Goal: Obtain resource: Download file/media

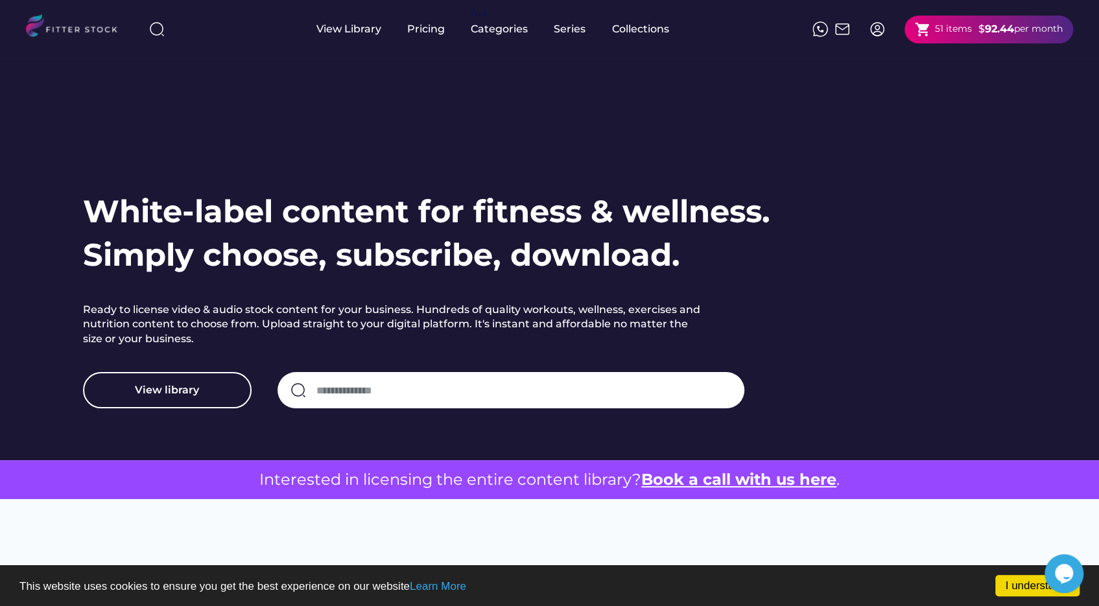
click at [873, 34] on img at bounding box center [877, 29] width 16 height 16
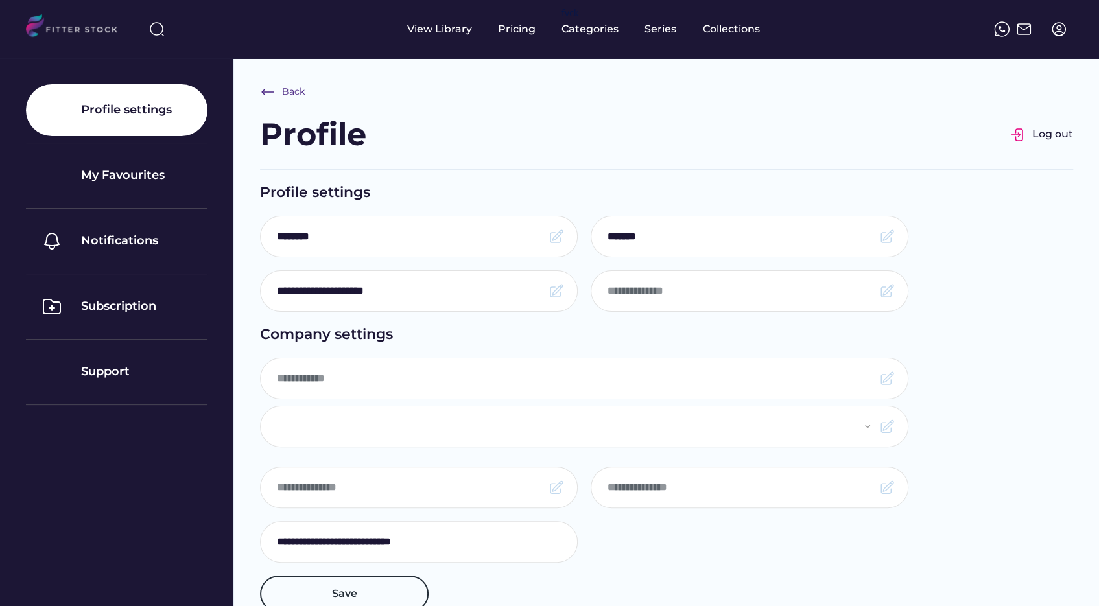
type input "*******"
select select "**********"
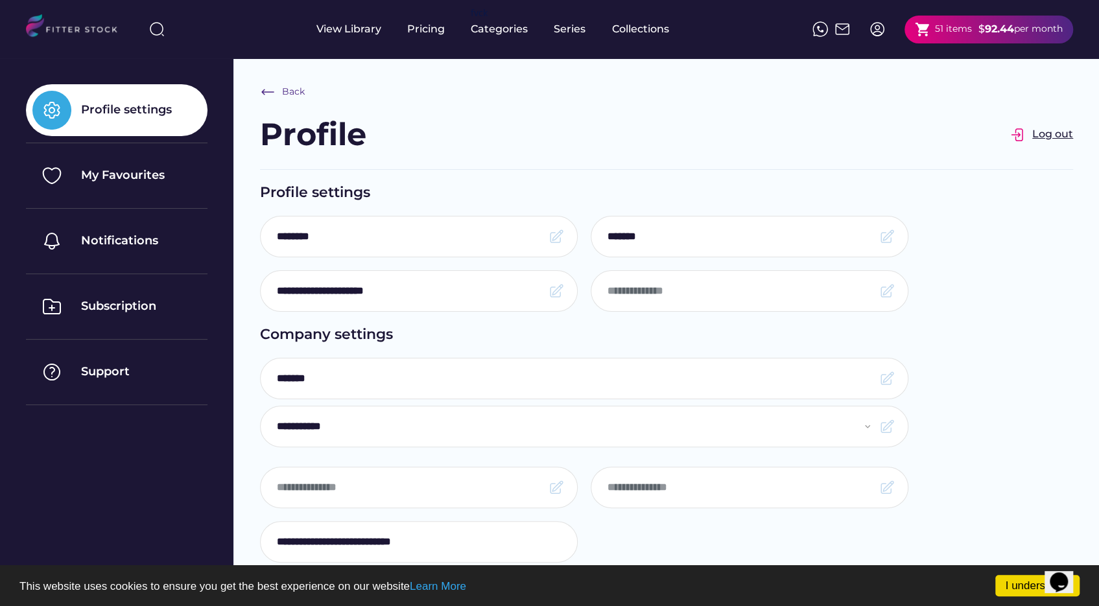
click at [1050, 139] on div "Log out" at bounding box center [1052, 134] width 41 height 14
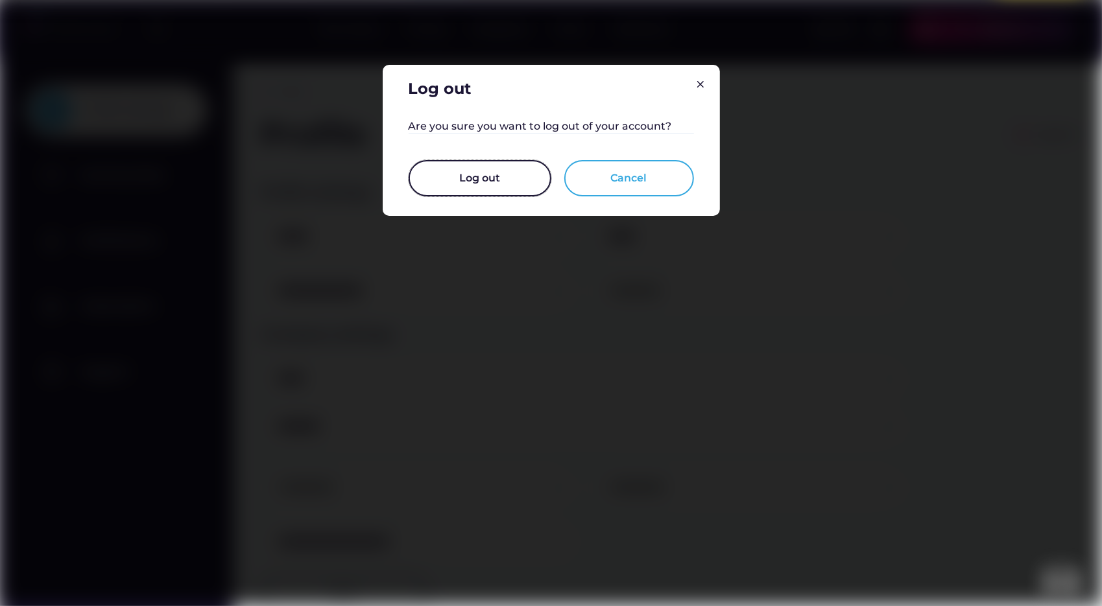
click at [528, 187] on button "Log out" at bounding box center [479, 178] width 143 height 36
select select "**********"
type input "**********"
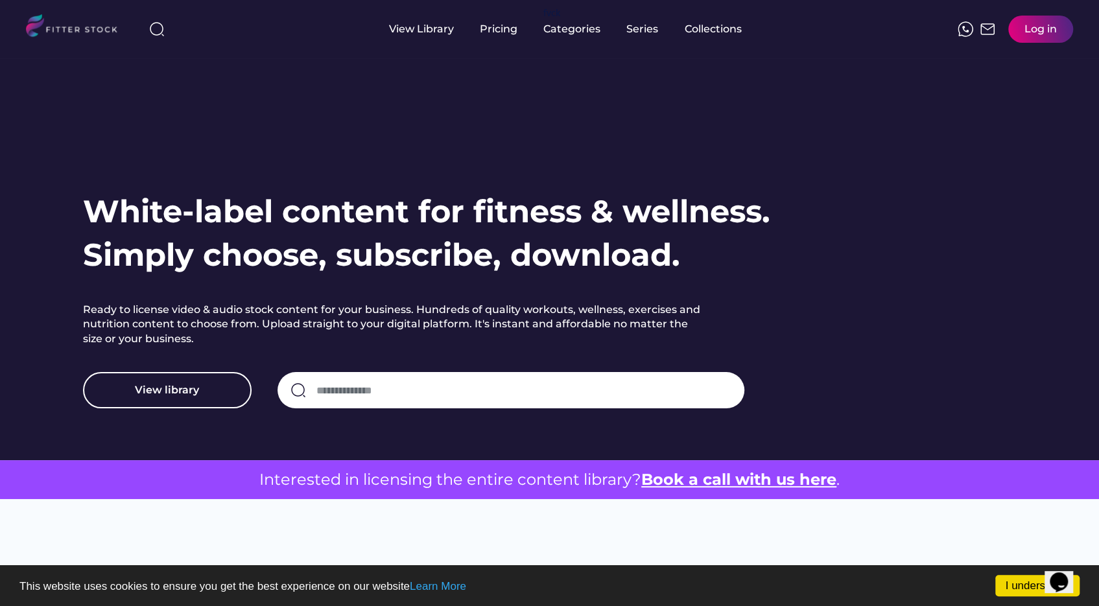
click at [1063, 35] on div "Log in" at bounding box center [1040, 29] width 65 height 27
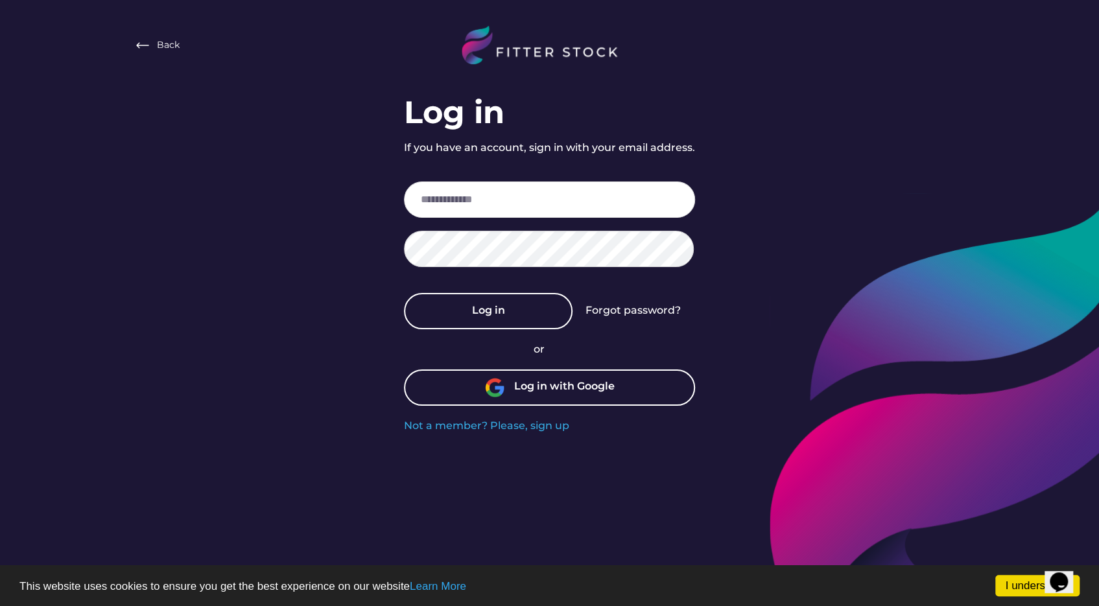
click at [491, 390] on img at bounding box center [494, 387] width 19 height 19
click at [471, 202] on input "email" at bounding box center [549, 200] width 291 height 36
type input "**********"
click at [657, 311] on div "Forgot password?" at bounding box center [632, 310] width 95 height 14
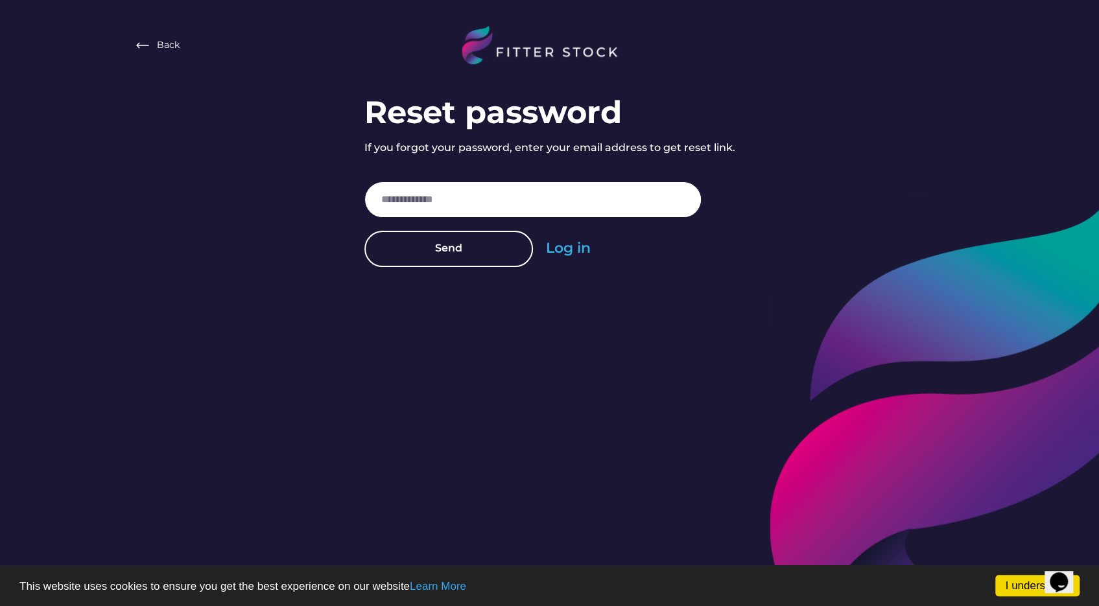
click at [512, 211] on input "email" at bounding box center [532, 200] width 337 height 36
type input "**********"
click at [486, 255] on button "Send" at bounding box center [448, 249] width 169 height 36
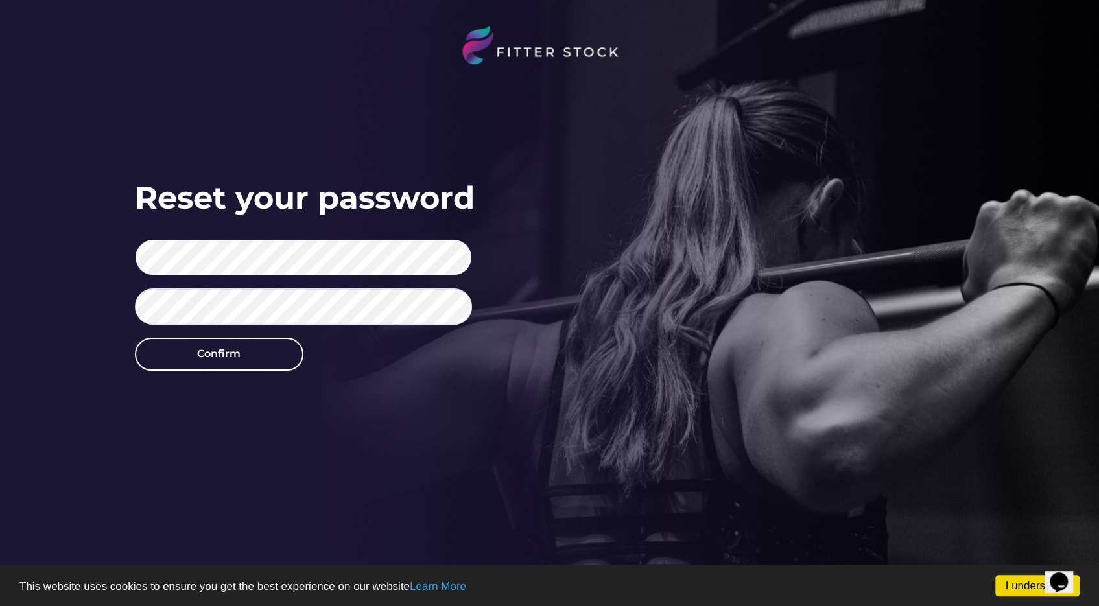
click at [106, 259] on div "Reset your password Confirm" at bounding box center [549, 383] width 1099 height 766
click at [78, 250] on div "Reset your password Confirm" at bounding box center [549, 383] width 1099 height 766
click at [91, 243] on div "Reset your password Confirm" at bounding box center [549, 383] width 1099 height 766
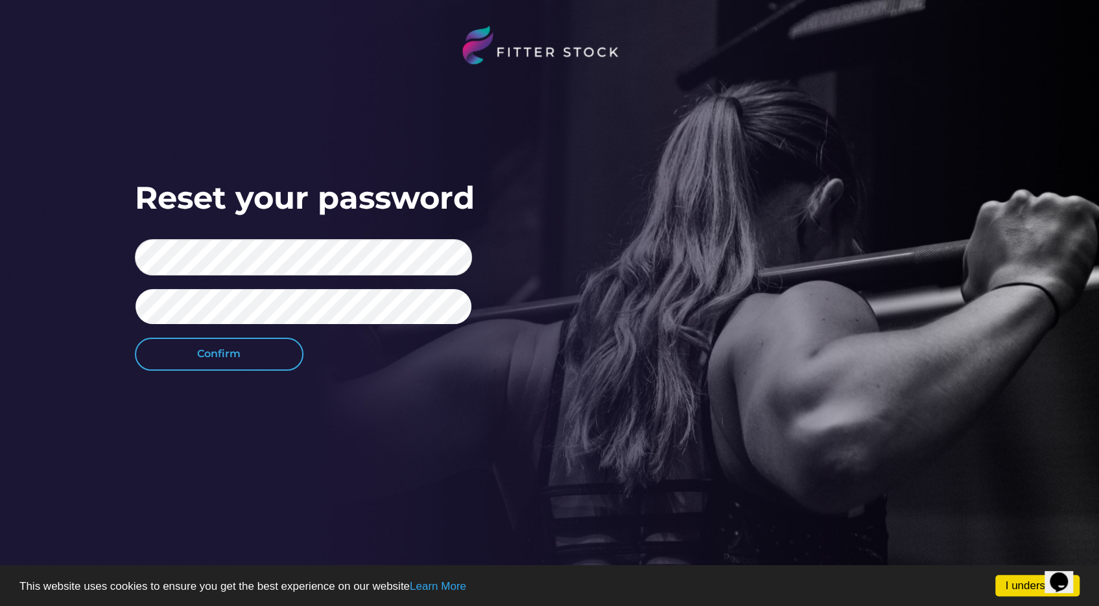
click at [246, 363] on button "Confirm" at bounding box center [219, 354] width 169 height 32
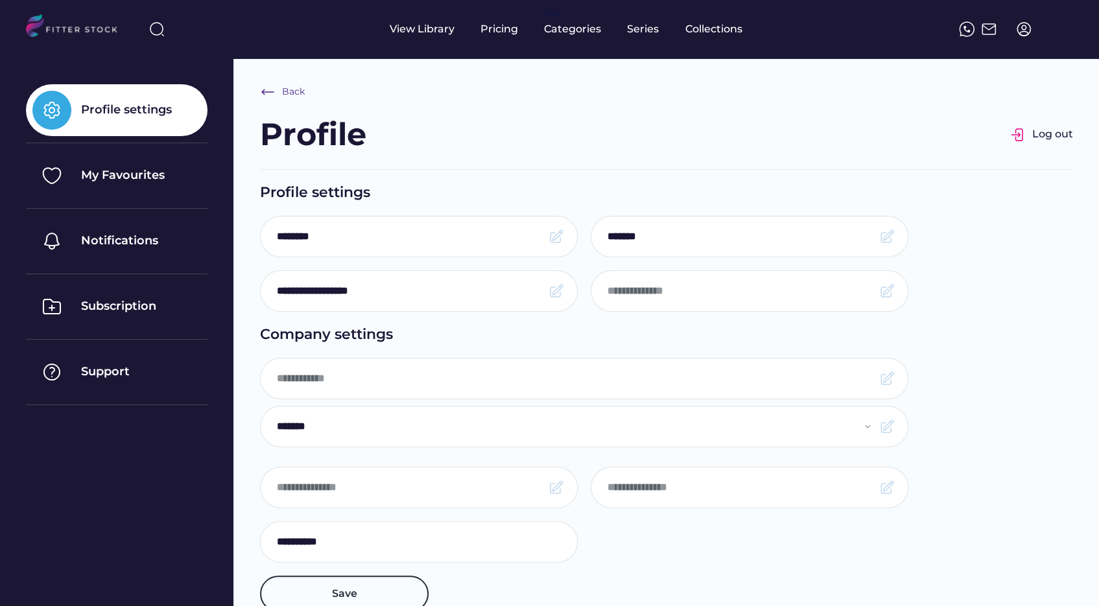
type input "**********"
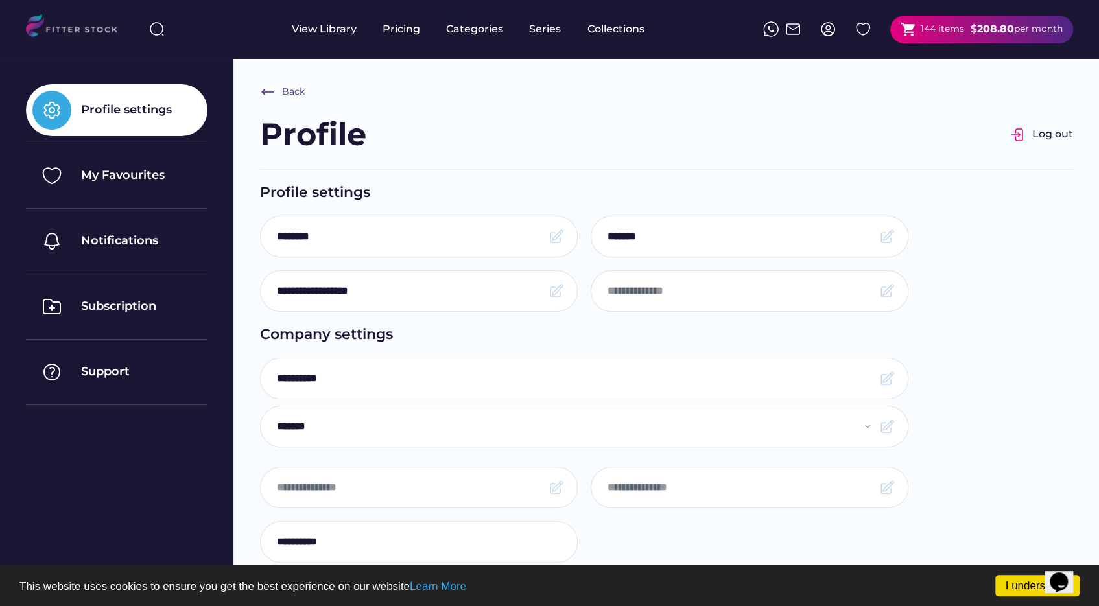
select select "**********"
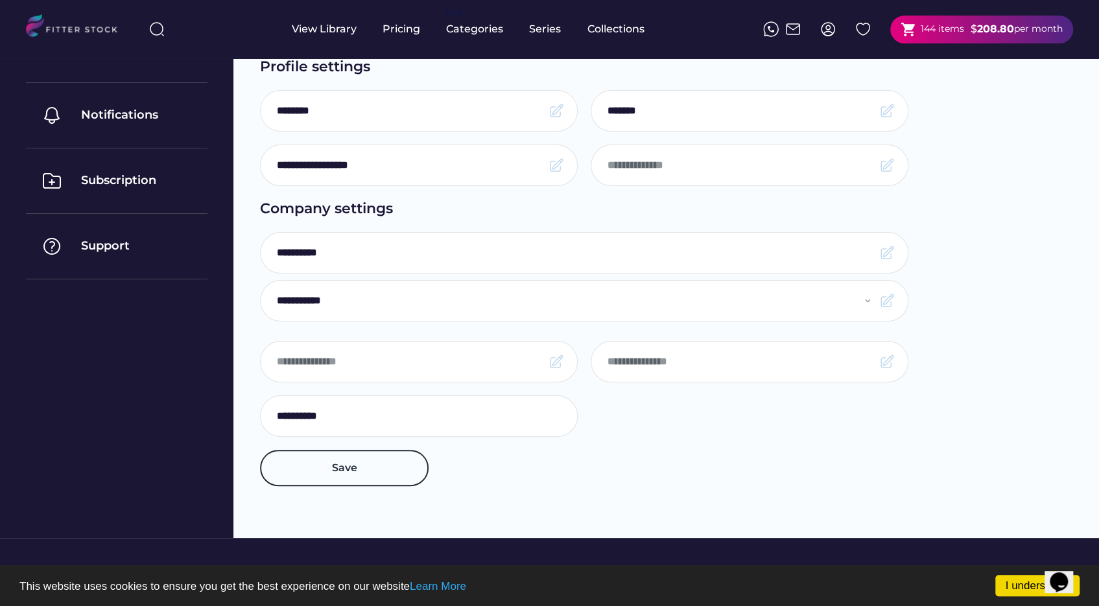
scroll to position [130, 0]
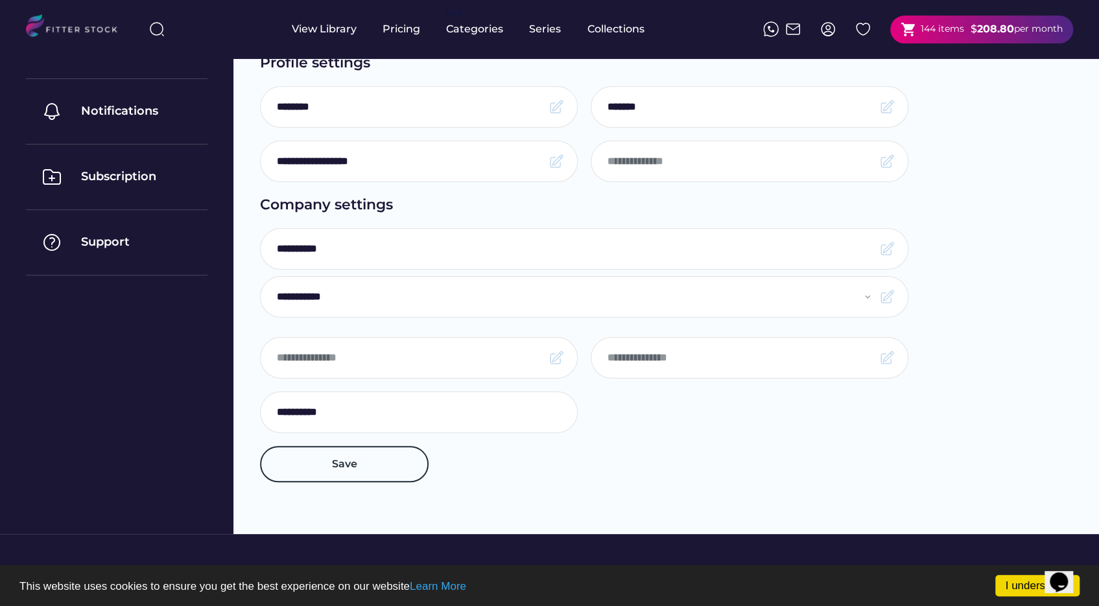
click at [753, 359] on input "input" at bounding box center [739, 357] width 265 height 27
click at [980, 28] on strong "208.80" at bounding box center [995, 29] width 37 height 12
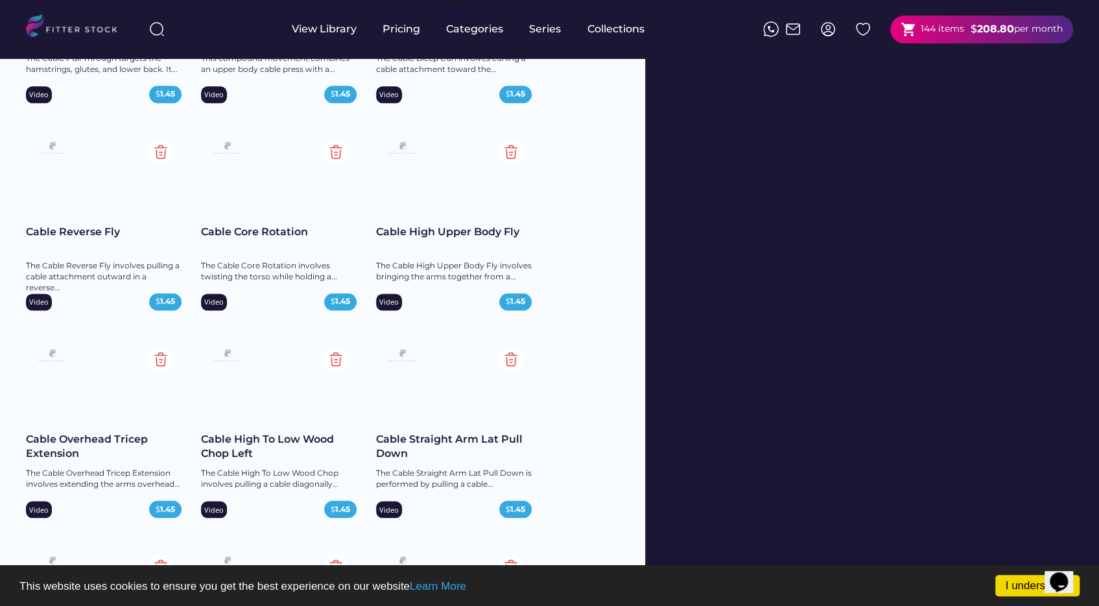
scroll to position [7715, 0]
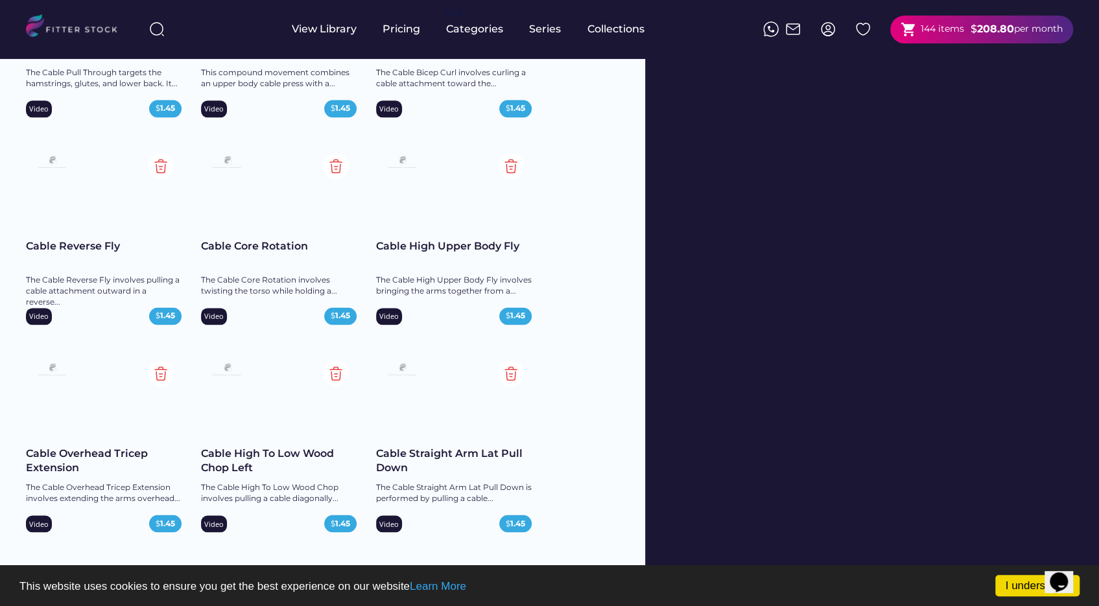
click at [985, 38] on div "shopping_cart 144 items $ 208.80 per month" at bounding box center [981, 30] width 183 height 28
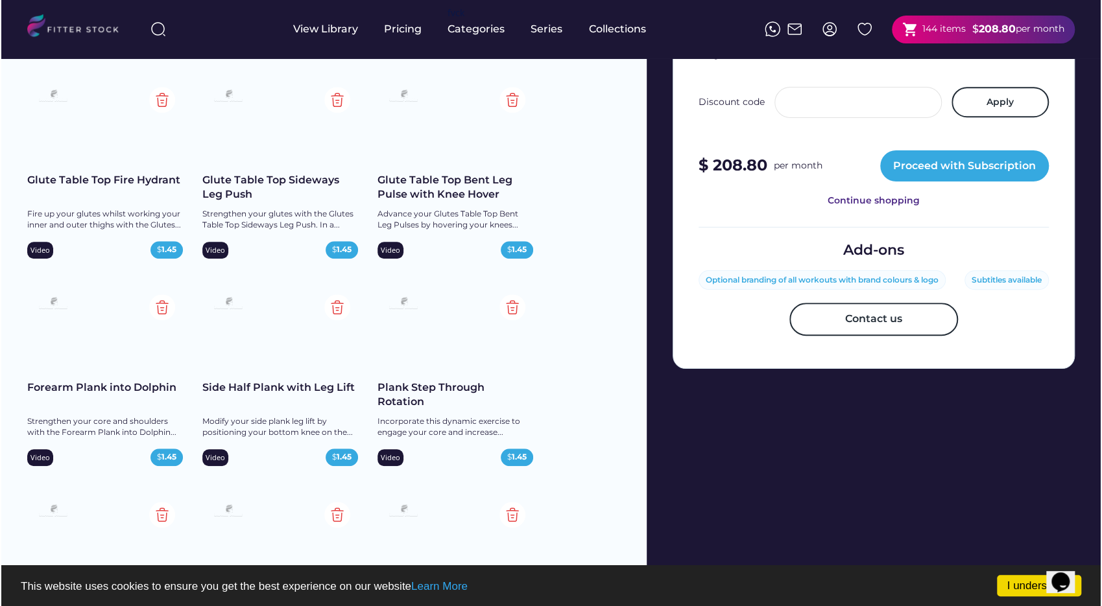
scroll to position [519, 0]
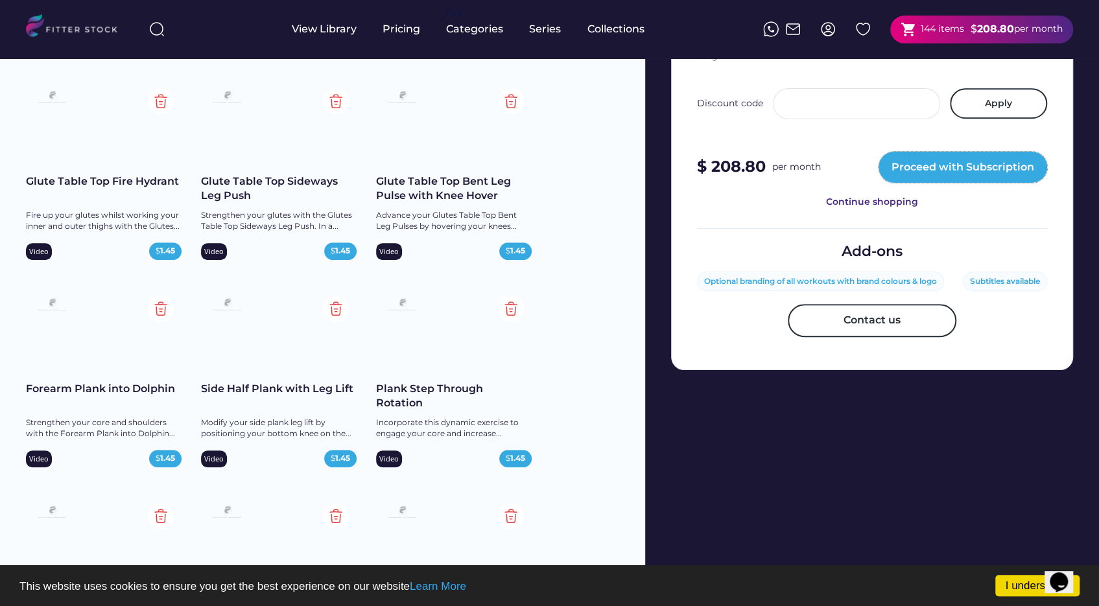
drag, startPoint x: 987, startPoint y: 150, endPoint x: 921, endPoint y: 488, distance: 344.3
click at [1014, 152] on button "Proceed with Subscription" at bounding box center [963, 167] width 169 height 31
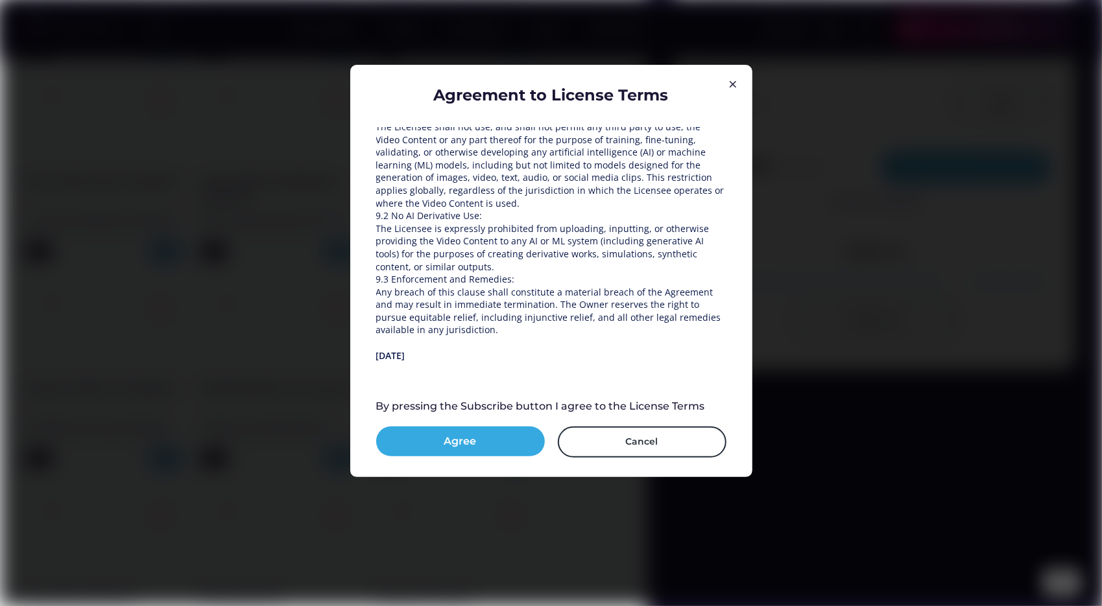
scroll to position [1859, 0]
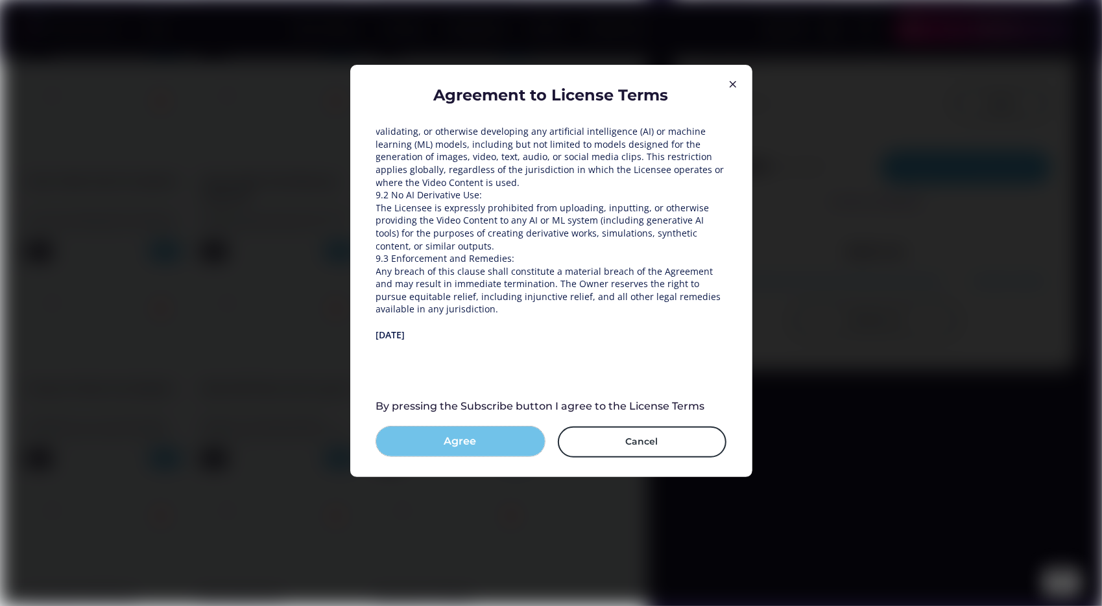
click at [480, 438] on button "Agree" at bounding box center [460, 442] width 169 height 30
click at [452, 445] on button "Subscribe" at bounding box center [460, 442] width 169 height 30
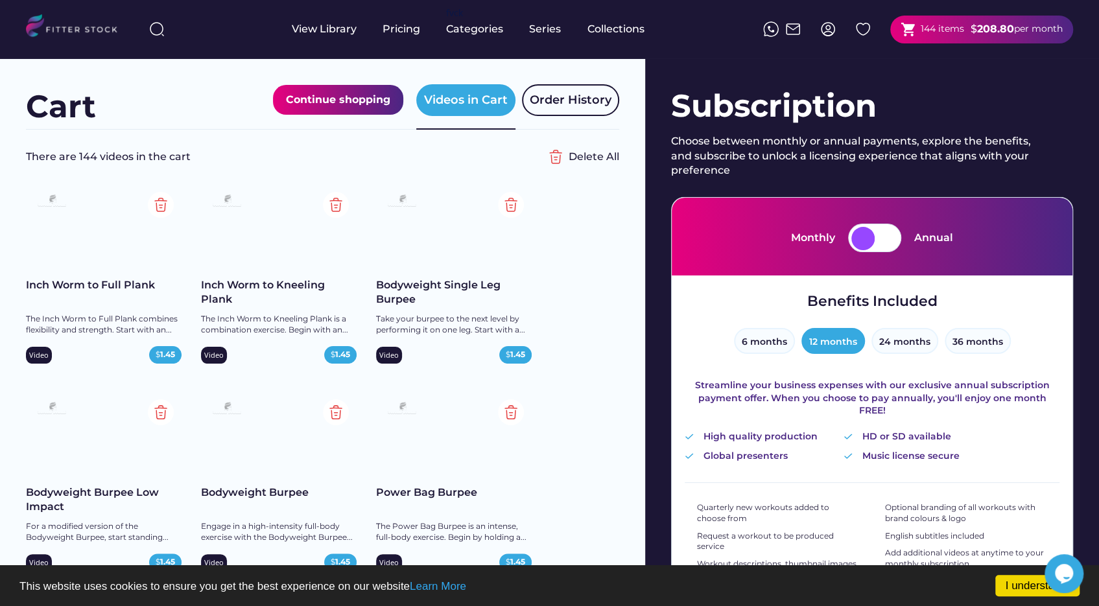
click at [888, 236] on div at bounding box center [886, 238] width 23 height 23
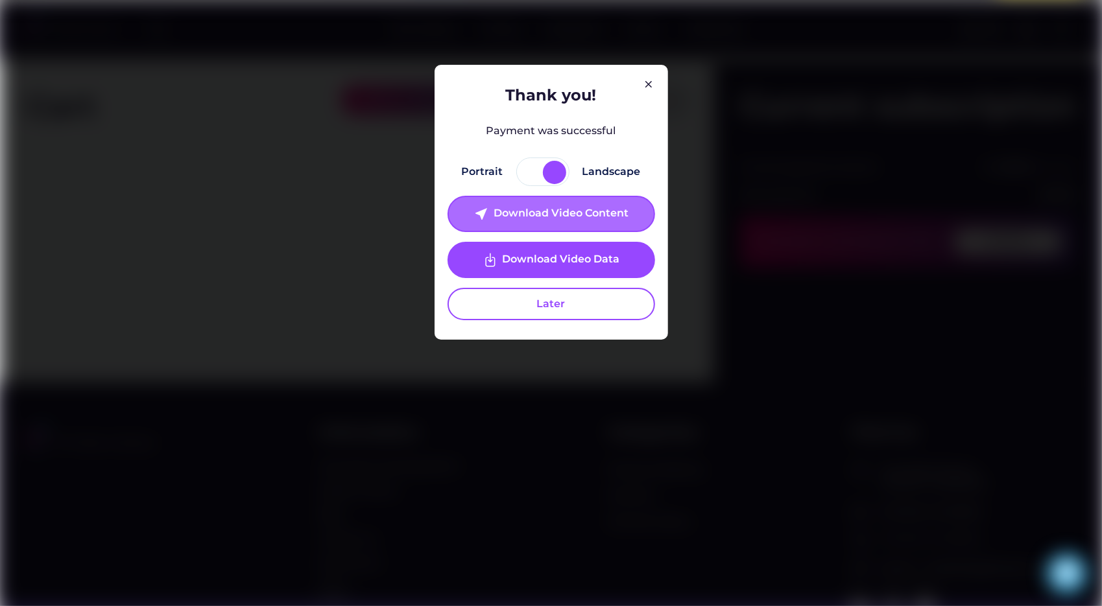
drag, startPoint x: 572, startPoint y: 261, endPoint x: 528, endPoint y: 209, distance: 68.1
click at [528, 209] on div "Download Video Content" at bounding box center [560, 214] width 135 height 16
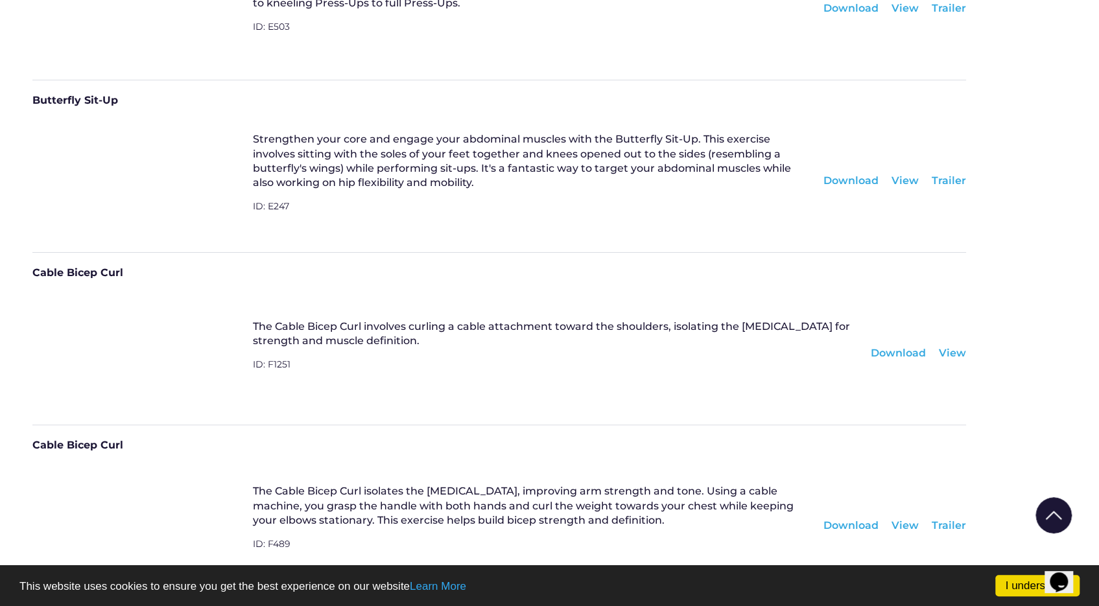
scroll to position [2464, 0]
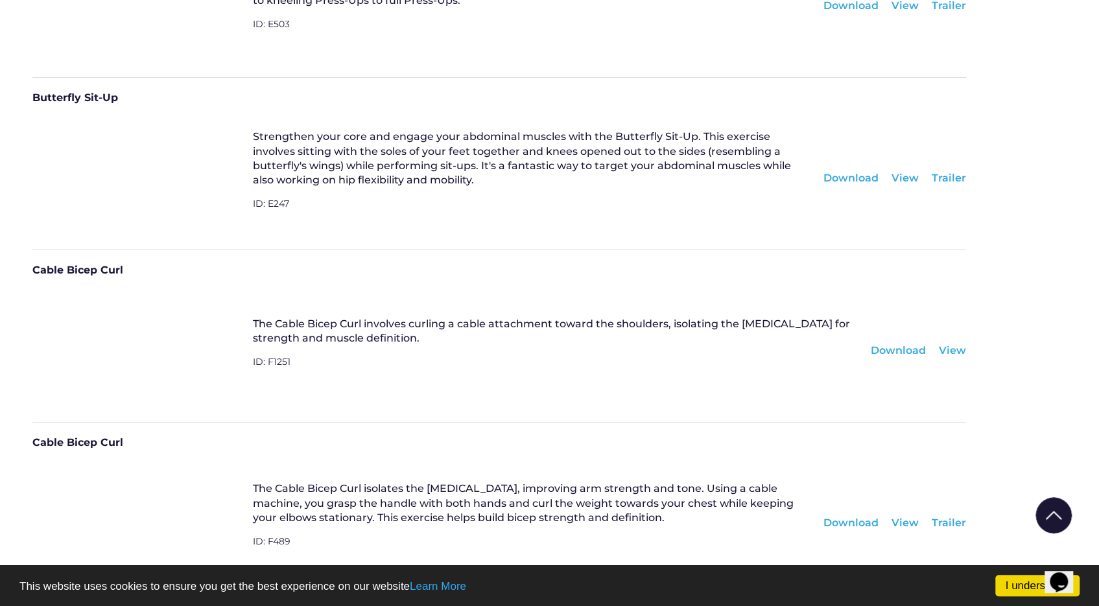
click at [917, 350] on div "Download" at bounding box center [898, 351] width 55 height 14
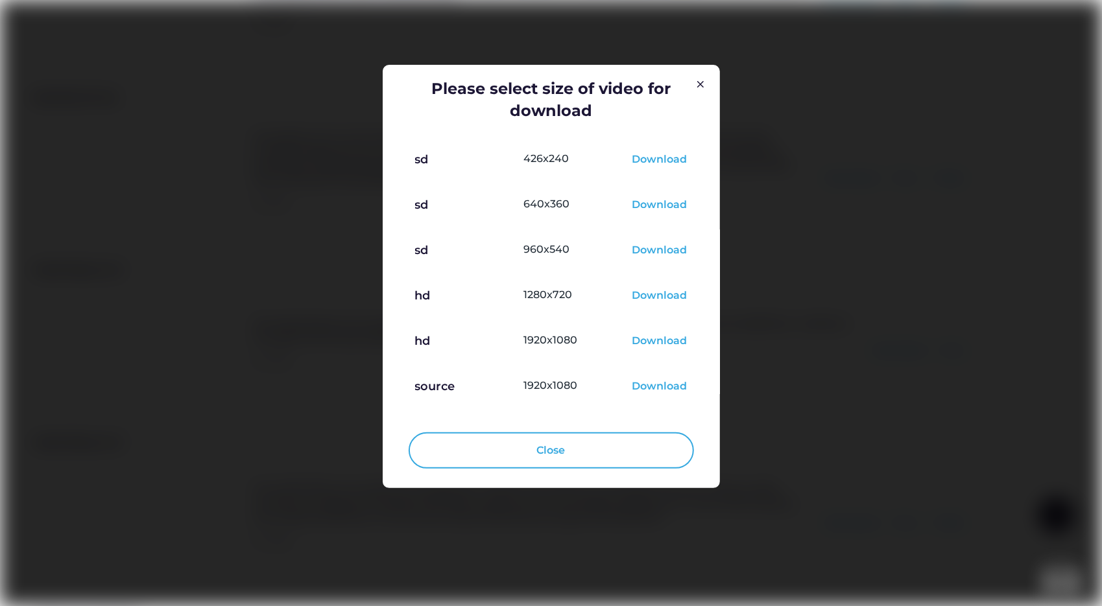
click at [655, 295] on div "Download" at bounding box center [659, 297] width 55 height 16
click at [700, 86] on img at bounding box center [700, 85] width 16 height 16
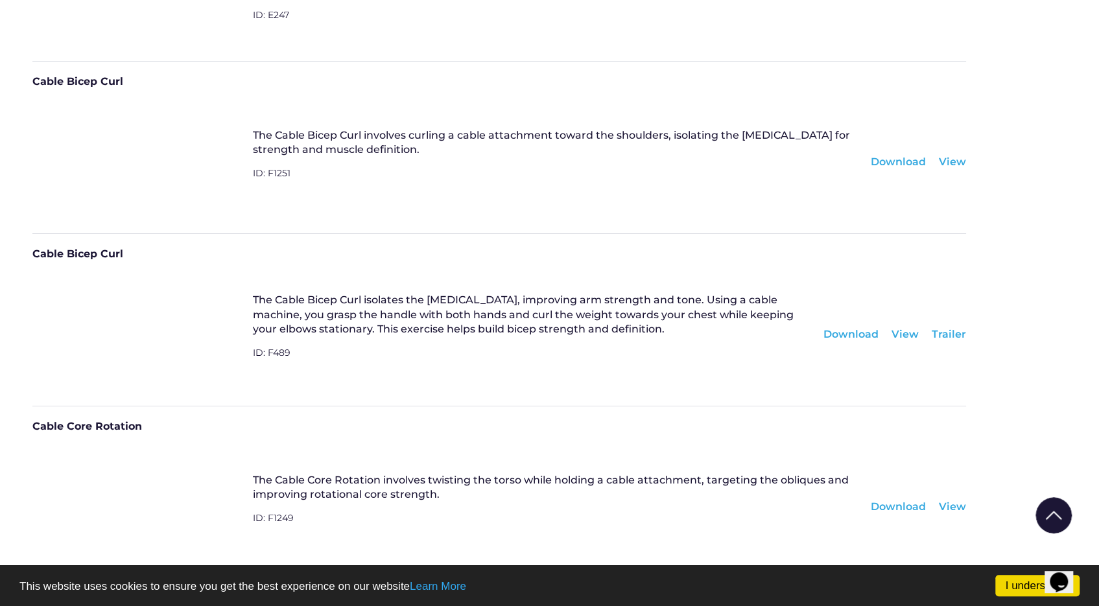
scroll to position [2658, 0]
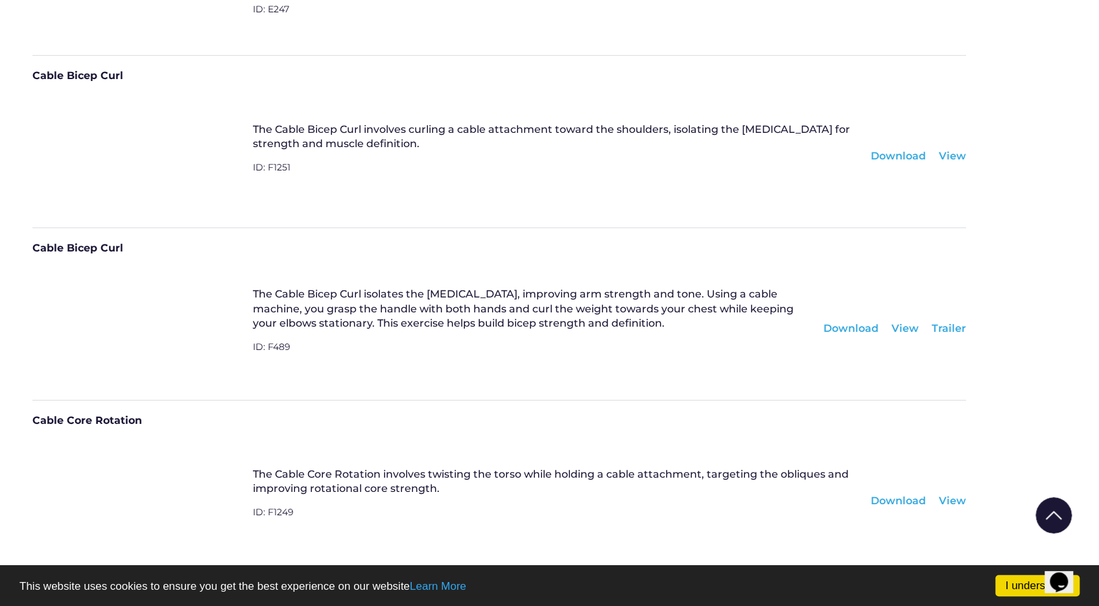
click at [867, 327] on div "Download" at bounding box center [850, 329] width 55 height 14
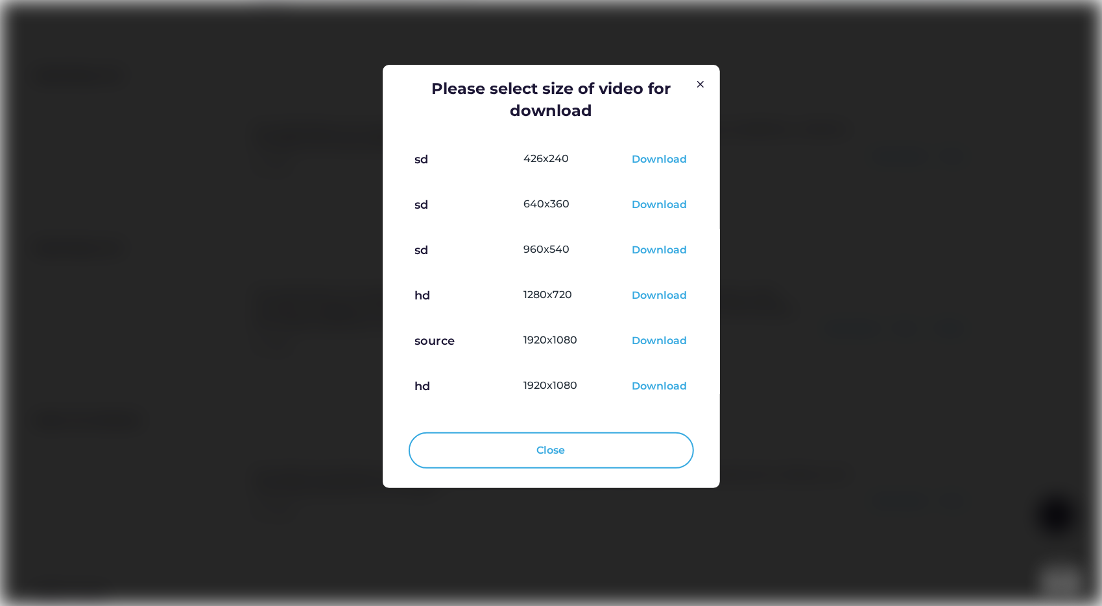
click at [669, 301] on div "Download" at bounding box center [659, 297] width 55 height 16
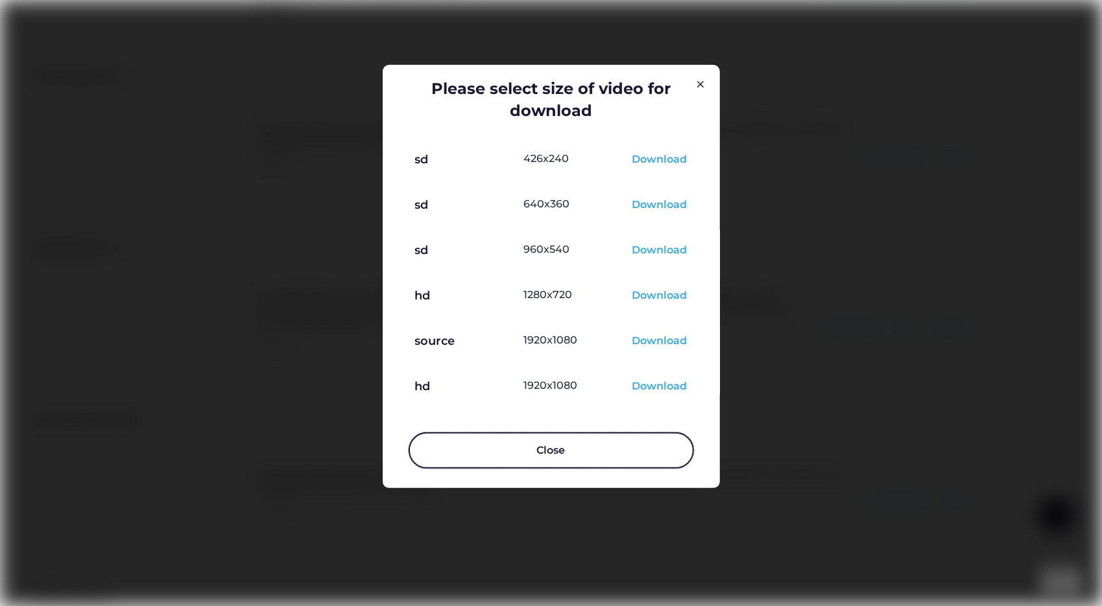
click at [600, 460] on button "Close" at bounding box center [550, 450] width 285 height 36
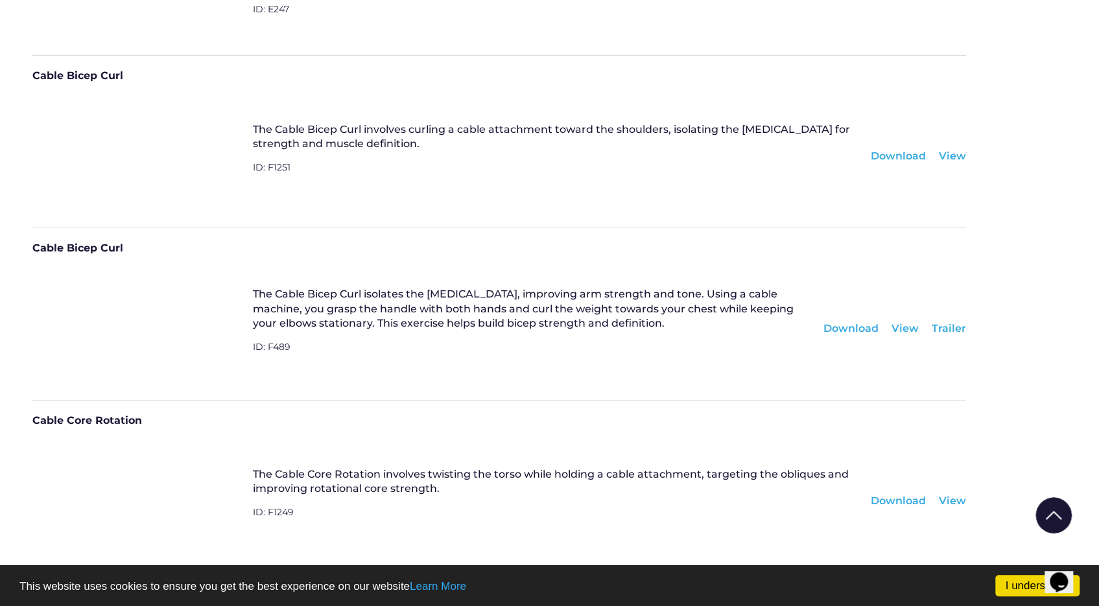
click at [901, 325] on div "View" at bounding box center [904, 329] width 27 height 14
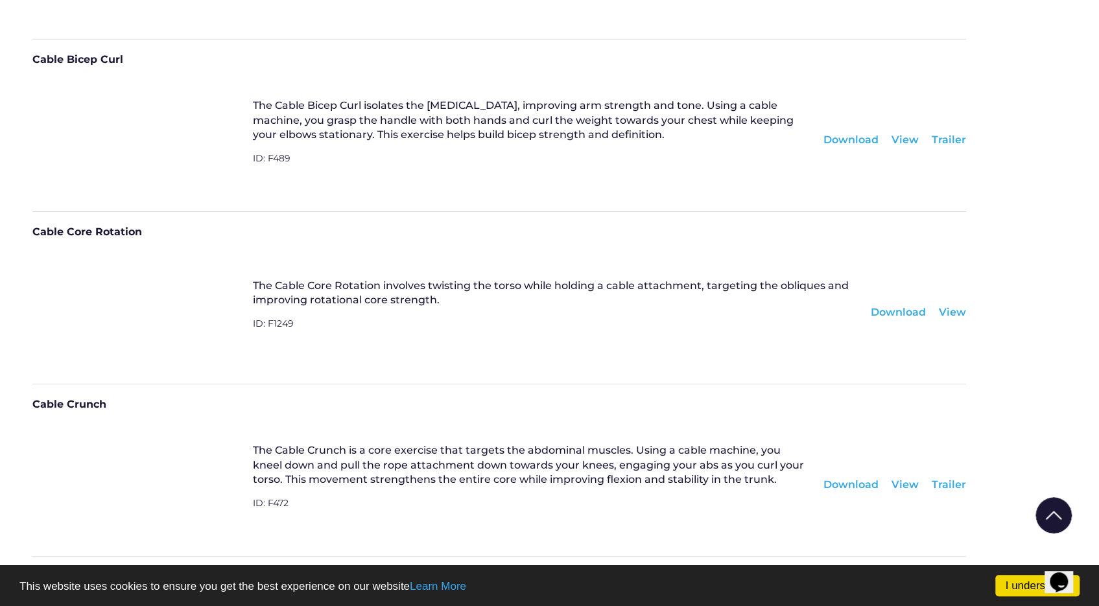
scroll to position [2853, 0]
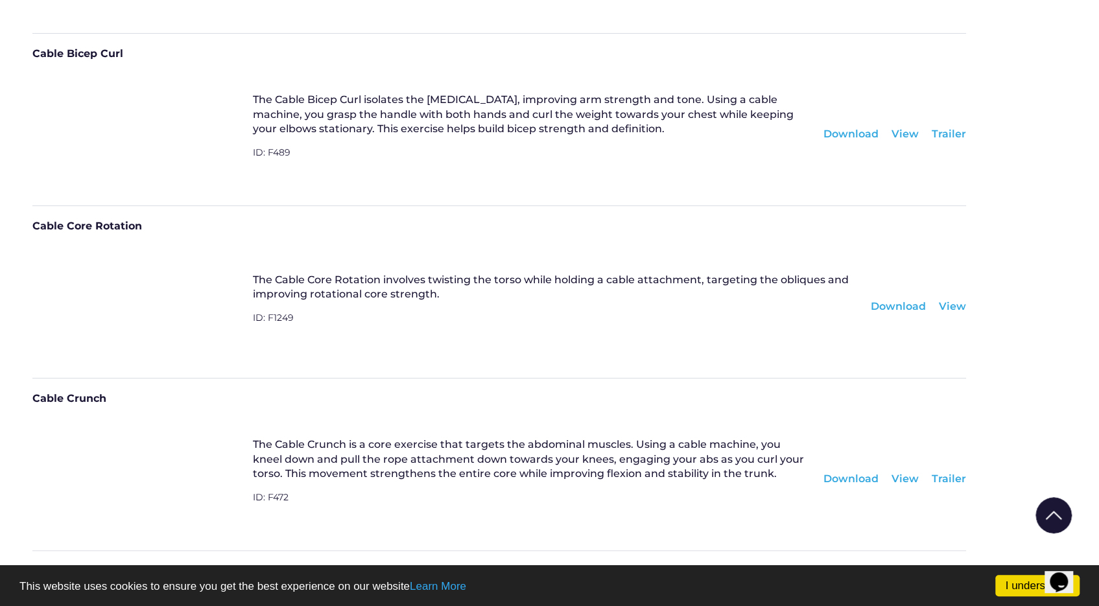
click at [909, 306] on div "Download" at bounding box center [898, 307] width 55 height 14
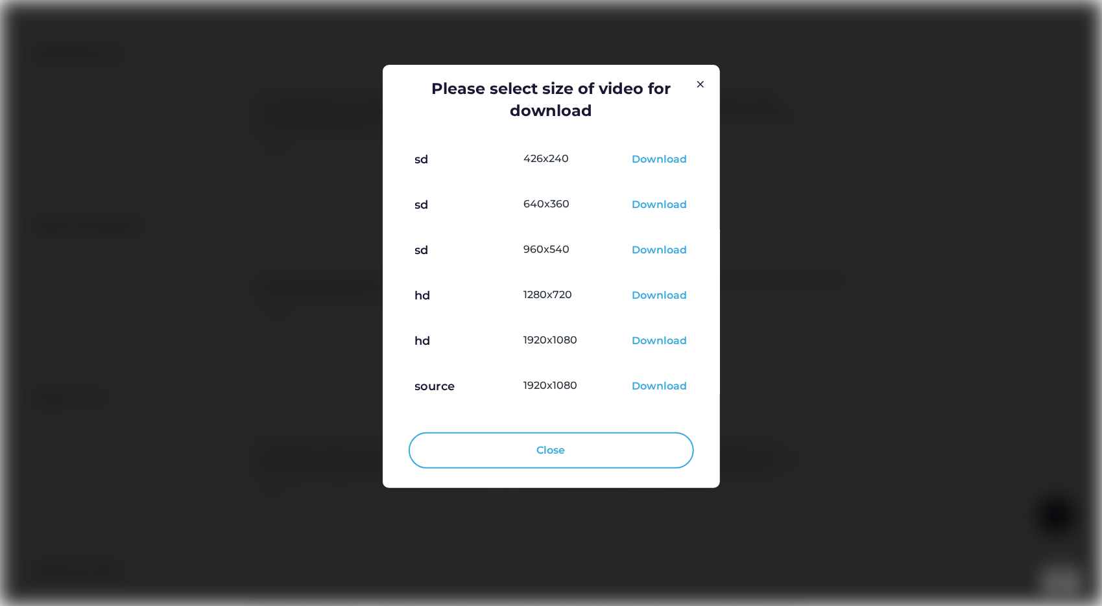
click at [661, 302] on div "Download" at bounding box center [659, 297] width 55 height 16
click at [670, 294] on div "Download" at bounding box center [659, 297] width 55 height 16
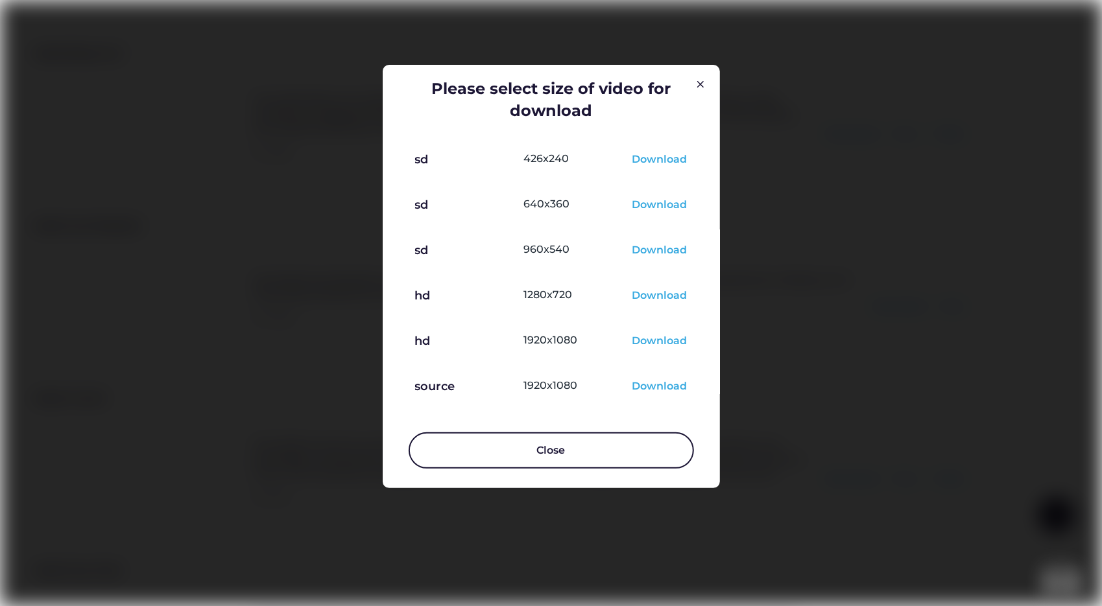
click at [562, 463] on button "Close" at bounding box center [550, 450] width 285 height 36
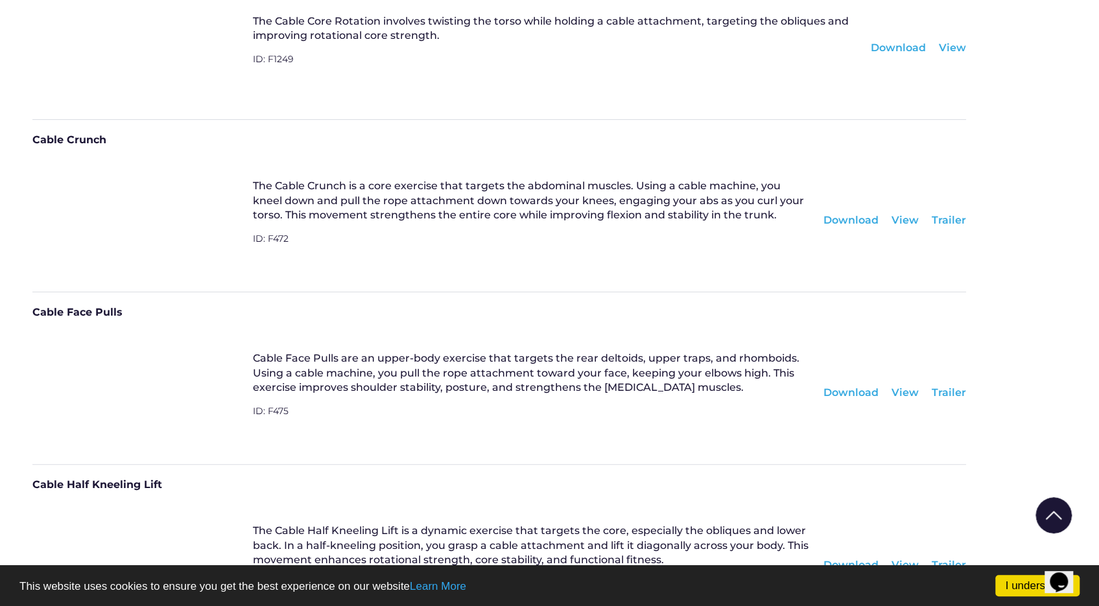
scroll to position [3112, 0]
click at [849, 214] on div "Download" at bounding box center [850, 220] width 55 height 14
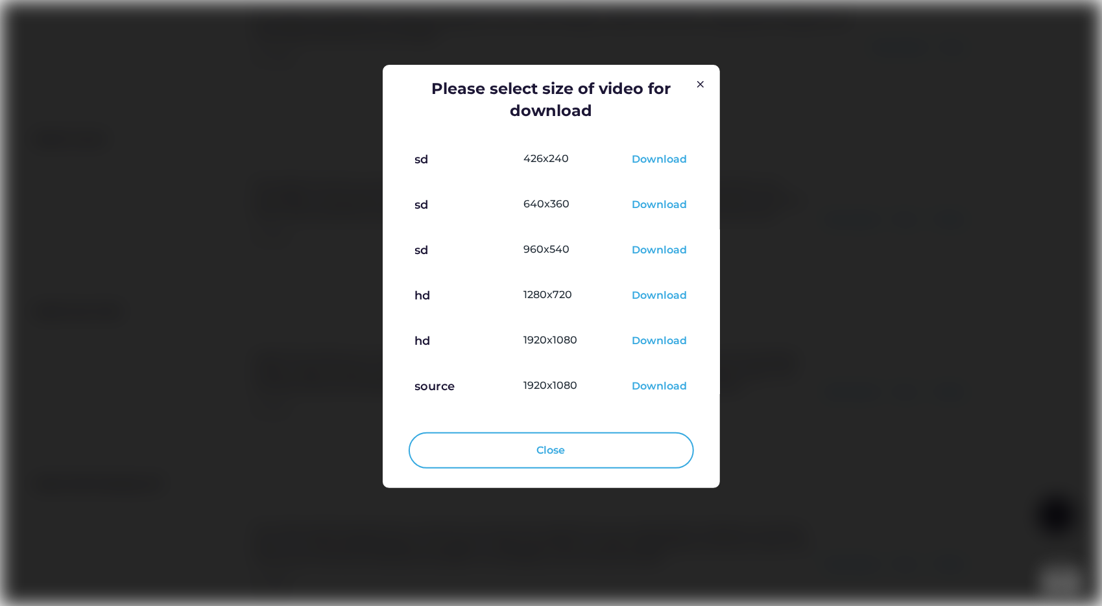
click at [674, 295] on div "Download" at bounding box center [659, 297] width 55 height 16
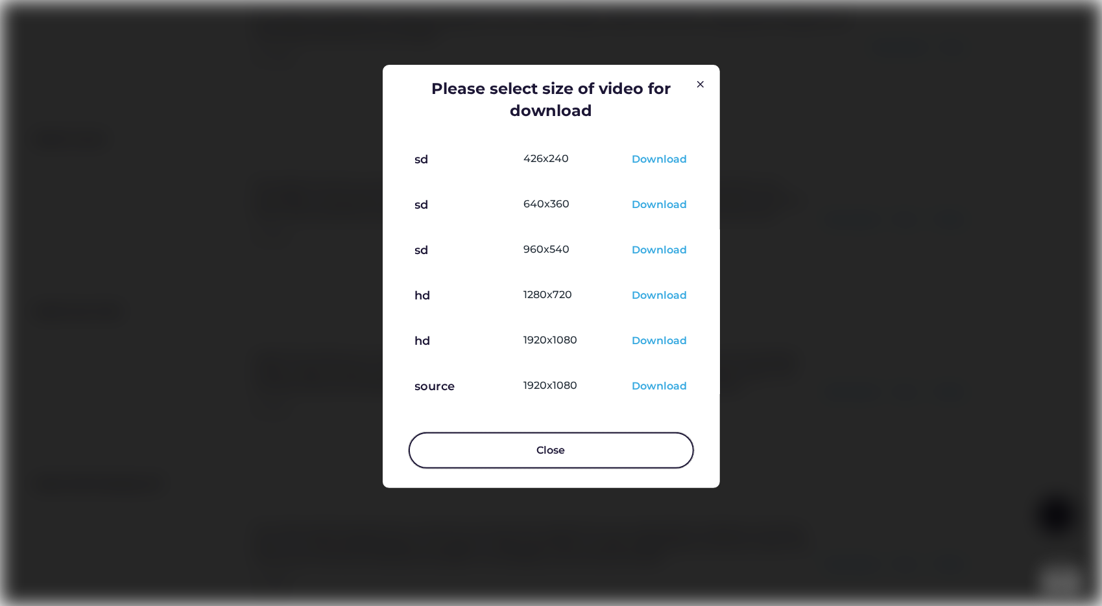
click at [569, 457] on button "Close" at bounding box center [550, 450] width 285 height 36
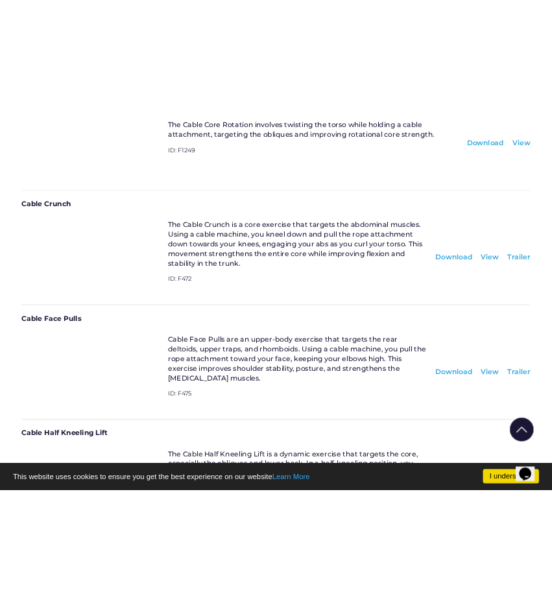
scroll to position [4498, 0]
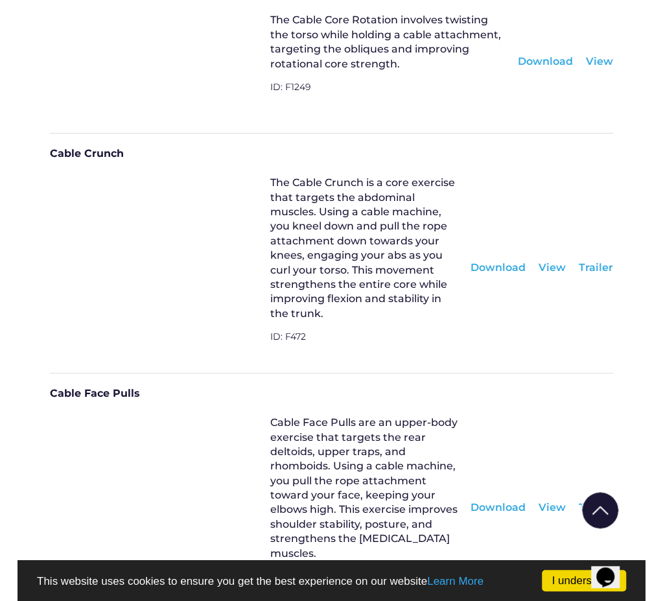
scroll to position [3493, 0]
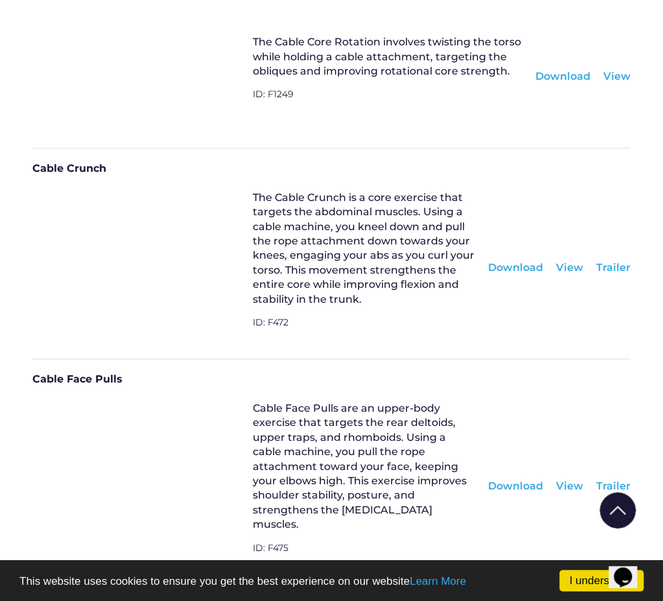
click at [534, 261] on div "Download" at bounding box center [515, 268] width 55 height 14
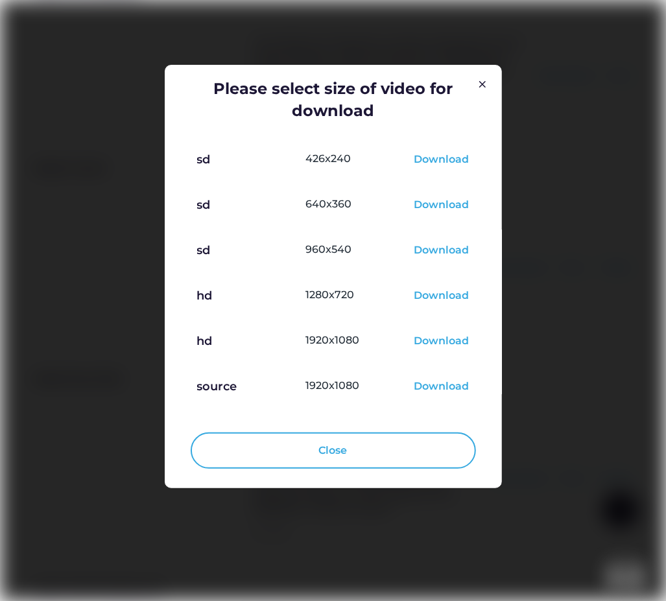
click at [455, 294] on div "Download" at bounding box center [441, 297] width 55 height 16
click at [453, 298] on div "Download" at bounding box center [441, 297] width 55 height 16
click at [486, 89] on img at bounding box center [483, 85] width 16 height 16
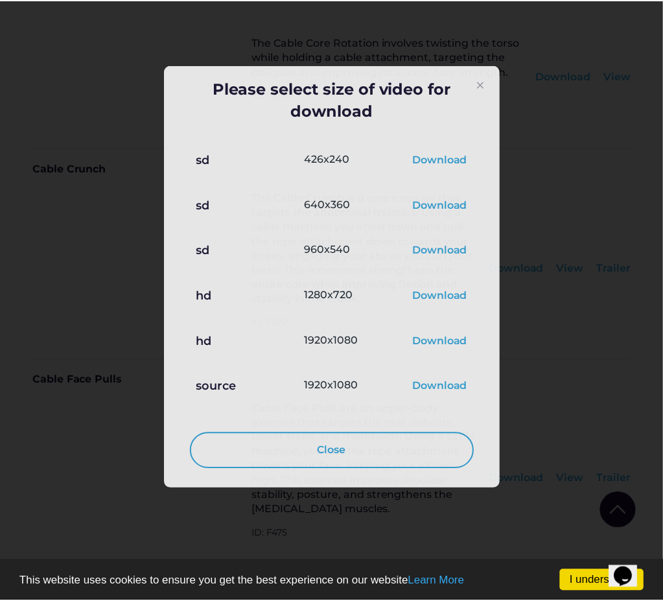
scroll to position [3493, 0]
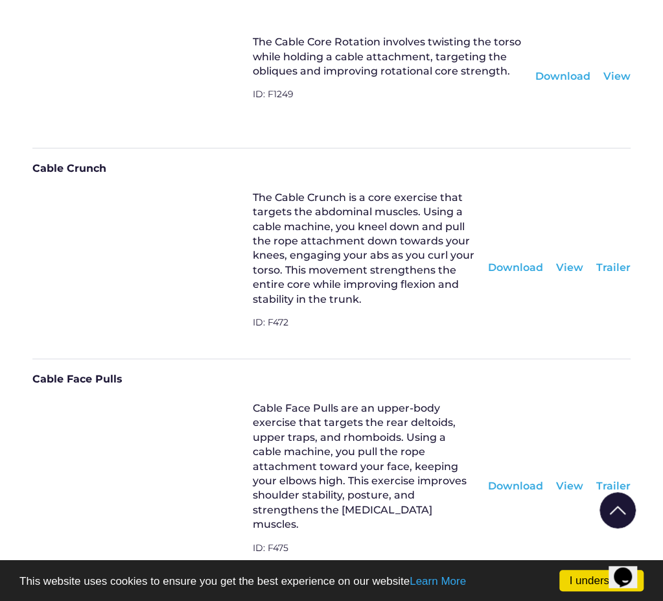
click at [309, 108] on div "Cable Core Rotation The Cable Core Rotation involves twisting the torso while h…" at bounding box center [331, 61] width 598 height 172
click at [524, 261] on div "Download" at bounding box center [515, 268] width 55 height 14
drag, startPoint x: 523, startPoint y: 237, endPoint x: 516, endPoint y: 237, distance: 7.2
click at [516, 261] on div "Download" at bounding box center [515, 268] width 55 height 14
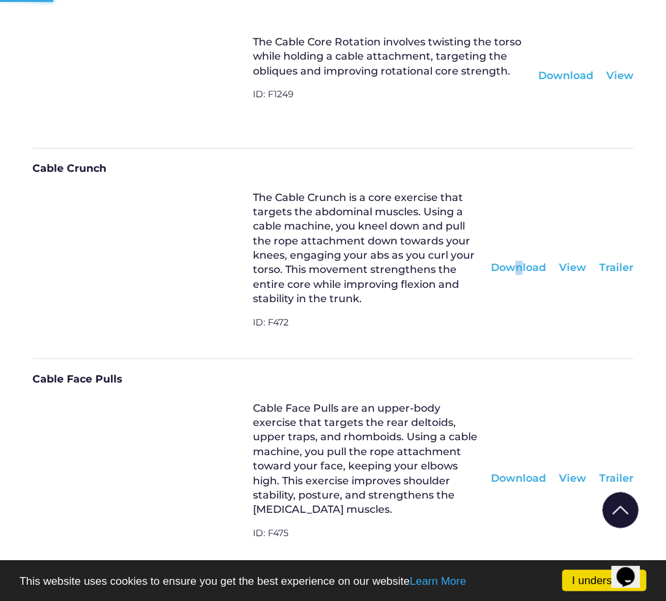
click at [0, 0] on div at bounding box center [0, 0] width 0 height 0
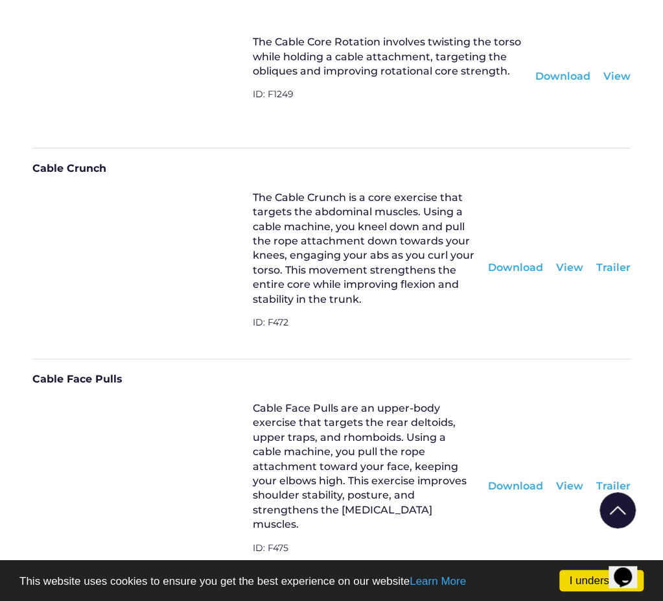
drag, startPoint x: 516, startPoint y: 237, endPoint x: 525, endPoint y: 234, distance: 9.0
click at [525, 261] on div "Download" at bounding box center [515, 268] width 55 height 14
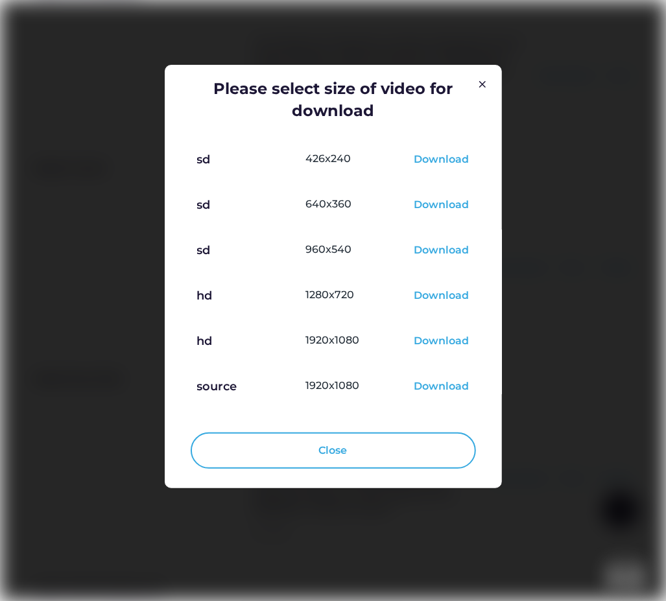
click at [435, 298] on div "Download" at bounding box center [441, 297] width 55 height 16
click at [443, 298] on div "Download" at bounding box center [441, 297] width 55 height 16
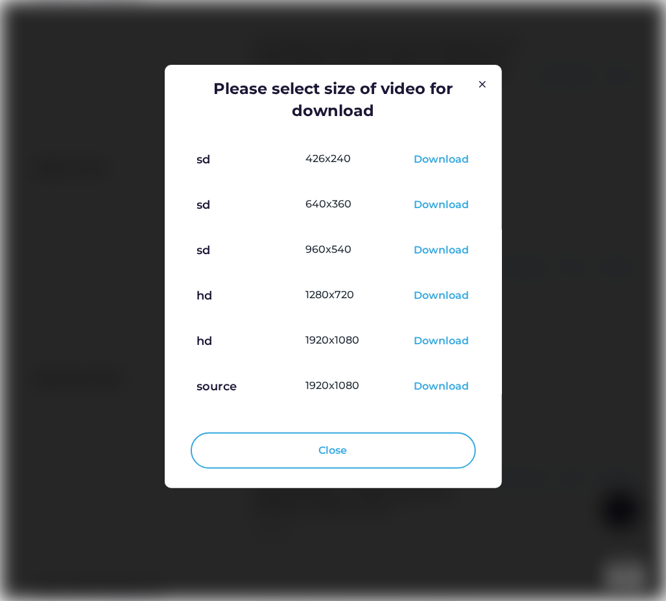
click at [537, 292] on div at bounding box center [333, 300] width 666 height 601
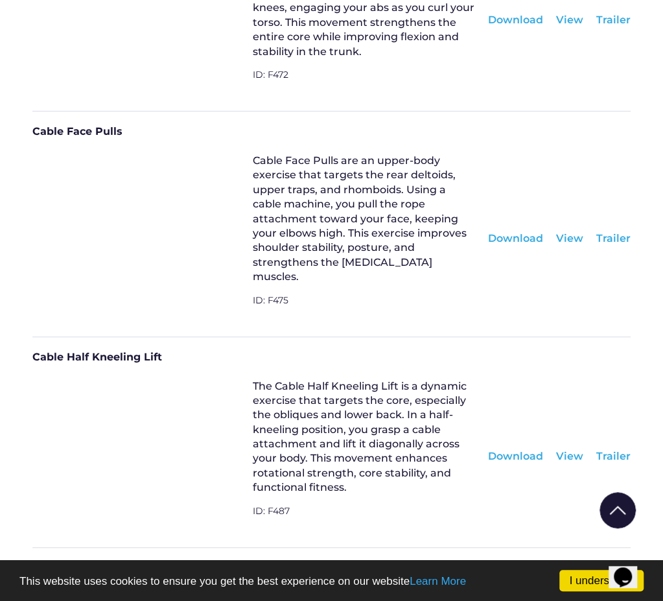
scroll to position [3753, 0]
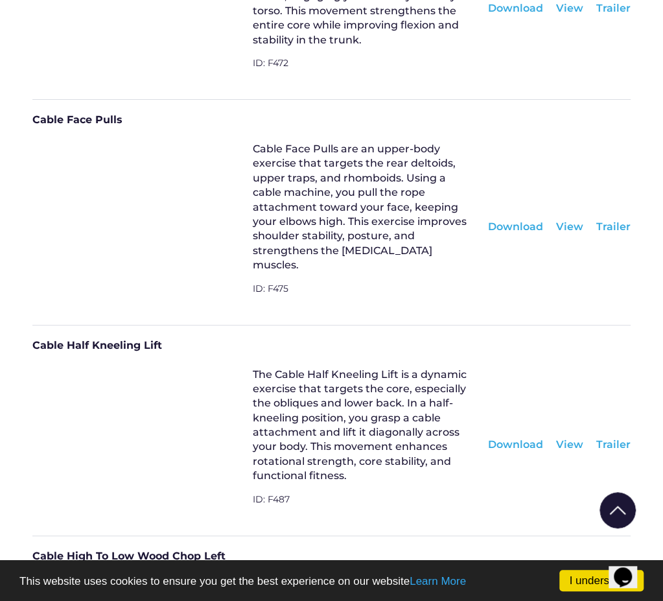
click at [528, 220] on div "Download" at bounding box center [515, 227] width 55 height 14
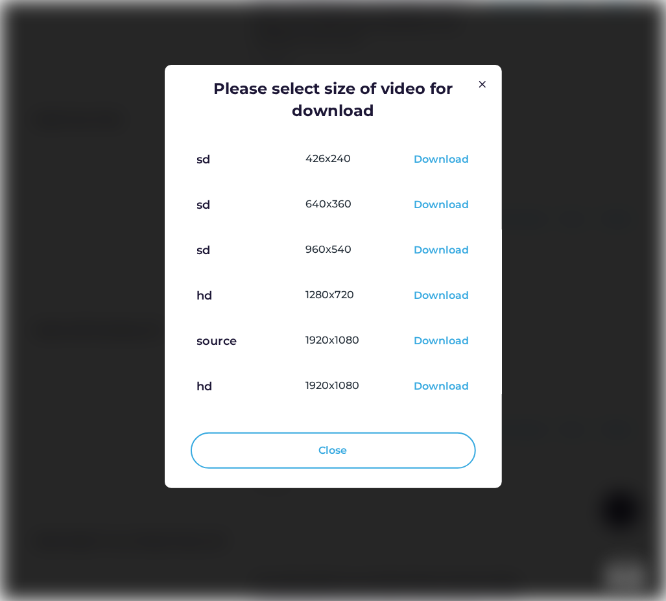
click at [450, 301] on div "Download" at bounding box center [441, 297] width 55 height 16
click at [453, 294] on div "Download" at bounding box center [441, 297] width 55 height 16
click at [616, 151] on div at bounding box center [333, 300] width 666 height 601
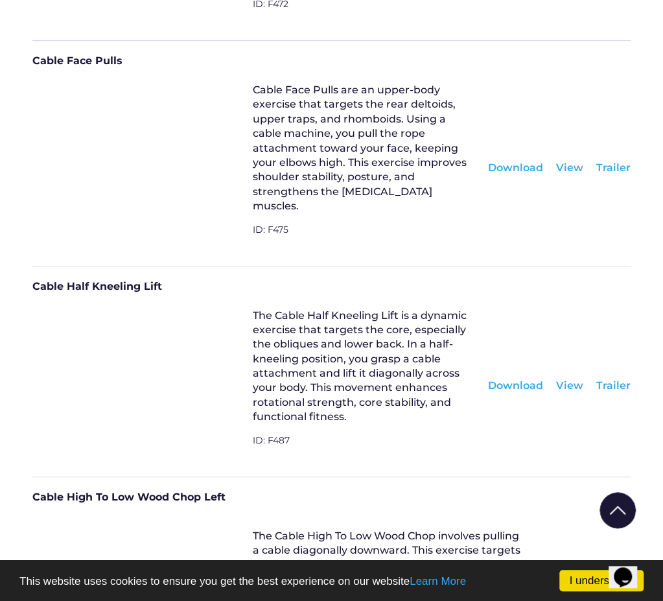
scroll to position [3817, 0]
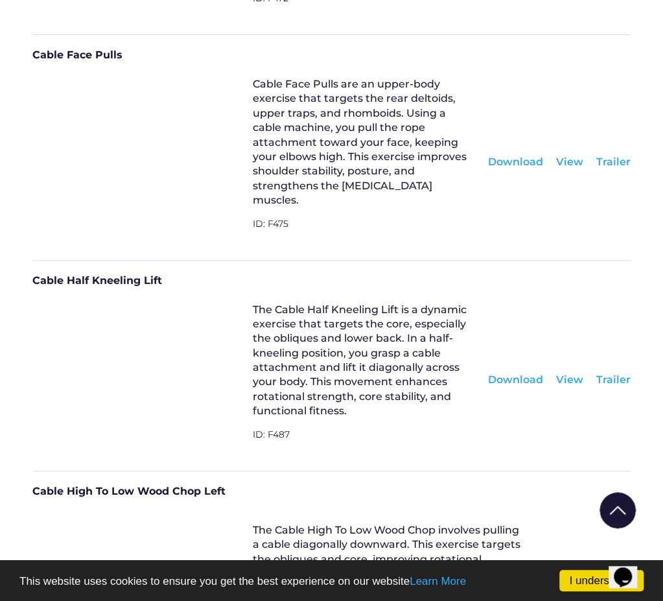
click at [508, 373] on div "Download" at bounding box center [515, 380] width 55 height 14
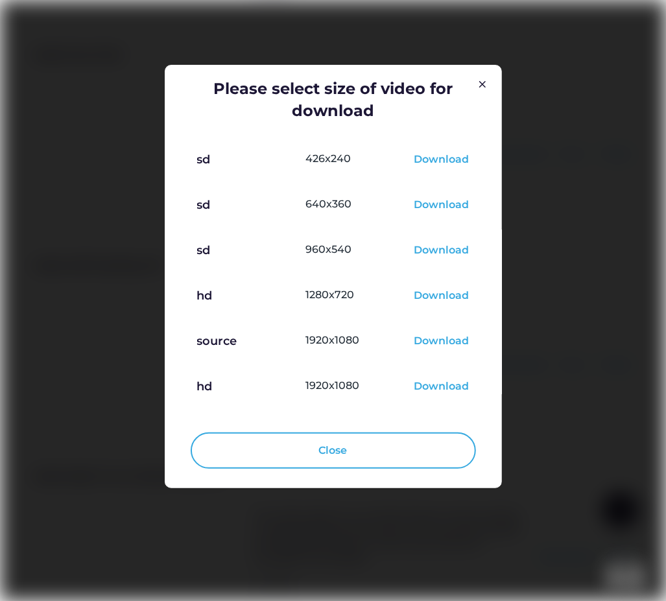
click at [456, 301] on div "Download" at bounding box center [441, 297] width 55 height 16
click at [545, 355] on div at bounding box center [333, 300] width 666 height 601
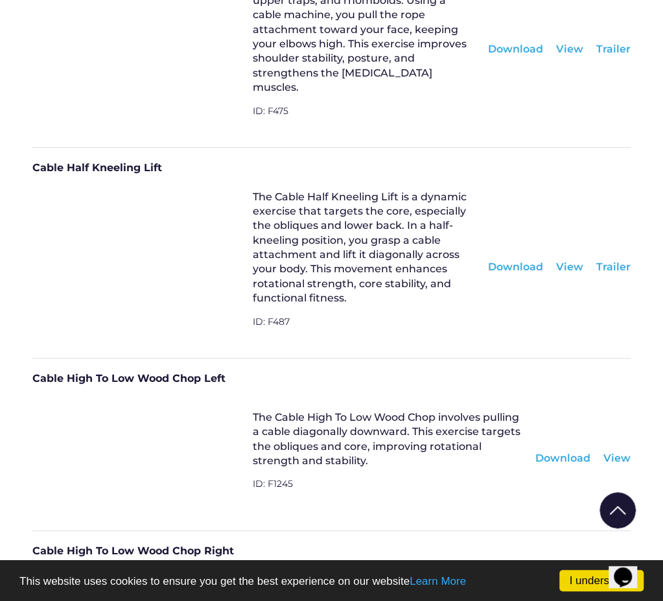
scroll to position [3947, 0]
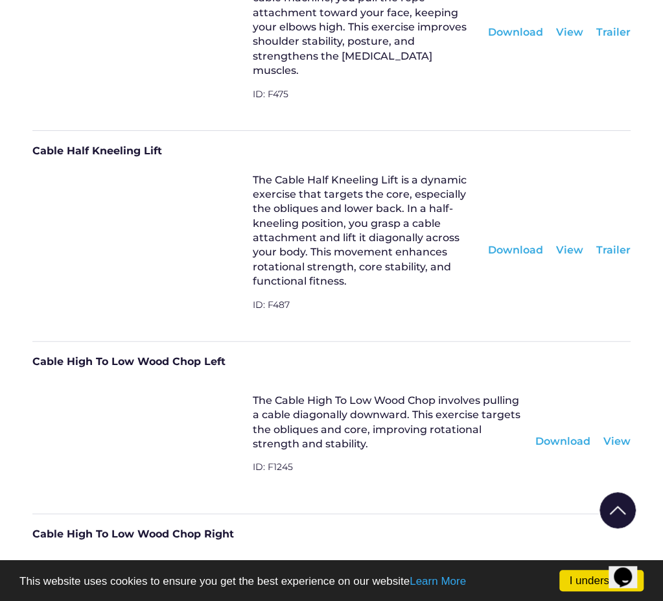
click at [548, 434] on div "Download" at bounding box center [563, 441] width 55 height 14
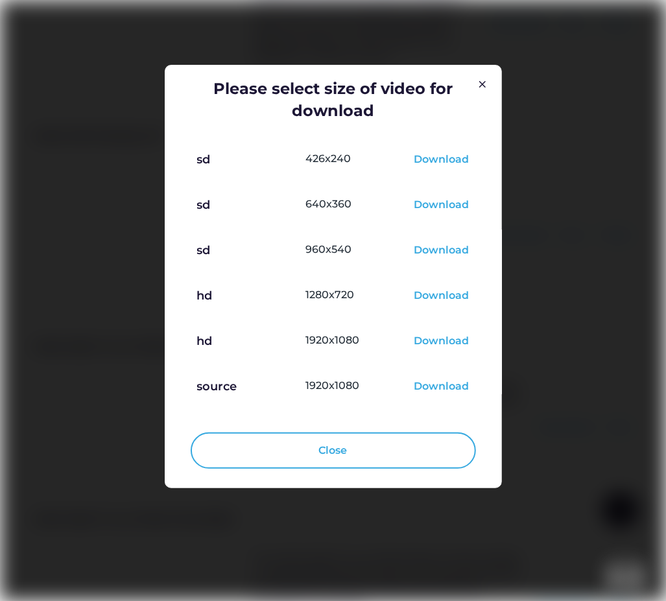
click at [440, 294] on div "Download" at bounding box center [441, 297] width 55 height 16
click at [571, 403] on div at bounding box center [333, 300] width 666 height 601
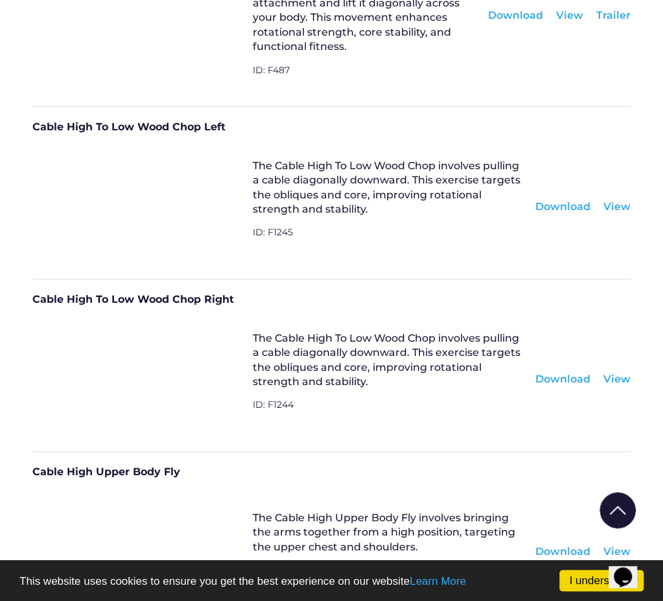
scroll to position [4206, 0]
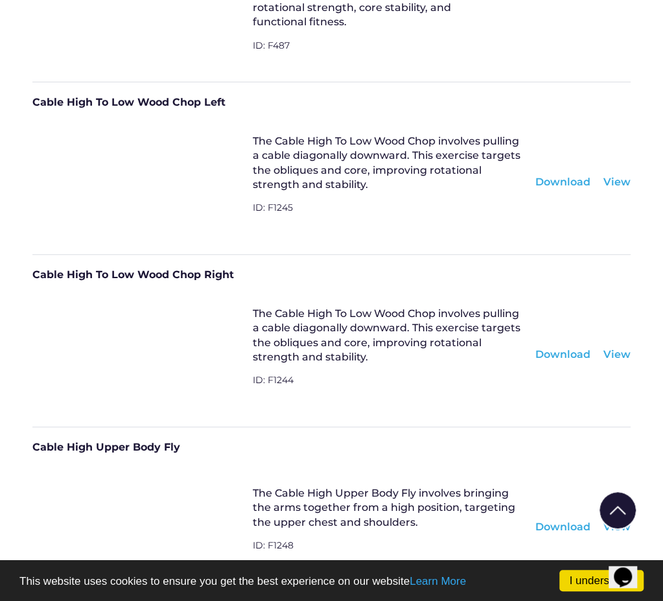
click at [561, 348] on div "Download" at bounding box center [563, 355] width 55 height 14
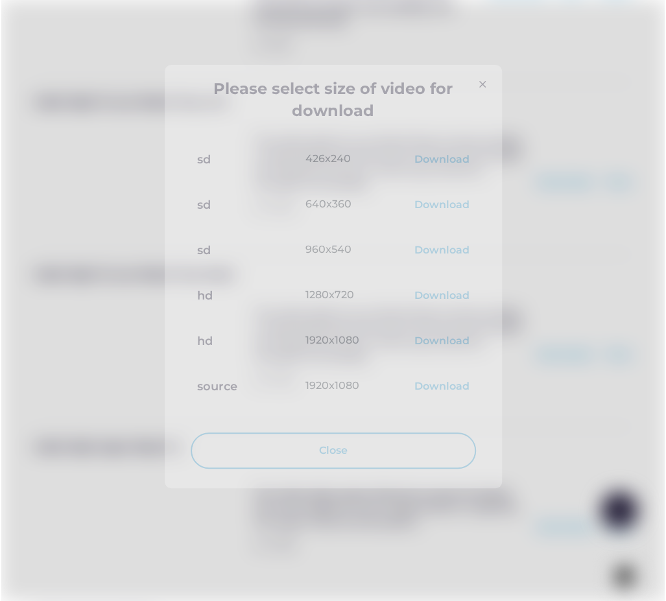
scroll to position [4197, 0]
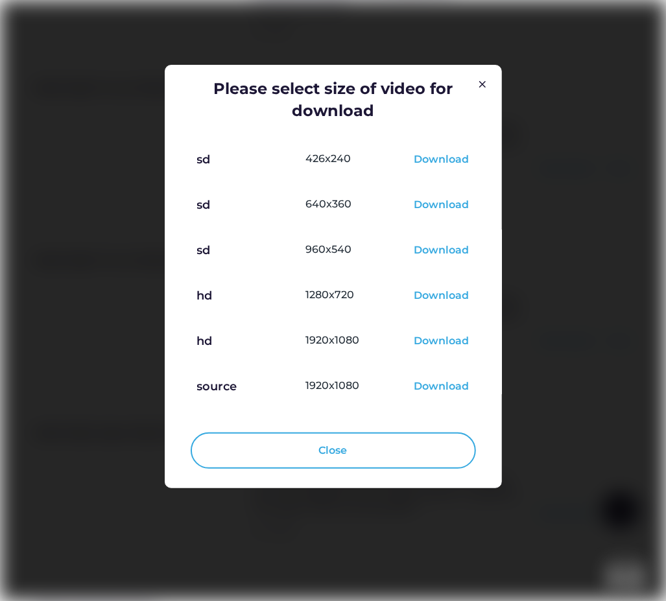
click at [445, 294] on div "Download" at bounding box center [441, 297] width 55 height 16
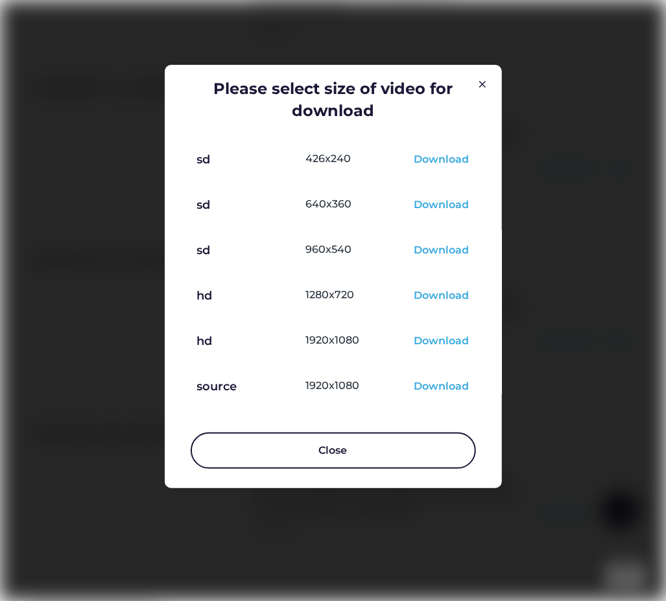
click at [425, 464] on button "Close" at bounding box center [333, 450] width 285 height 36
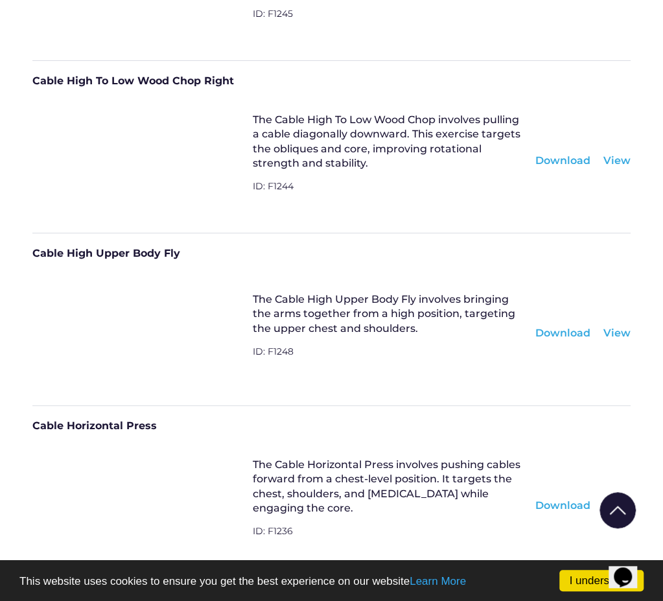
scroll to position [4401, 0]
click at [572, 325] on div "Download" at bounding box center [563, 332] width 55 height 14
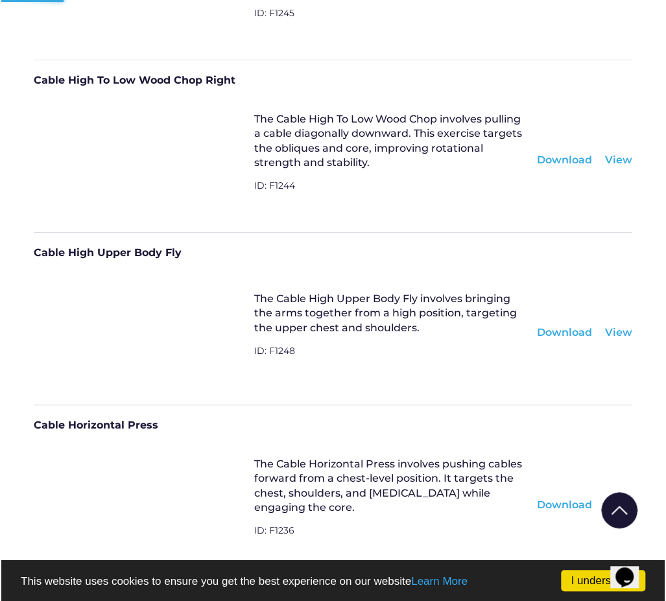
scroll to position [4391, 0]
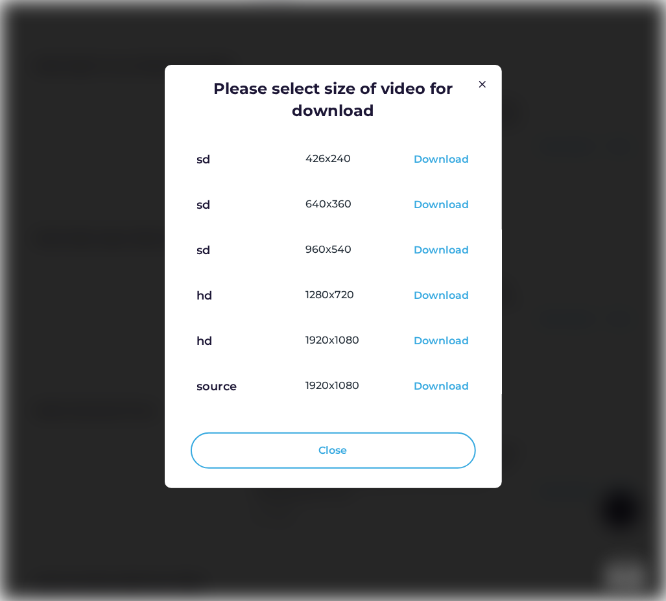
click at [466, 300] on div "Download" at bounding box center [441, 297] width 55 height 16
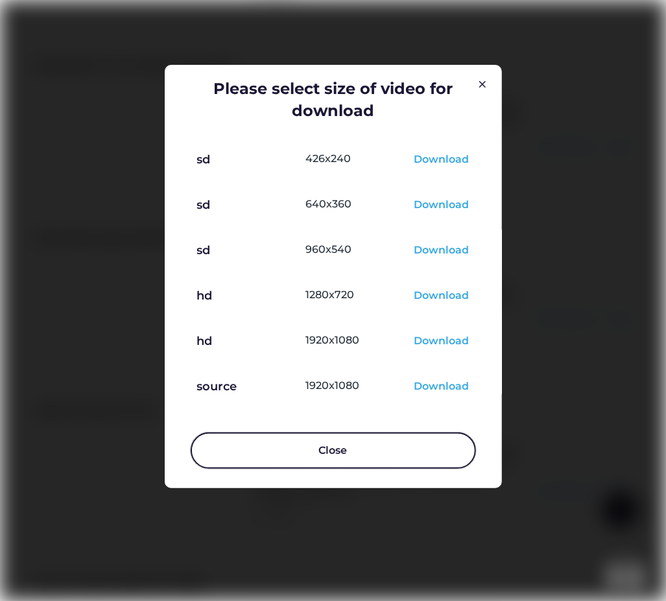
click at [406, 455] on button "Close" at bounding box center [333, 450] width 285 height 36
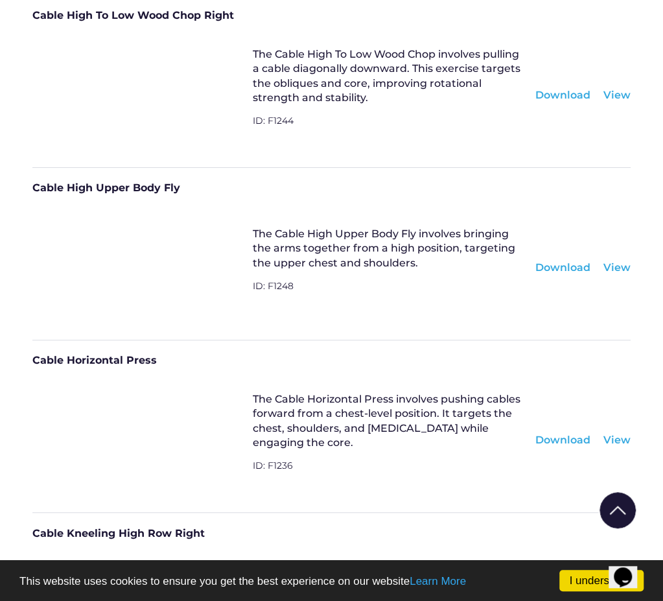
scroll to position [4531, 0]
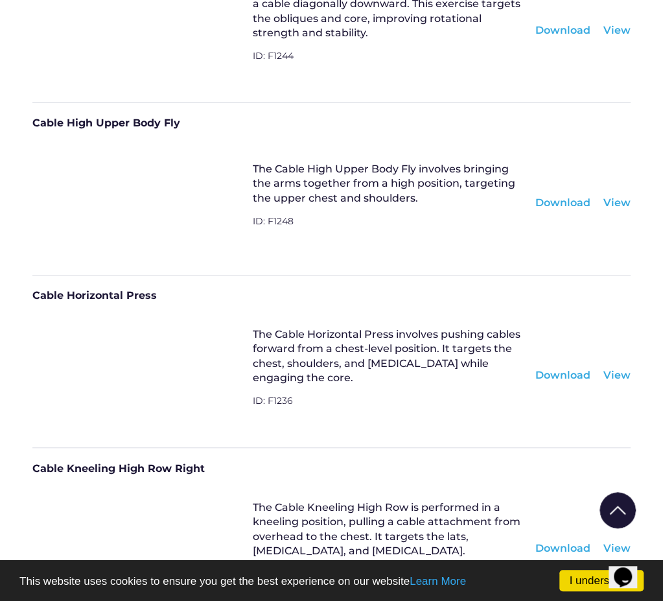
click at [573, 368] on div "Download" at bounding box center [563, 375] width 55 height 14
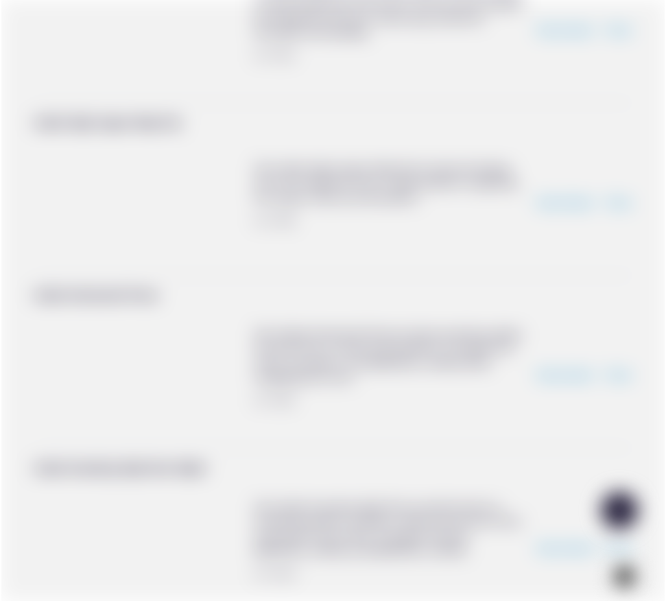
scroll to position [4521, 0]
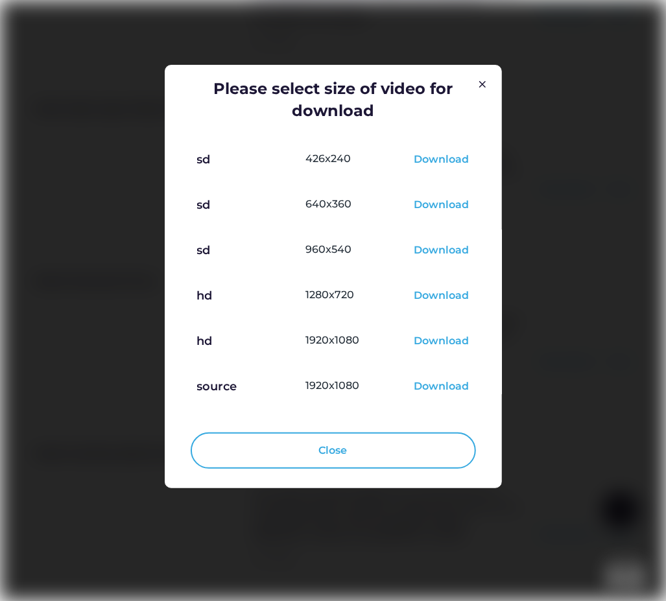
click at [432, 296] on div "Download" at bounding box center [441, 297] width 55 height 16
click at [313, 107] on div "Please select size of video for download" at bounding box center [333, 99] width 272 height 43
click at [445, 298] on div "Download" at bounding box center [441, 297] width 55 height 16
click at [521, 458] on div at bounding box center [333, 300] width 666 height 601
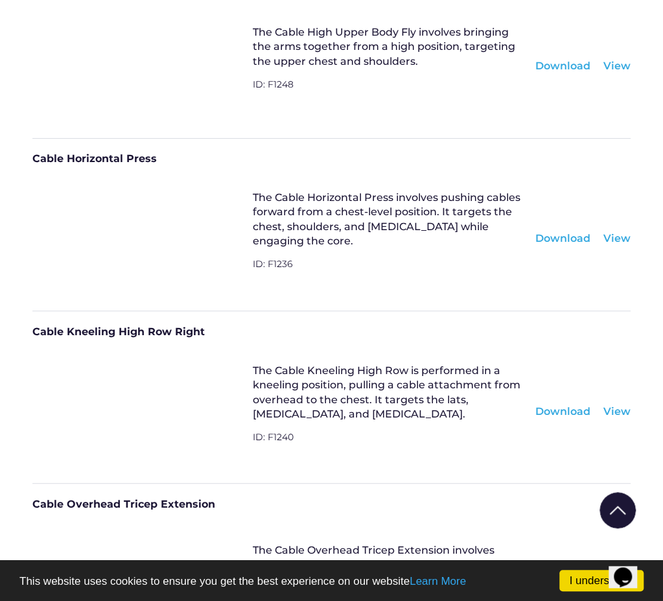
scroll to position [4725, 0]
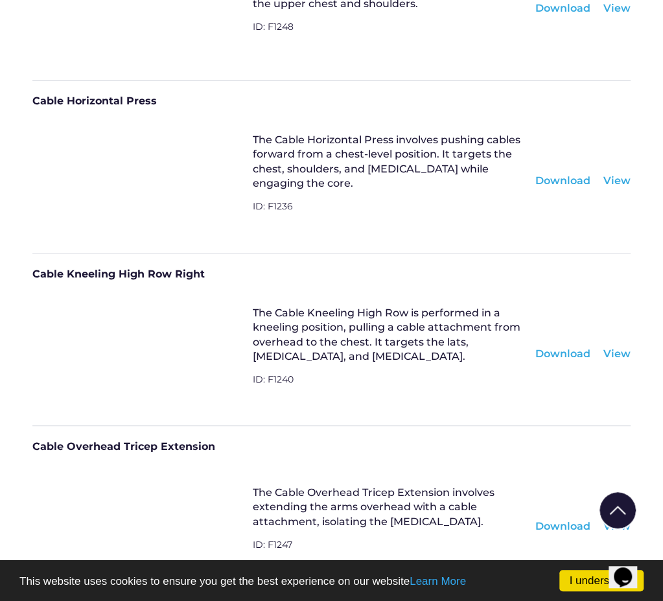
click at [552, 346] on div "Download" at bounding box center [563, 353] width 55 height 14
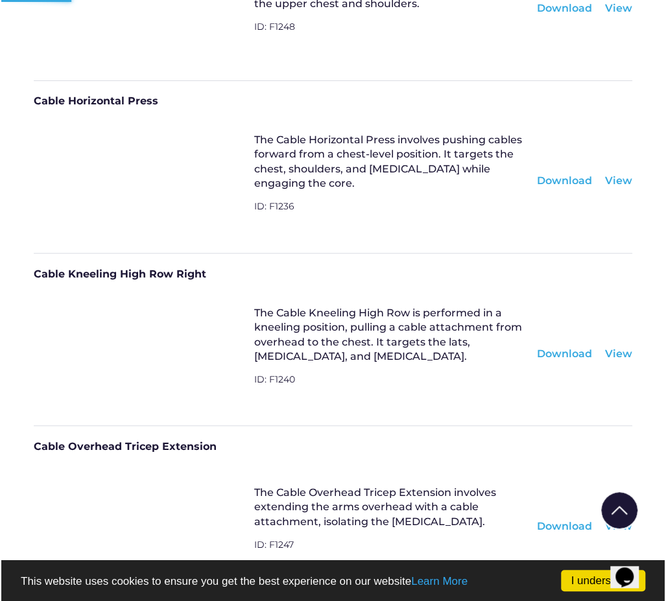
scroll to position [4716, 0]
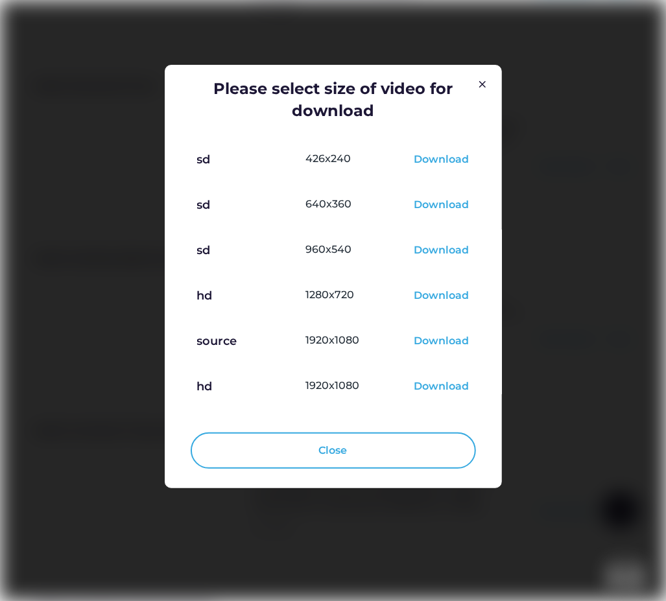
click at [446, 298] on div "Download" at bounding box center [441, 297] width 55 height 16
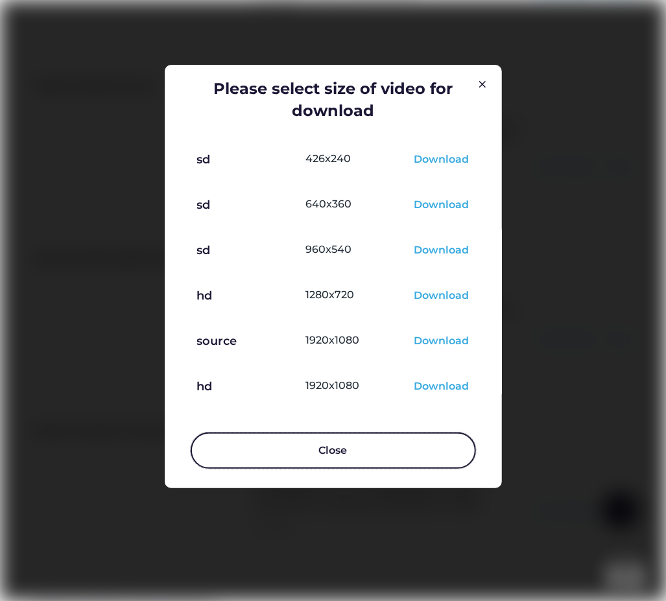
click at [204, 440] on button "Close" at bounding box center [333, 450] width 285 height 36
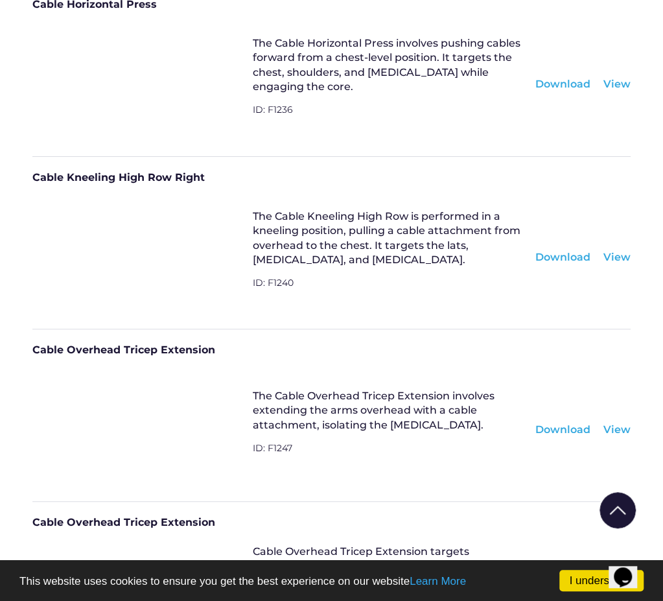
scroll to position [4855, 0]
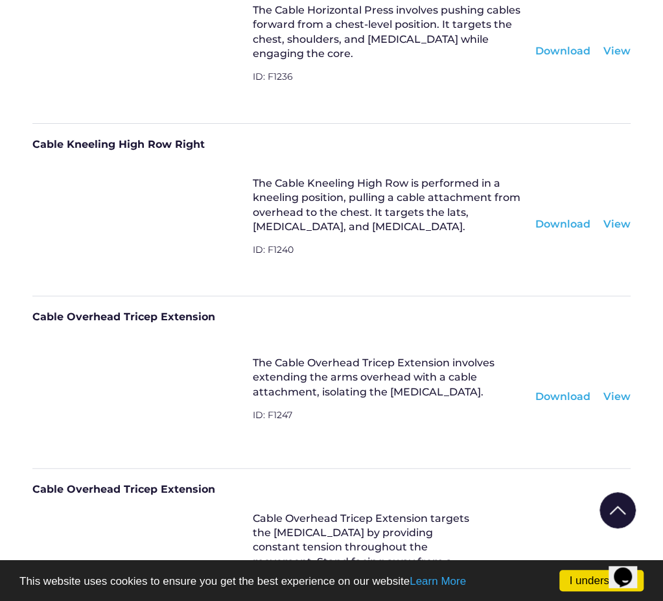
click at [574, 389] on div "Download" at bounding box center [563, 396] width 55 height 14
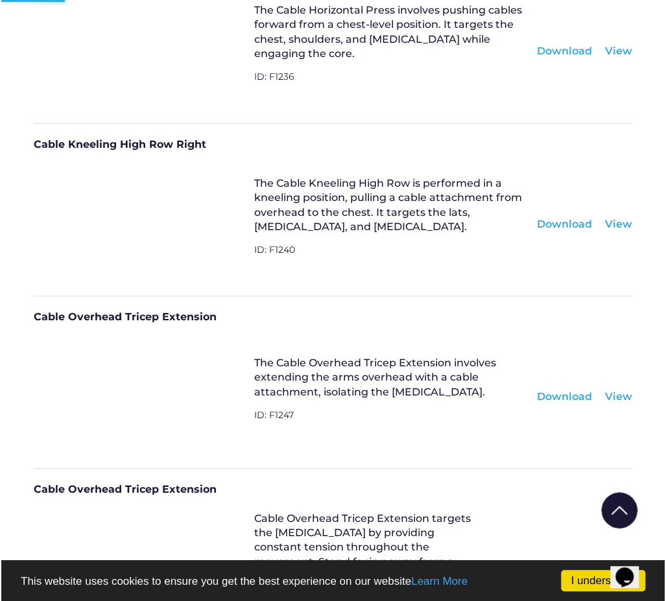
scroll to position [4845, 0]
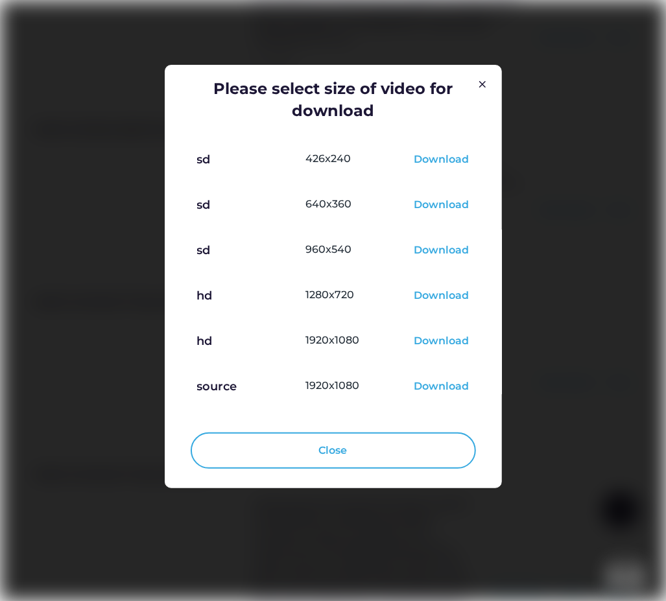
click at [438, 298] on div "Download" at bounding box center [441, 297] width 55 height 16
click at [575, 443] on div at bounding box center [333, 300] width 666 height 601
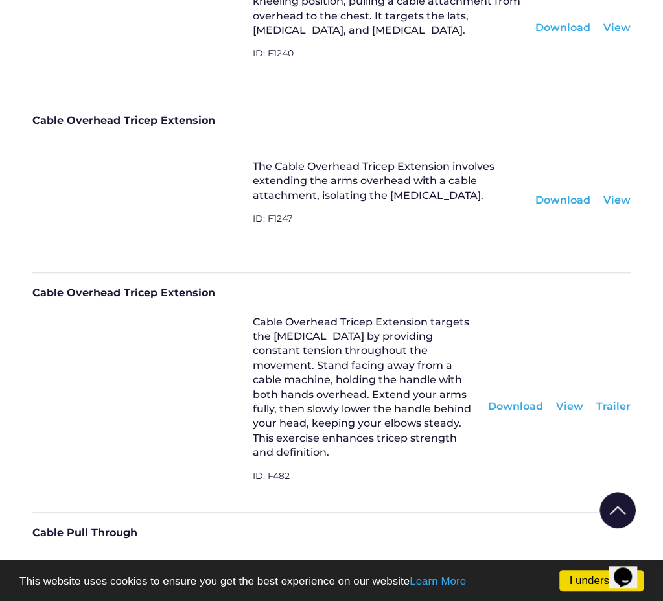
scroll to position [5114, 0]
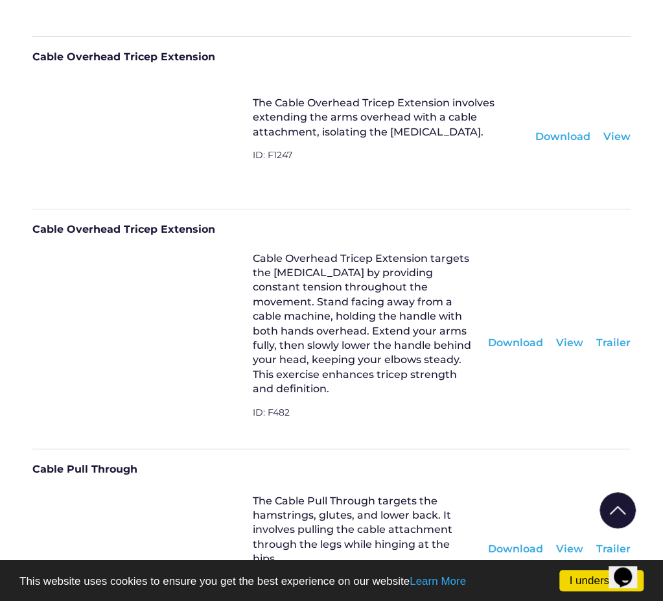
click at [527, 336] on div "Download" at bounding box center [515, 343] width 55 height 14
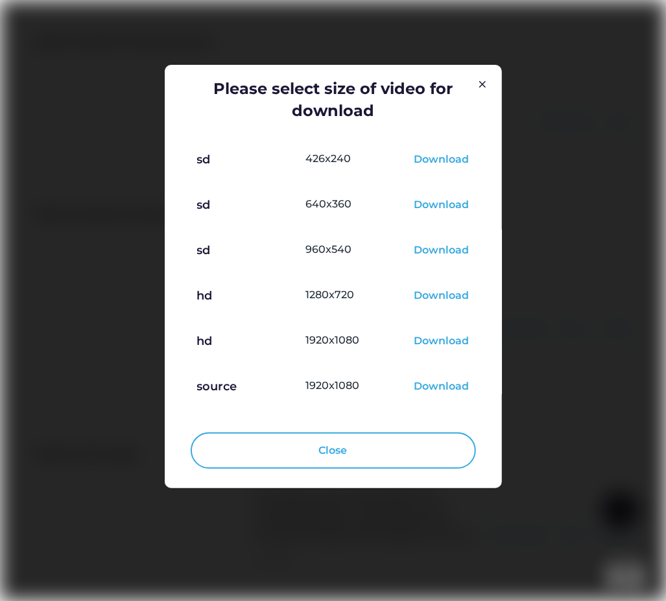
click at [446, 300] on div "Download" at bounding box center [441, 297] width 55 height 16
click at [632, 404] on div at bounding box center [333, 300] width 666 height 601
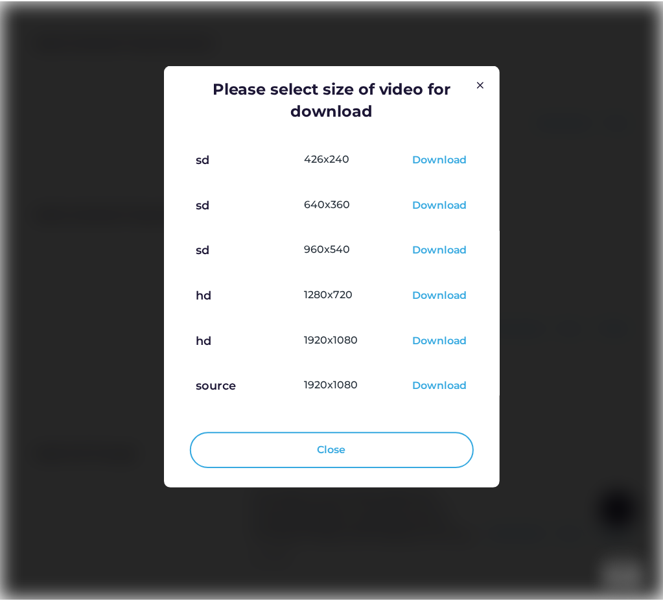
scroll to position [5114, 0]
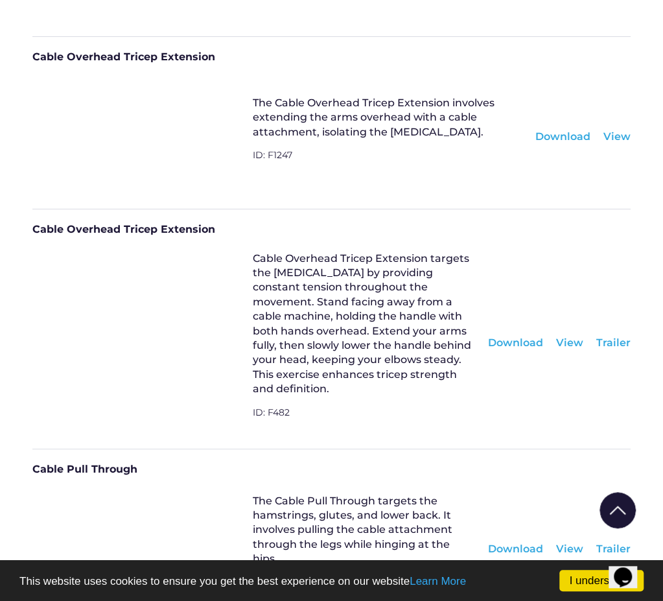
click at [622, 130] on div "View" at bounding box center [617, 137] width 27 height 14
click at [573, 336] on div "View" at bounding box center [569, 343] width 27 height 14
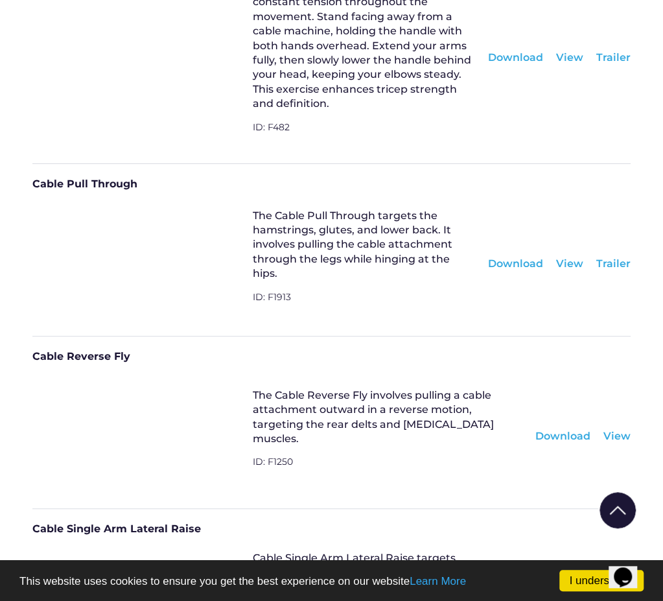
scroll to position [5438, 0]
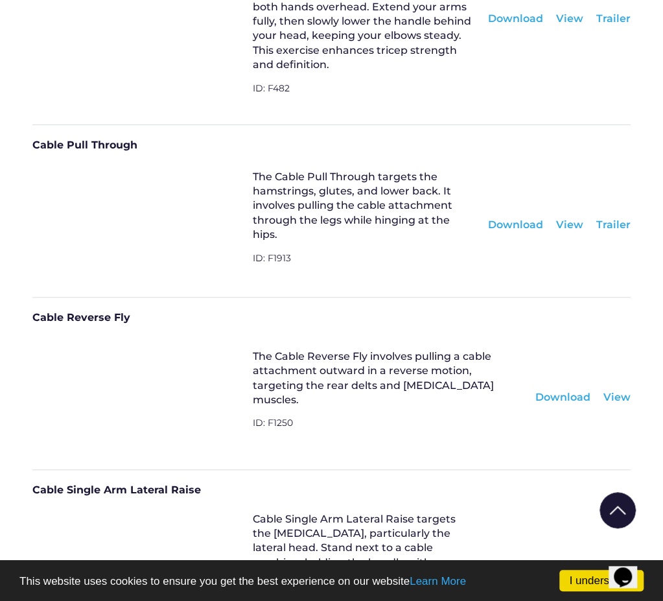
click at [507, 218] on div "Download" at bounding box center [515, 225] width 55 height 14
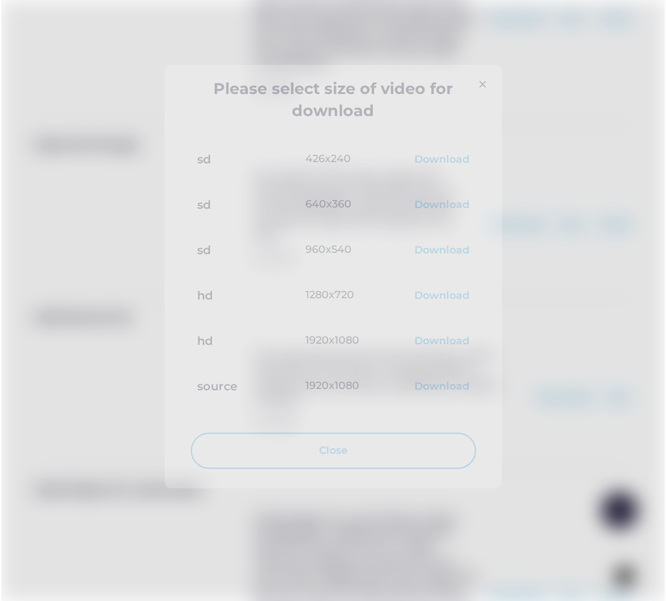
scroll to position [5429, 0]
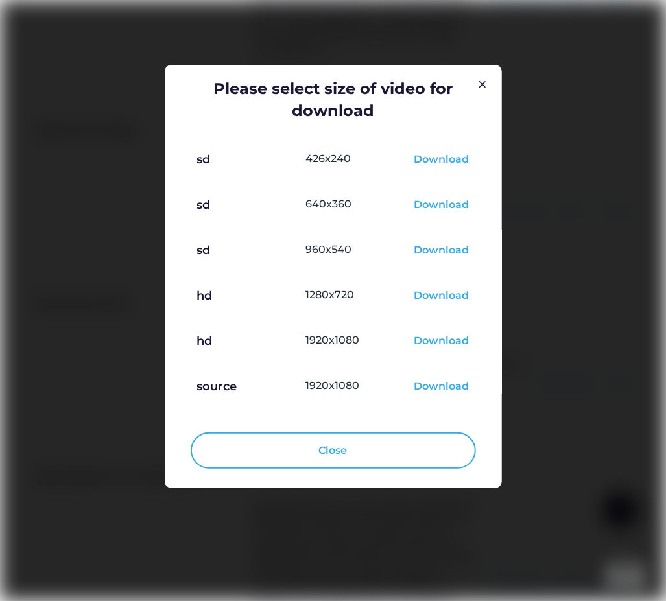
click at [428, 295] on div "Download" at bounding box center [441, 297] width 55 height 16
click at [68, 362] on div at bounding box center [333, 300] width 666 height 601
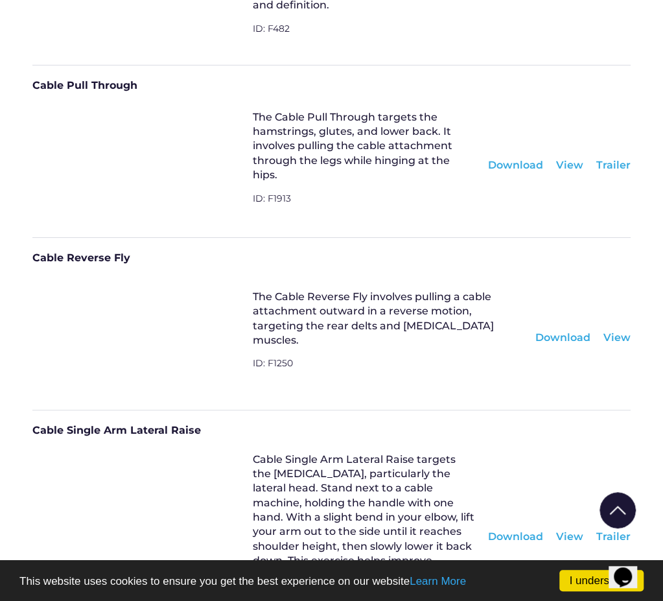
scroll to position [5503, 0]
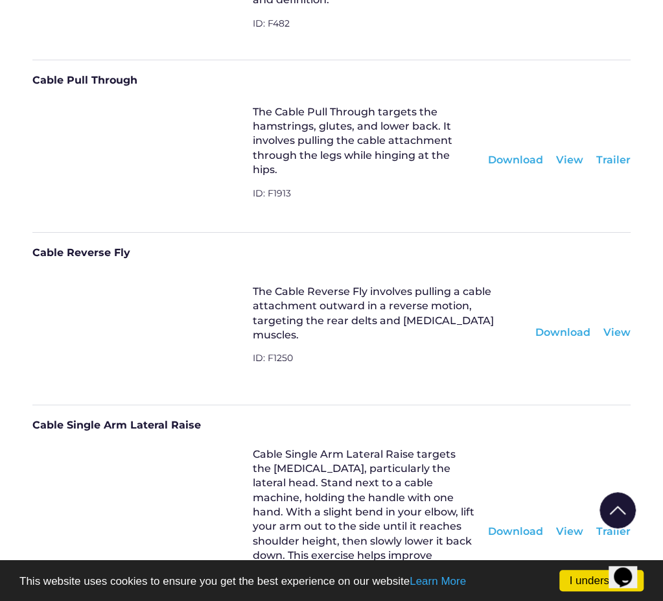
click at [554, 325] on div "Download" at bounding box center [563, 332] width 55 height 14
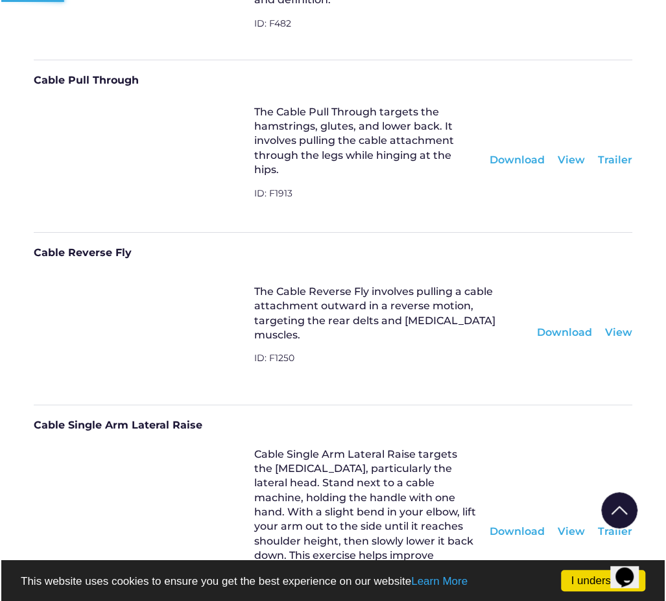
scroll to position [5493, 0]
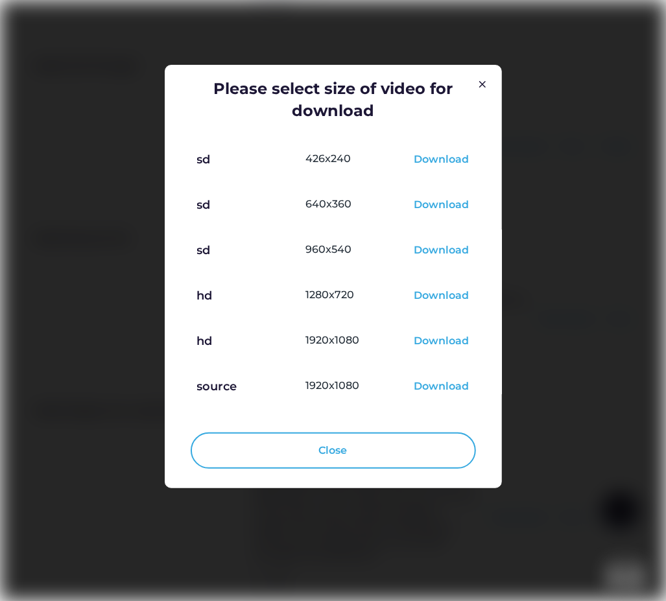
click at [451, 300] on div "Download" at bounding box center [441, 297] width 55 height 16
click at [550, 464] on div at bounding box center [333, 300] width 666 height 601
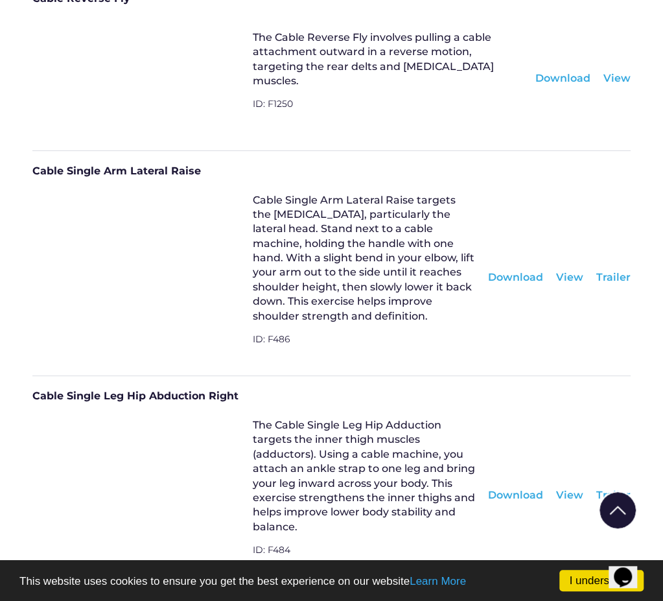
scroll to position [5827, 0]
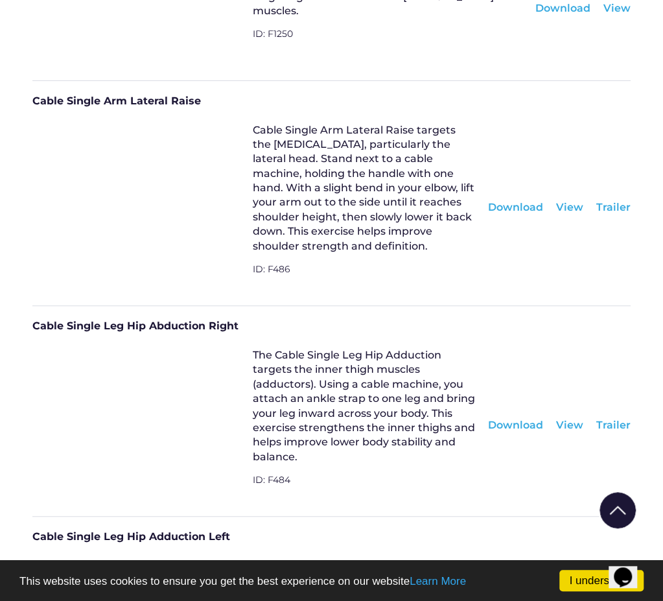
click at [528, 200] on div "Download" at bounding box center [515, 207] width 55 height 14
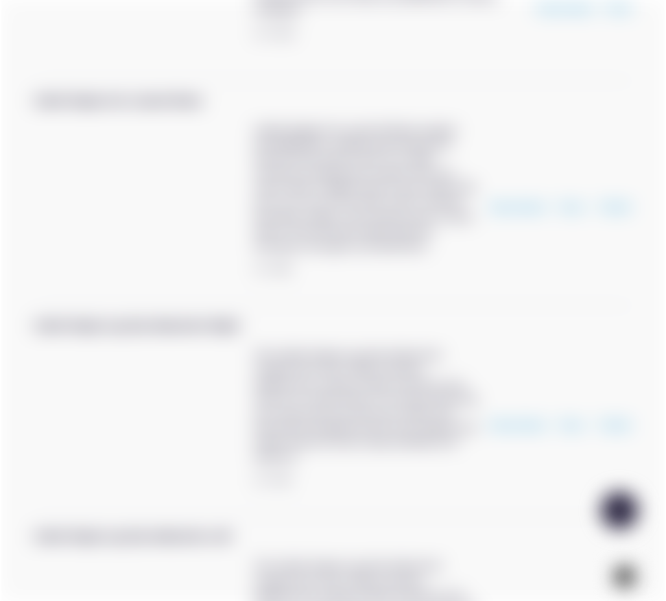
scroll to position [5818, 0]
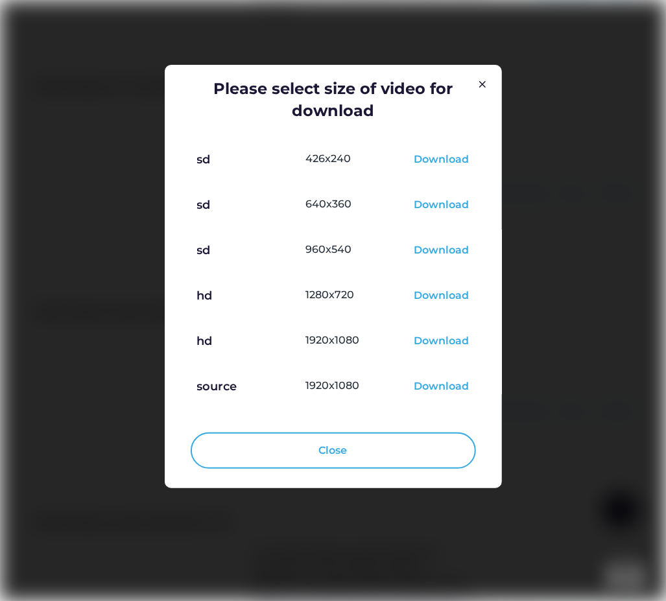
click at [434, 299] on div "Download" at bounding box center [441, 297] width 55 height 16
click at [96, 303] on div at bounding box center [333, 300] width 666 height 601
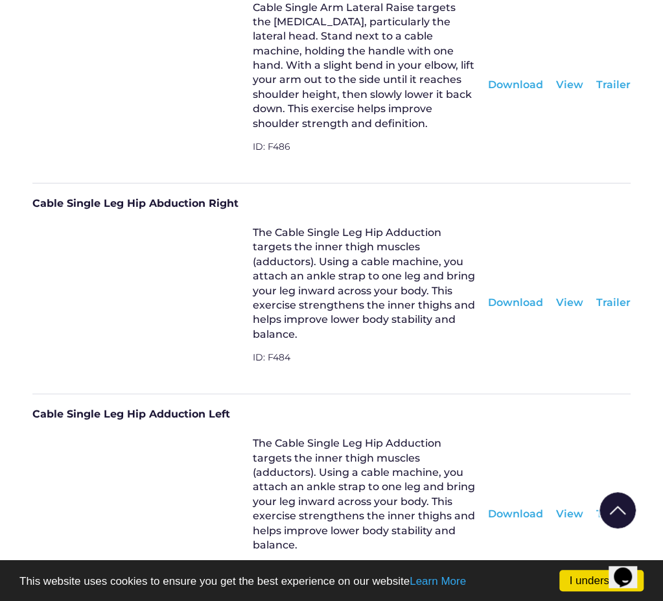
scroll to position [5957, 0]
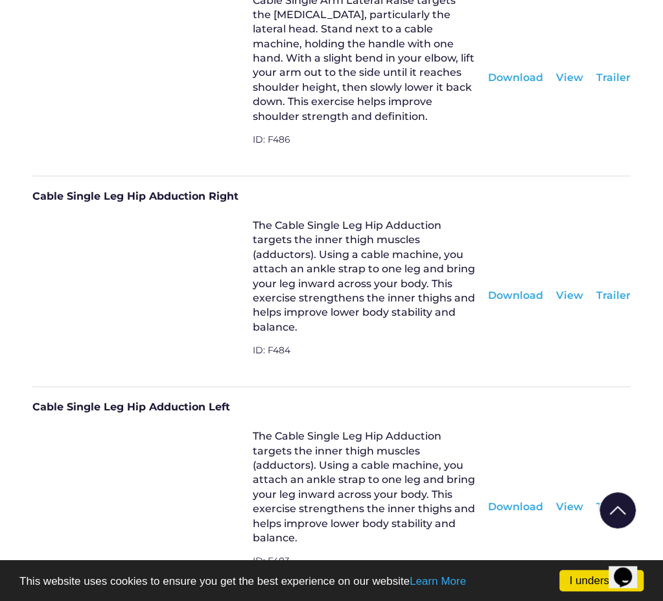
click at [519, 289] on div "Download" at bounding box center [515, 296] width 55 height 14
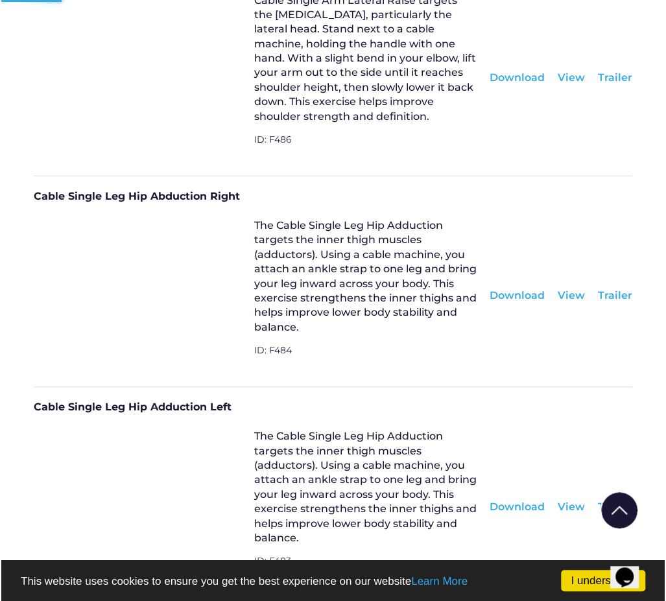
scroll to position [5948, 0]
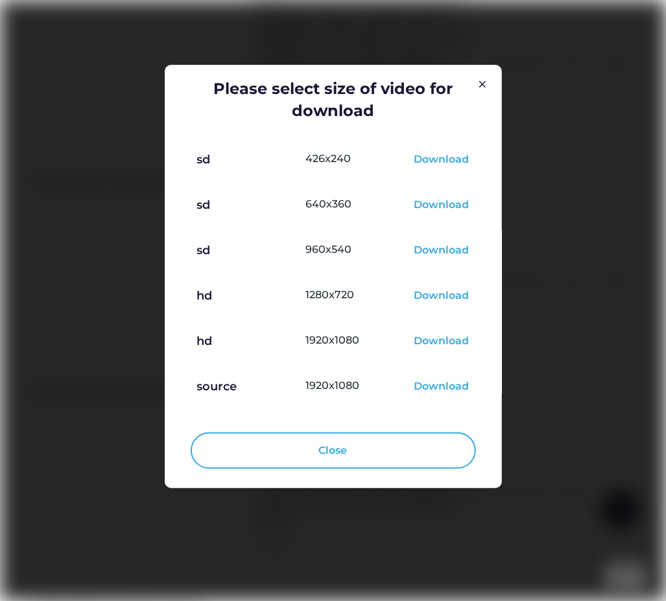
click at [432, 298] on div "Download" at bounding box center [441, 297] width 55 height 16
click at [163, 294] on div at bounding box center [333, 300] width 666 height 601
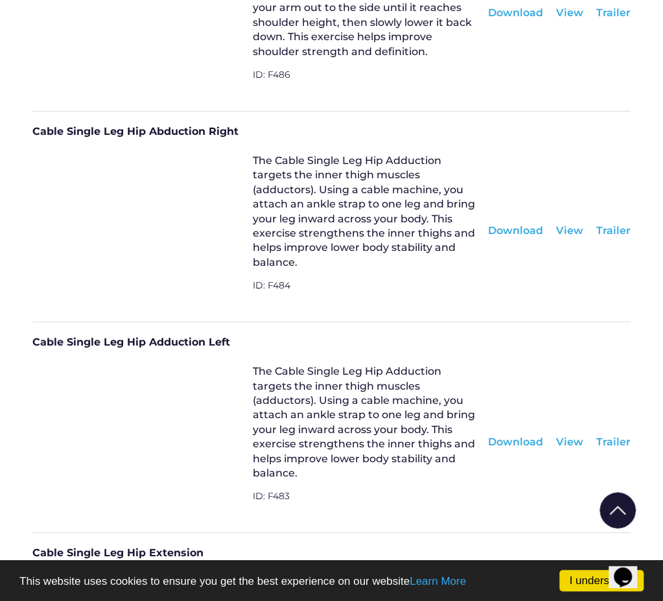
scroll to position [6087, 0]
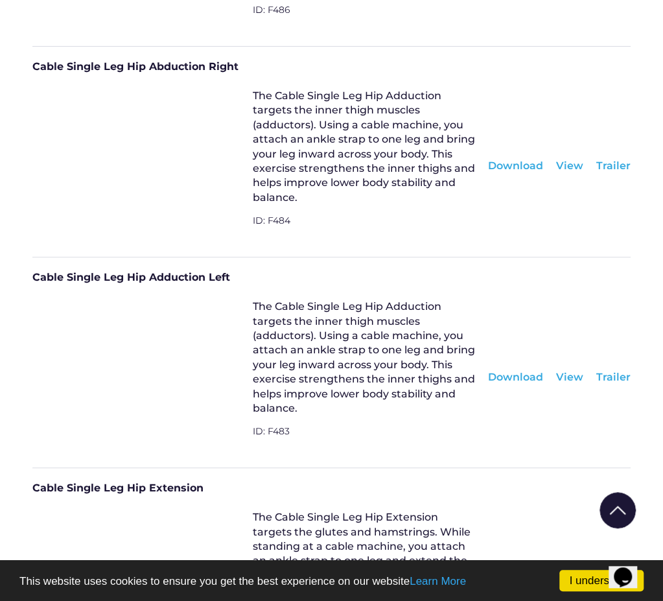
click at [526, 370] on div "Download" at bounding box center [515, 377] width 55 height 14
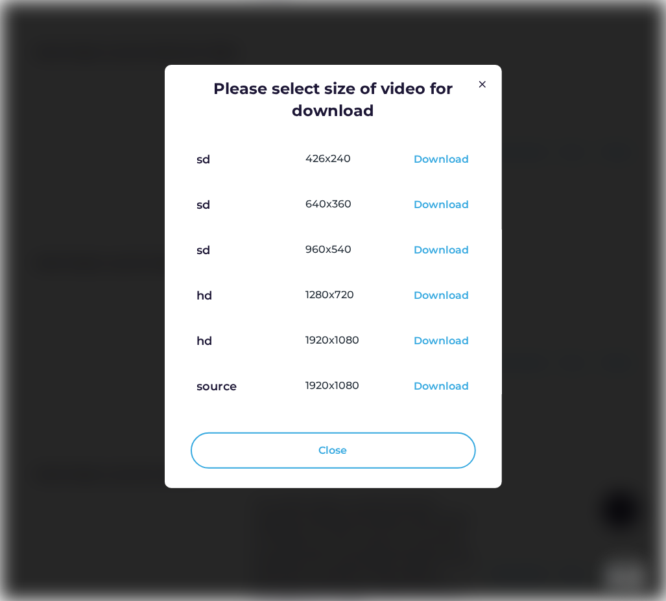
click at [442, 297] on div "Download" at bounding box center [441, 297] width 55 height 16
click at [584, 443] on div at bounding box center [333, 300] width 666 height 601
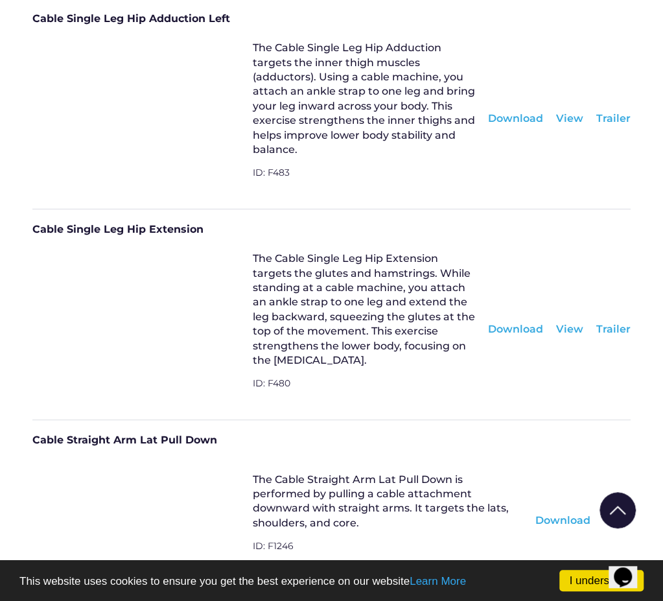
scroll to position [6346, 0]
click at [532, 322] on div "Download" at bounding box center [515, 329] width 55 height 14
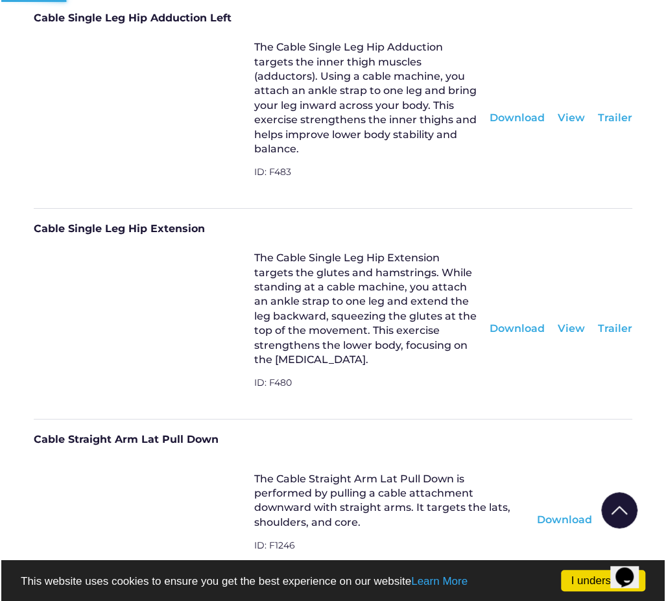
scroll to position [6336, 0]
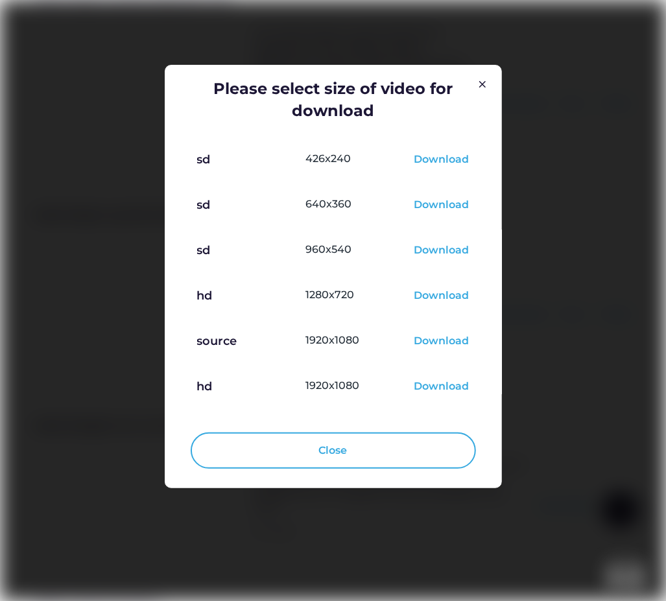
click at [440, 292] on div "Download" at bounding box center [441, 297] width 55 height 16
click at [633, 363] on div at bounding box center [333, 300] width 666 height 601
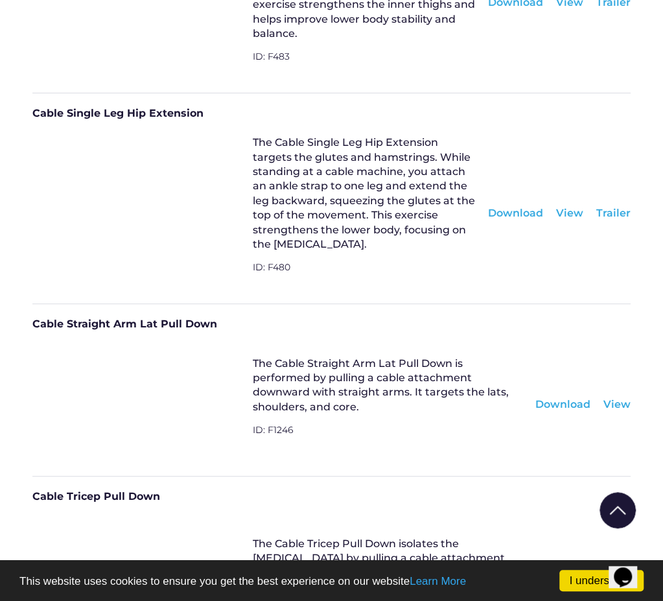
scroll to position [6476, 0]
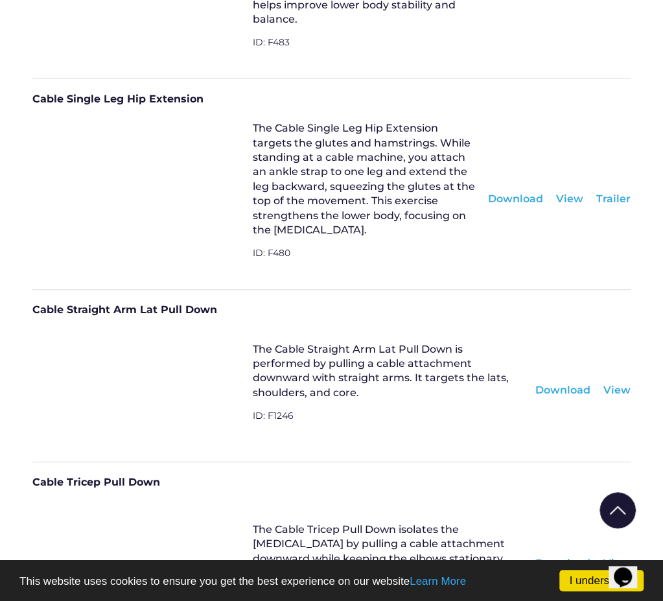
click at [580, 383] on div "Download" at bounding box center [563, 390] width 55 height 14
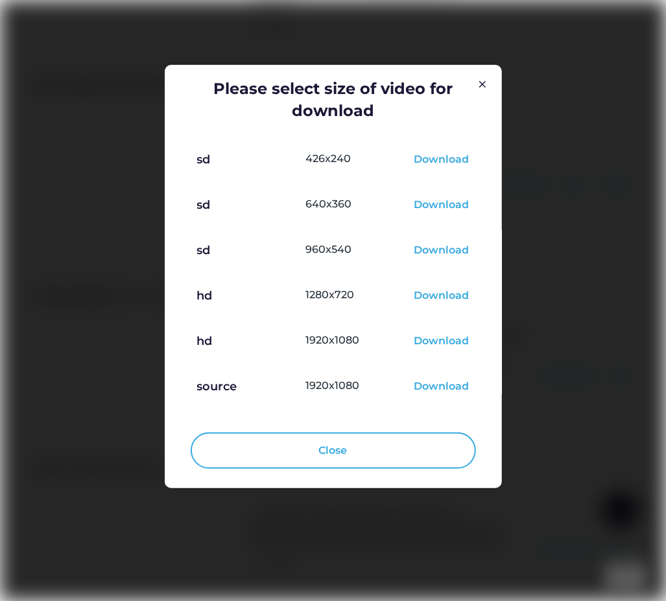
click at [445, 296] on div "Download" at bounding box center [441, 297] width 55 height 16
click at [554, 432] on div at bounding box center [333, 300] width 666 height 601
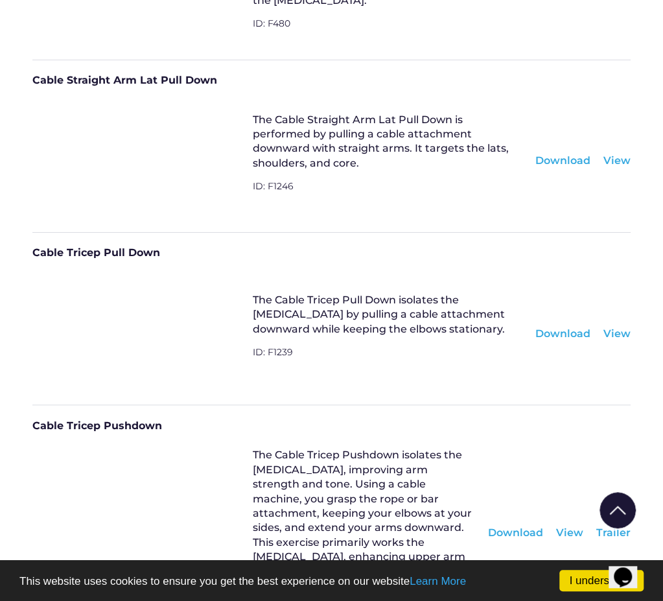
scroll to position [6735, 0]
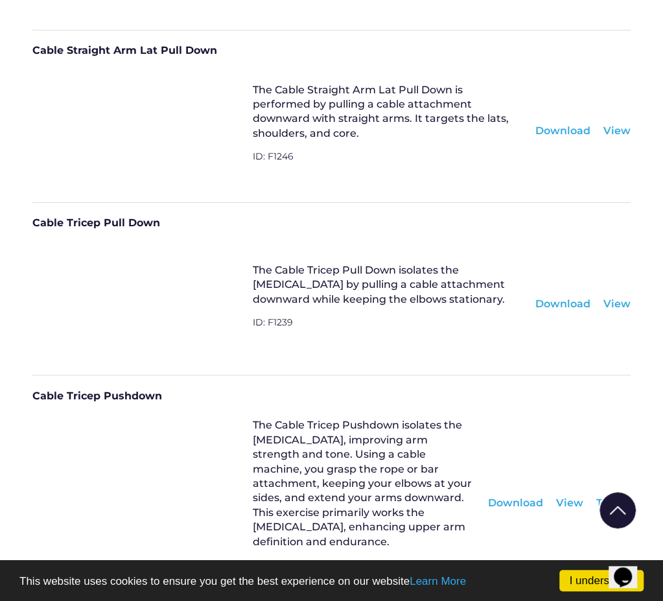
click at [577, 296] on div "Download" at bounding box center [563, 303] width 55 height 14
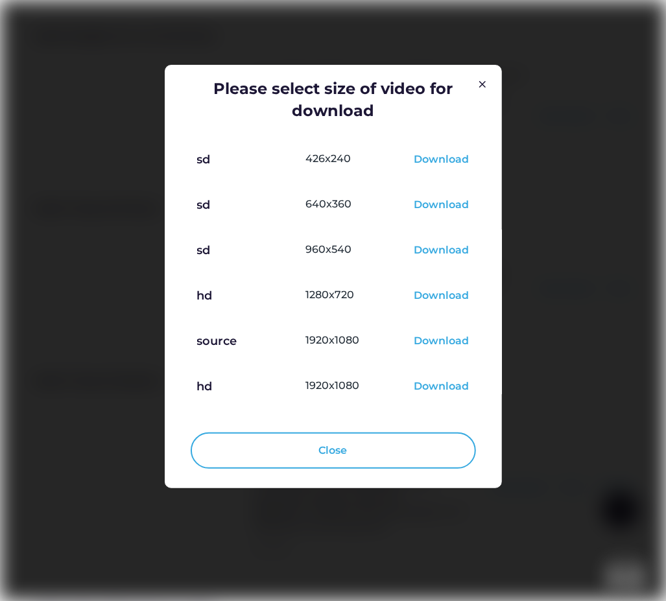
click at [453, 296] on div "Download" at bounding box center [441, 297] width 55 height 16
click at [574, 429] on div at bounding box center [333, 300] width 666 height 601
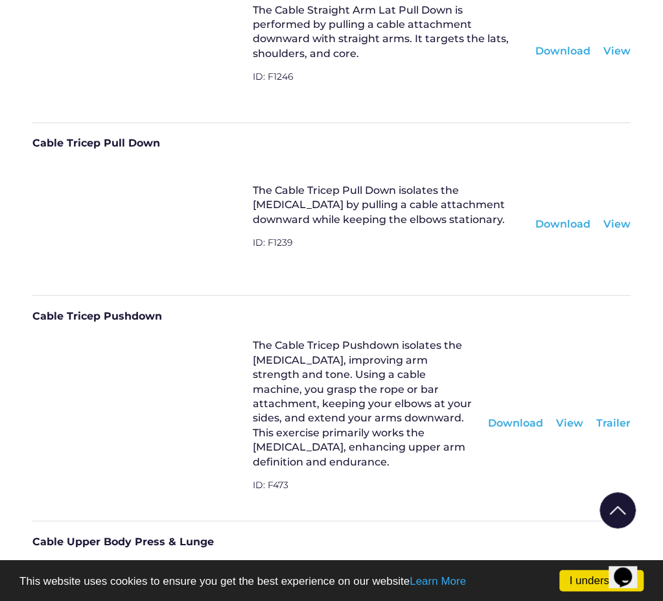
scroll to position [6865, 0]
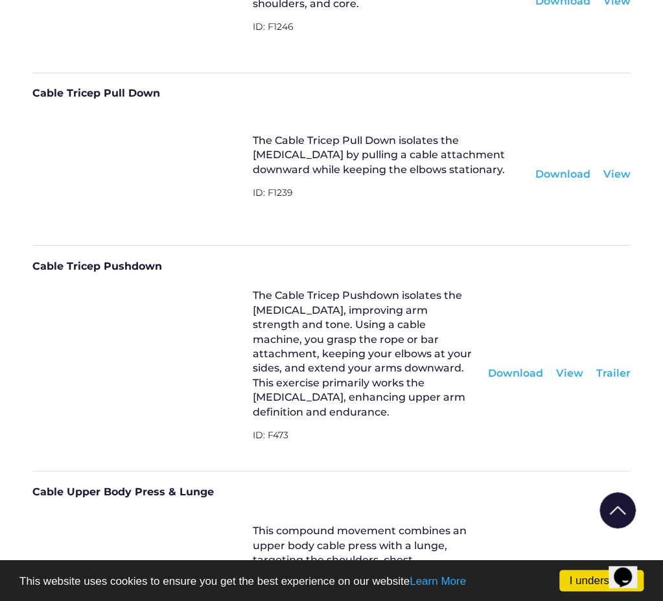
click at [521, 366] on div "Download" at bounding box center [515, 373] width 55 height 14
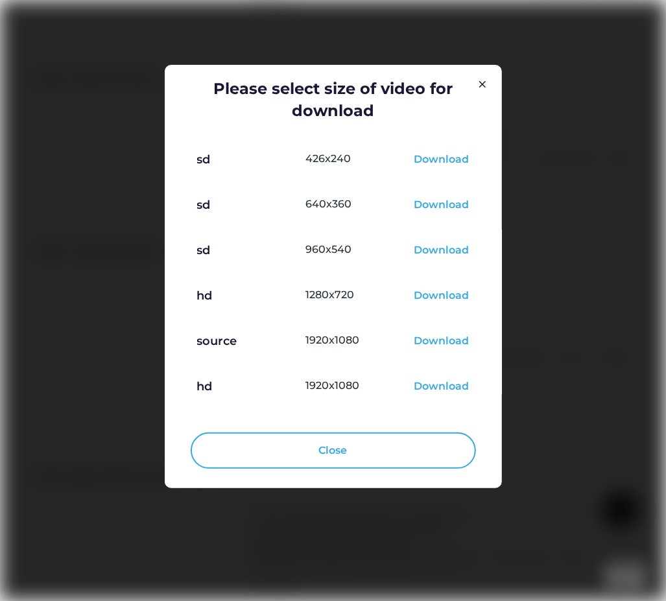
click at [438, 294] on div "Download" at bounding box center [441, 297] width 55 height 16
click at [553, 427] on div at bounding box center [333, 300] width 666 height 601
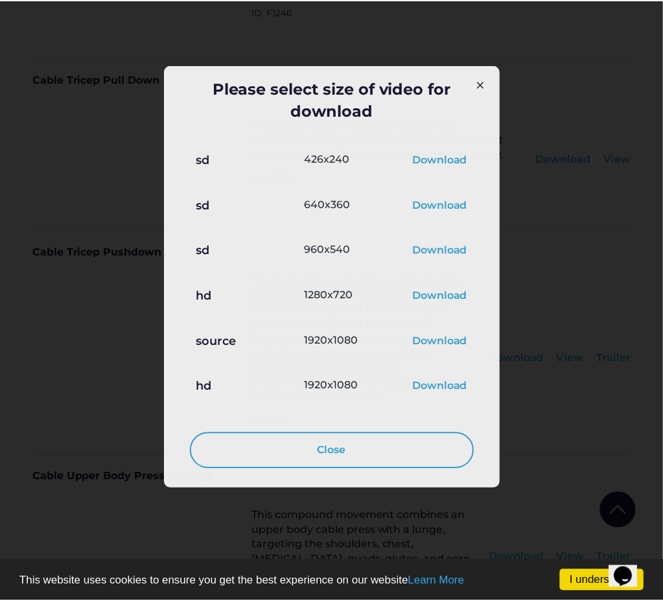
scroll to position [6865, 0]
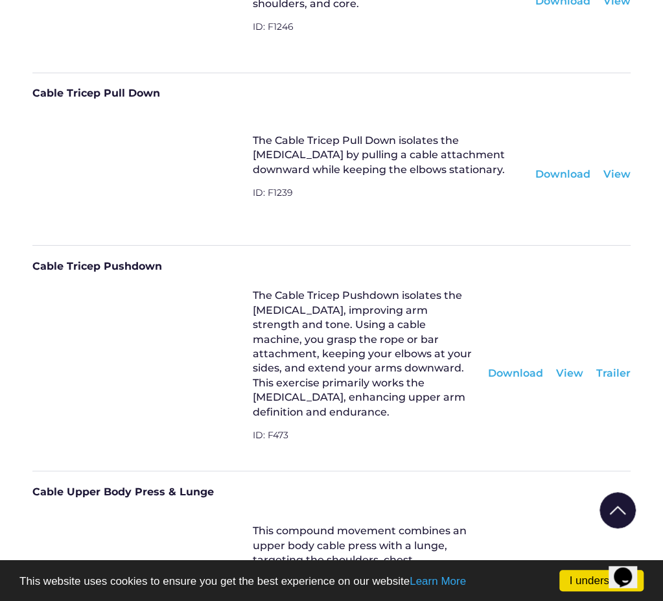
click at [563, 366] on div "View" at bounding box center [569, 373] width 27 height 14
click at [619, 167] on div "View" at bounding box center [617, 174] width 27 height 14
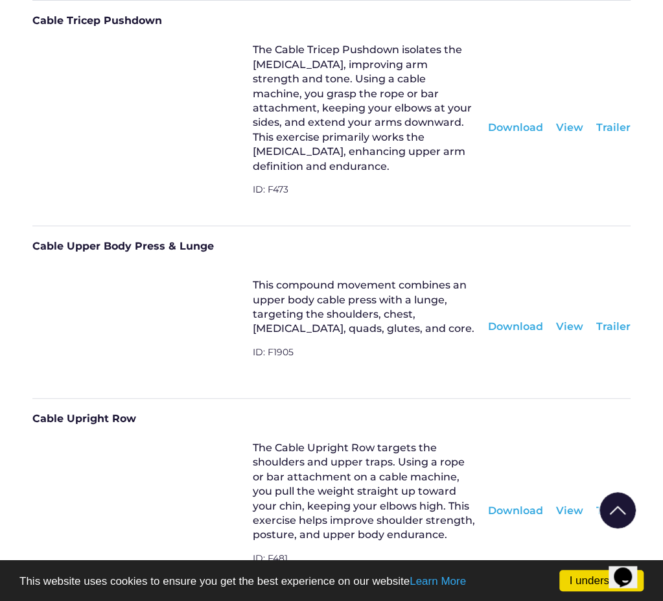
scroll to position [7124, 0]
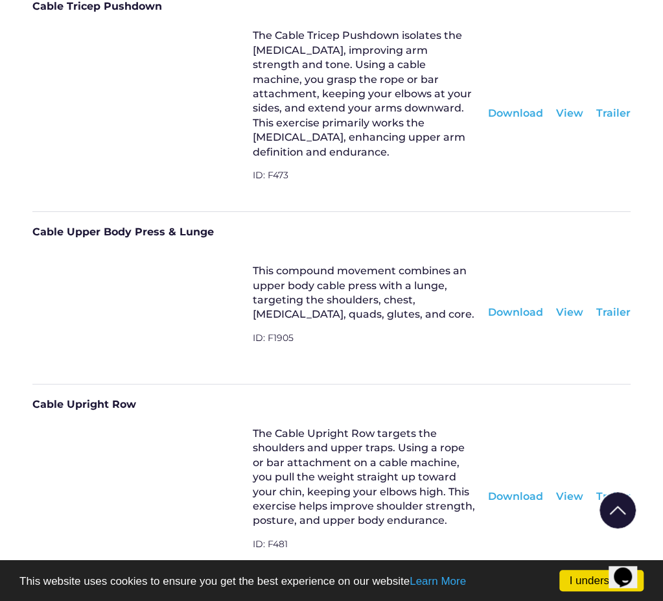
click at [516, 305] on div "Download" at bounding box center [515, 312] width 55 height 14
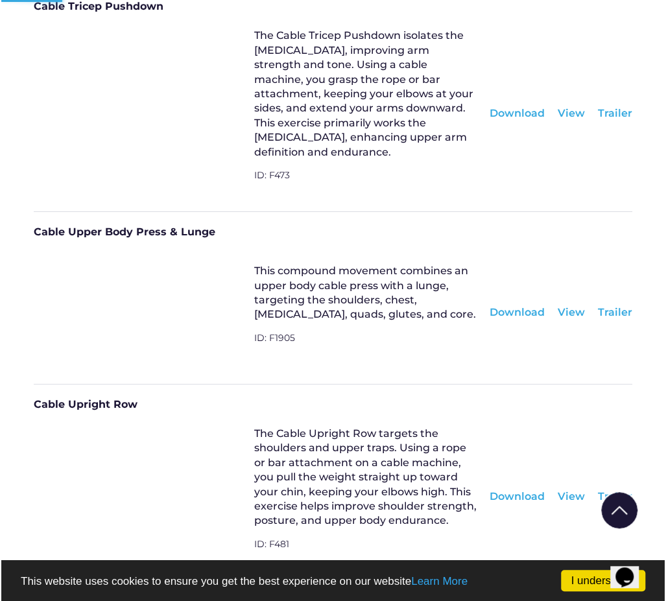
scroll to position [7115, 0]
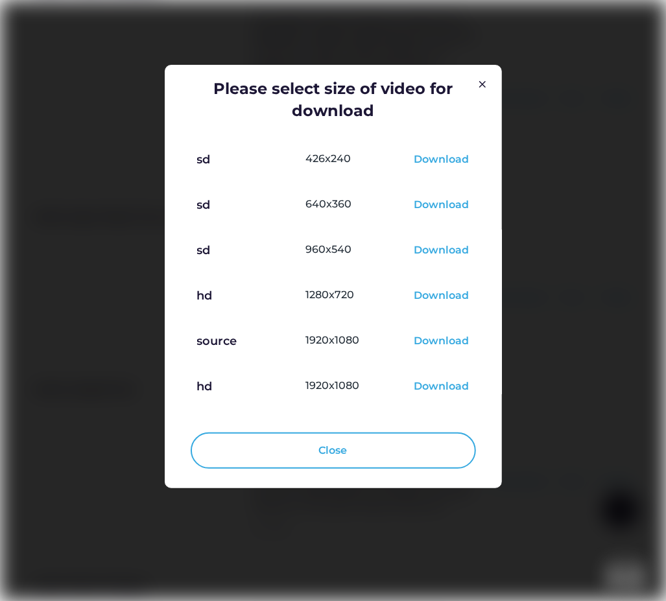
click at [424, 298] on div "Download" at bounding box center [441, 297] width 55 height 16
click at [574, 472] on div at bounding box center [333, 300] width 666 height 601
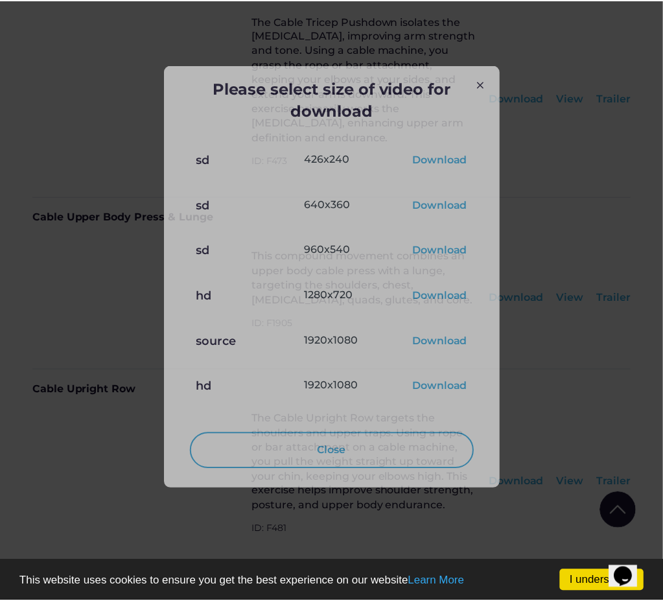
scroll to position [7124, 0]
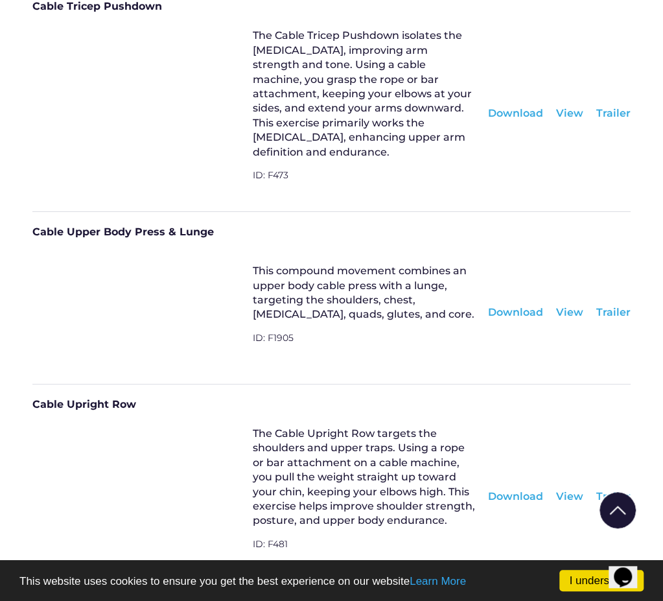
click at [519, 489] on div "Download" at bounding box center [515, 496] width 55 height 14
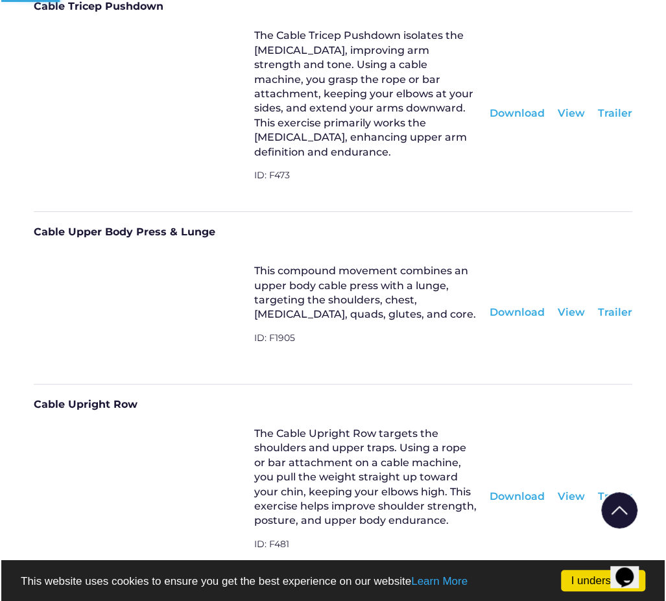
scroll to position [7115, 0]
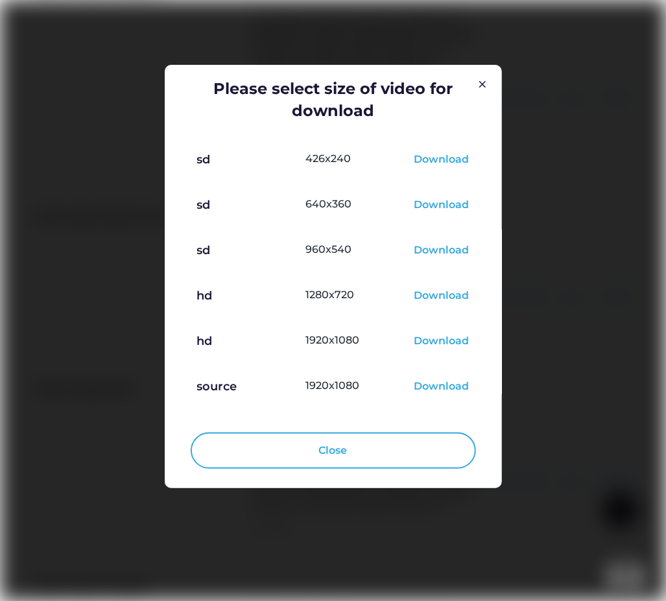
click at [452, 296] on div "Download" at bounding box center [441, 297] width 55 height 16
click at [587, 525] on div at bounding box center [333, 300] width 666 height 601
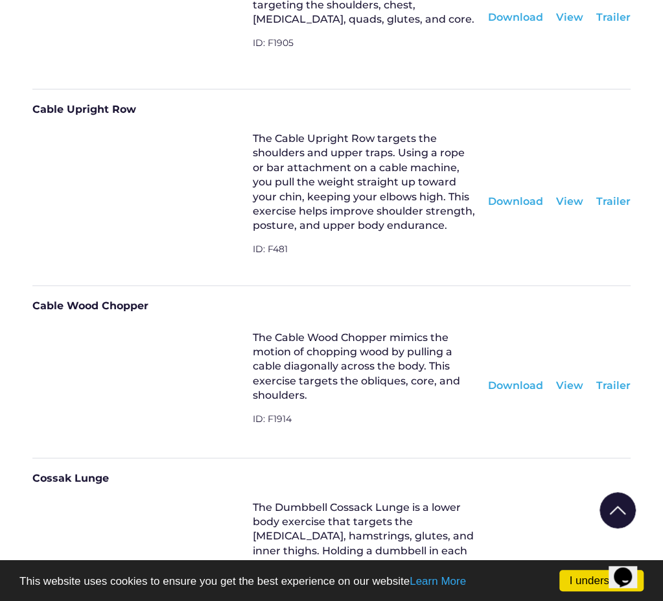
scroll to position [7448, 0]
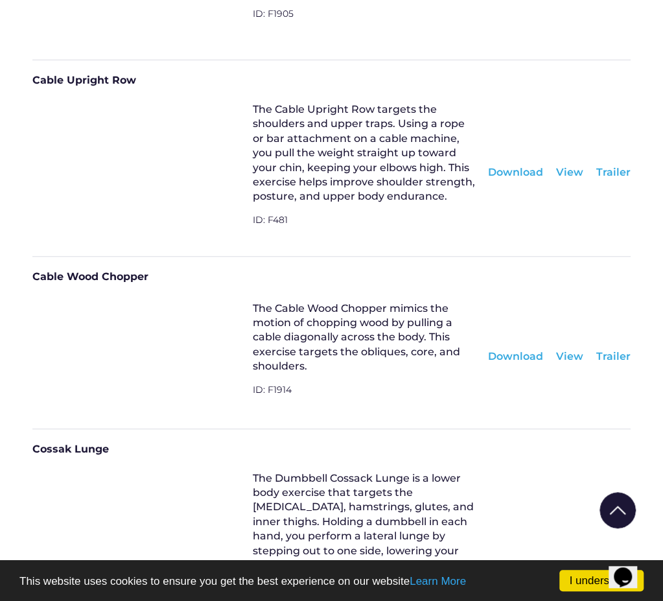
click at [537, 349] on div "Download" at bounding box center [515, 356] width 55 height 14
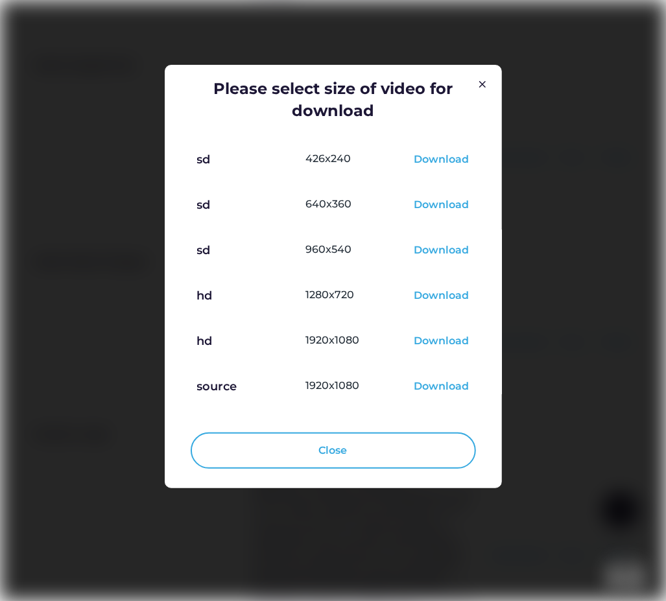
click at [448, 294] on div "Download" at bounding box center [441, 297] width 55 height 16
click at [610, 500] on div at bounding box center [333, 300] width 666 height 601
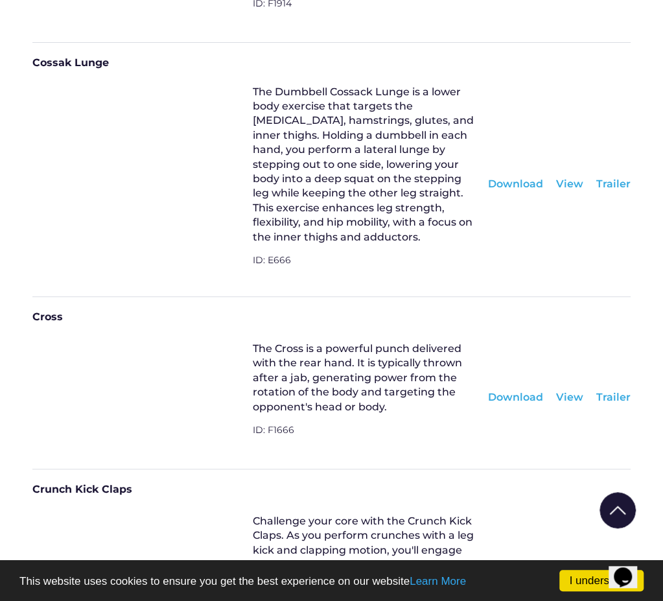
scroll to position [7837, 0]
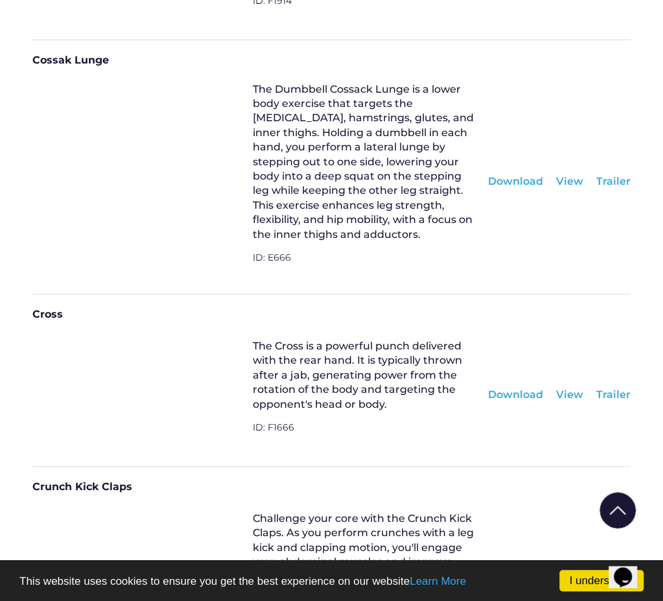
click at [533, 388] on div "Download" at bounding box center [515, 395] width 55 height 14
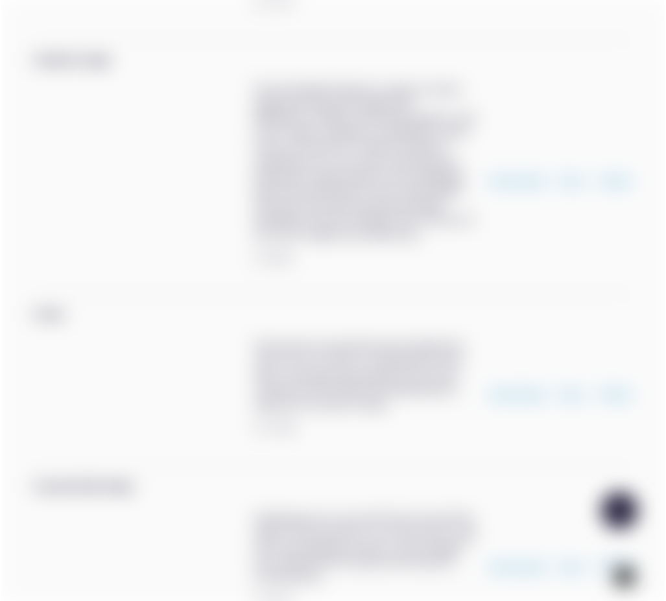
scroll to position [7827, 0]
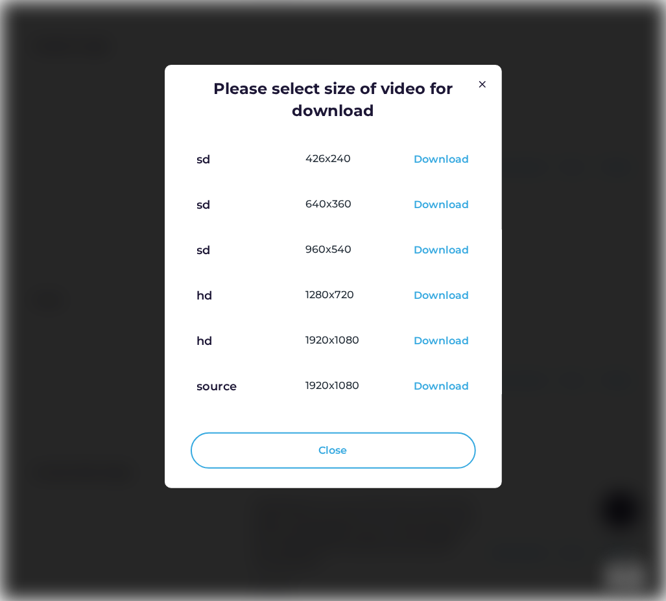
click at [429, 297] on div "Download" at bounding box center [441, 297] width 55 height 16
click at [630, 467] on div at bounding box center [333, 300] width 666 height 601
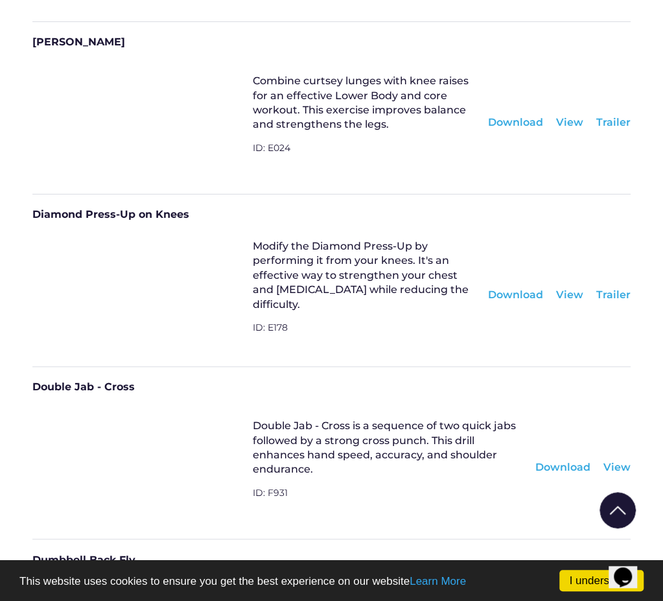
scroll to position [8485, 0]
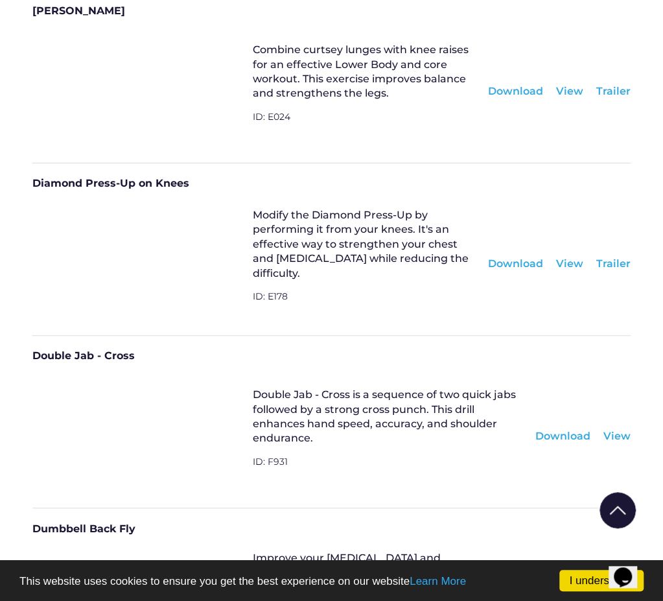
click at [581, 429] on div "Download" at bounding box center [563, 436] width 55 height 14
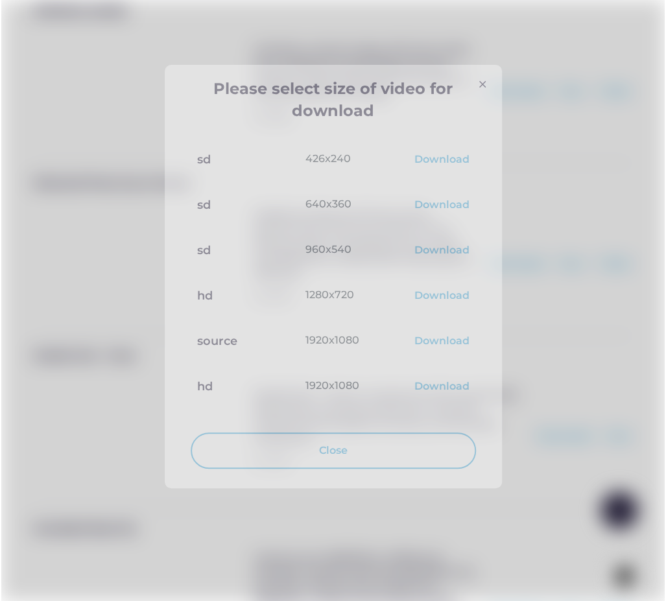
scroll to position [8476, 0]
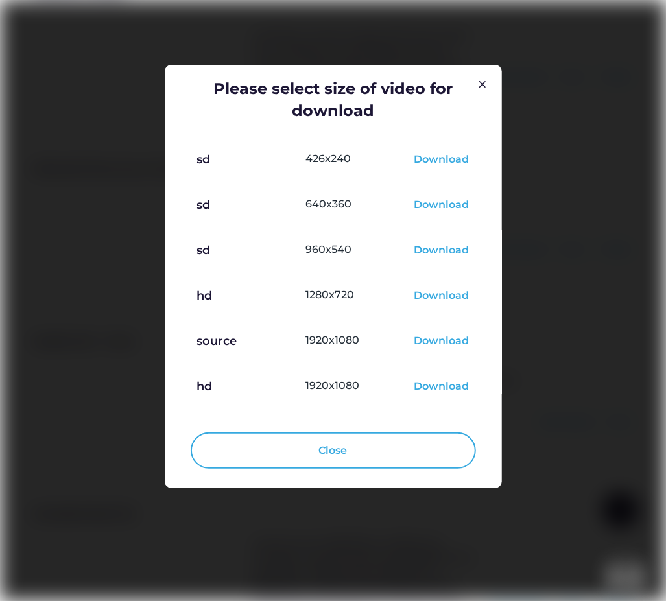
click at [446, 298] on div "Download" at bounding box center [441, 297] width 55 height 16
click at [629, 486] on div at bounding box center [333, 300] width 666 height 601
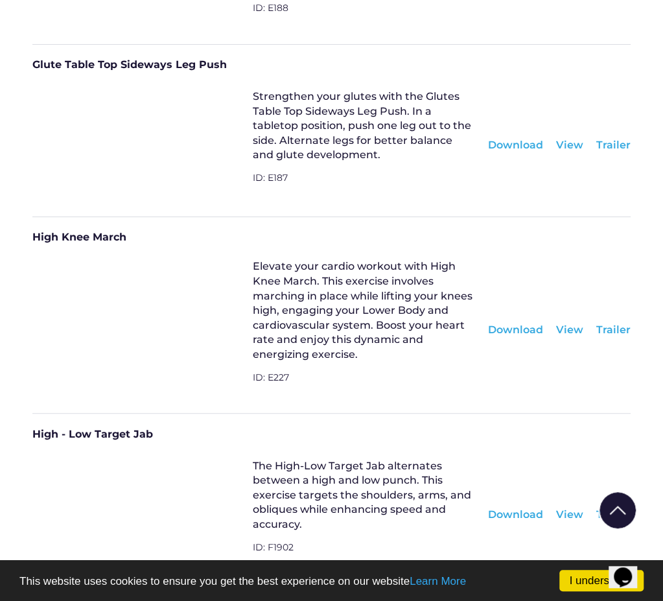
scroll to position [12635, 0]
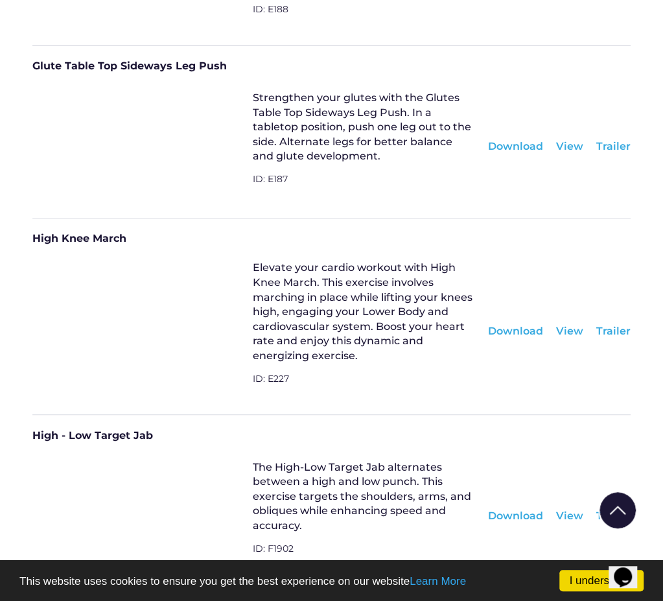
click at [511, 508] on div "Download" at bounding box center [515, 515] width 55 height 14
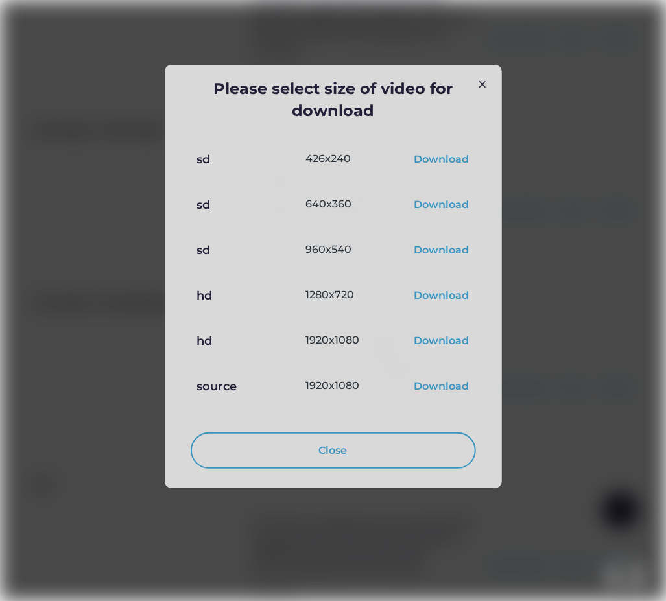
scroll to position [13096, 0]
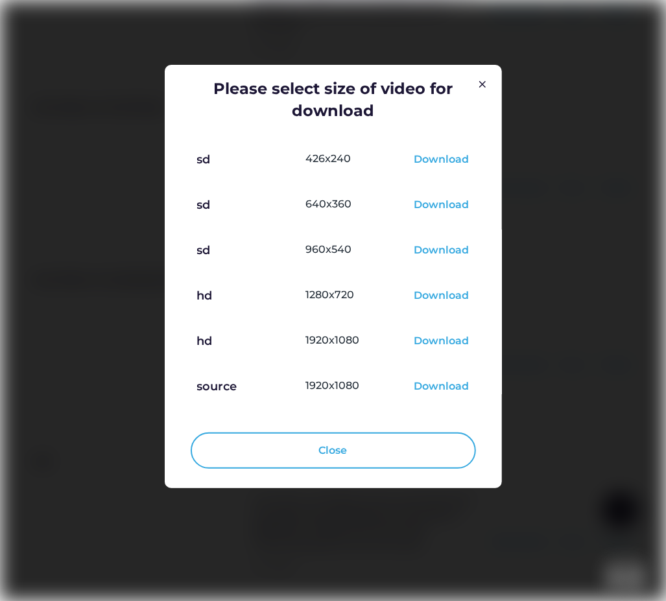
click at [440, 300] on div "Download" at bounding box center [441, 297] width 55 height 16
click at [516, 454] on div at bounding box center [333, 300] width 666 height 601
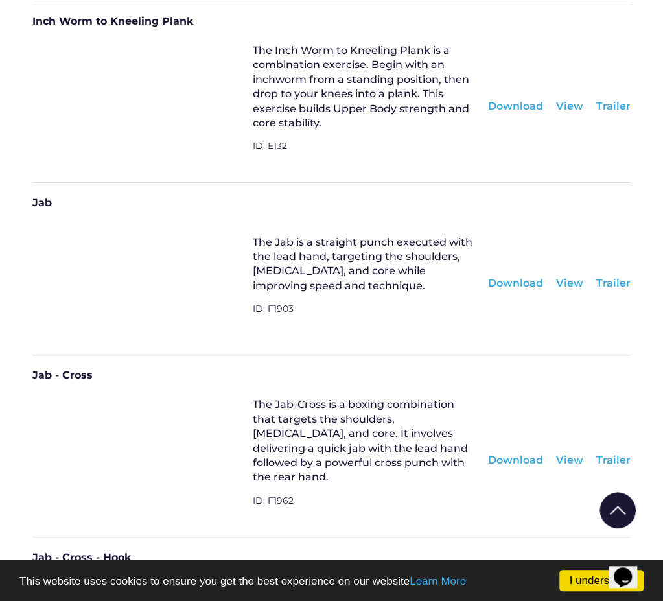
scroll to position [13413, 0]
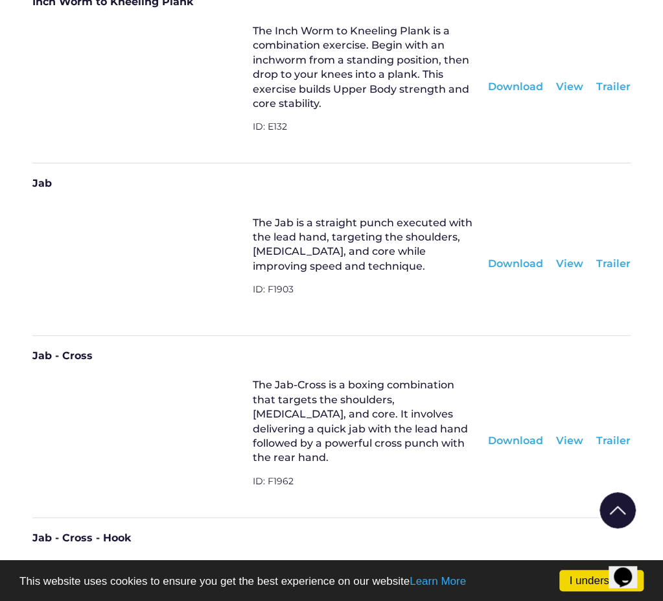
click at [506, 257] on div "Download" at bounding box center [515, 264] width 55 height 14
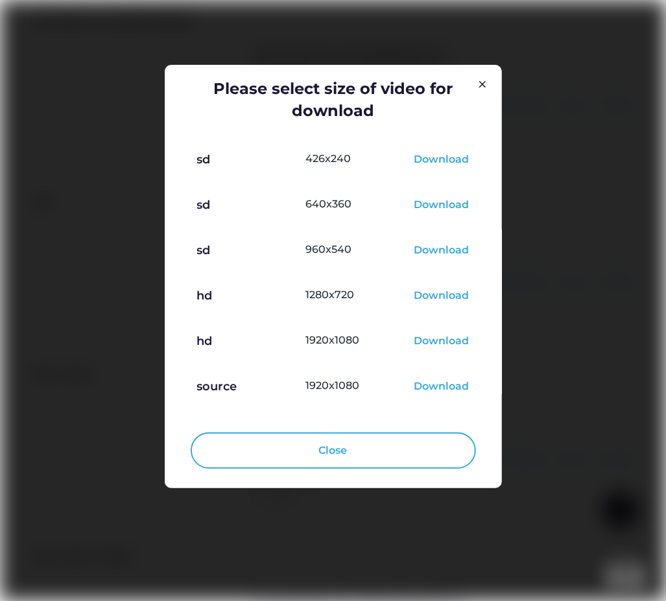
click at [440, 298] on div "Download" at bounding box center [441, 297] width 55 height 16
click at [643, 257] on div at bounding box center [333, 300] width 666 height 601
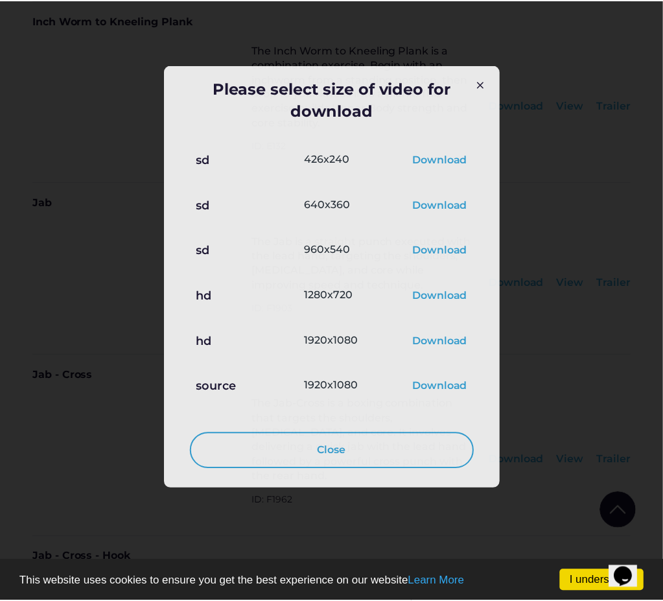
scroll to position [13413, 0]
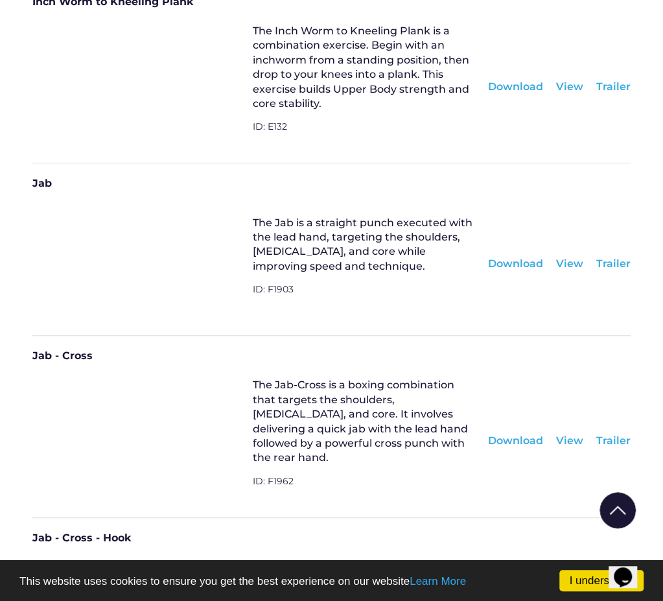
click at [517, 434] on div "Download" at bounding box center [515, 441] width 55 height 14
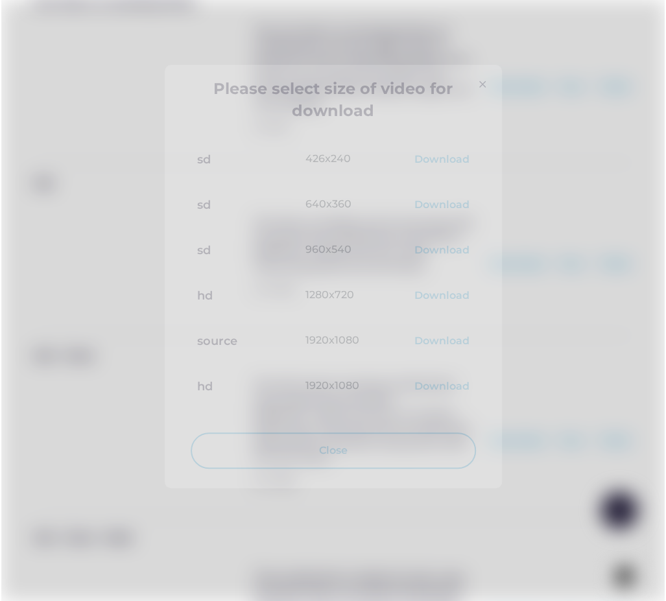
scroll to position [13356, 0]
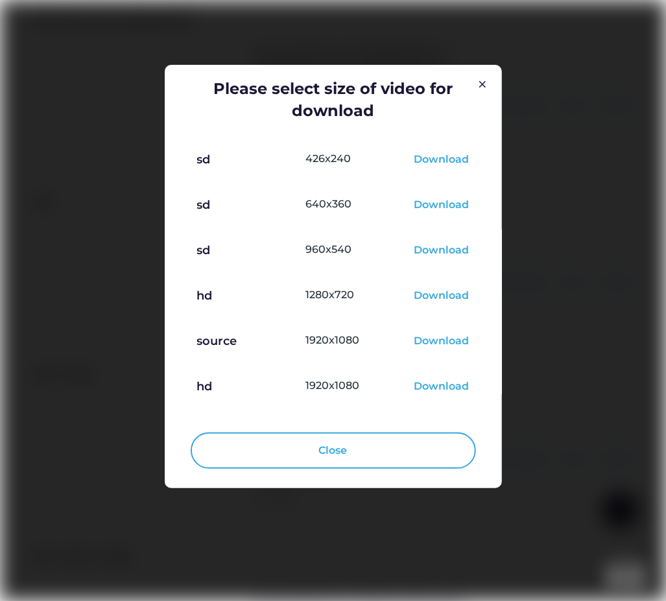
click at [434, 296] on div "Download" at bounding box center [441, 297] width 55 height 16
click at [567, 193] on div at bounding box center [333, 300] width 666 height 601
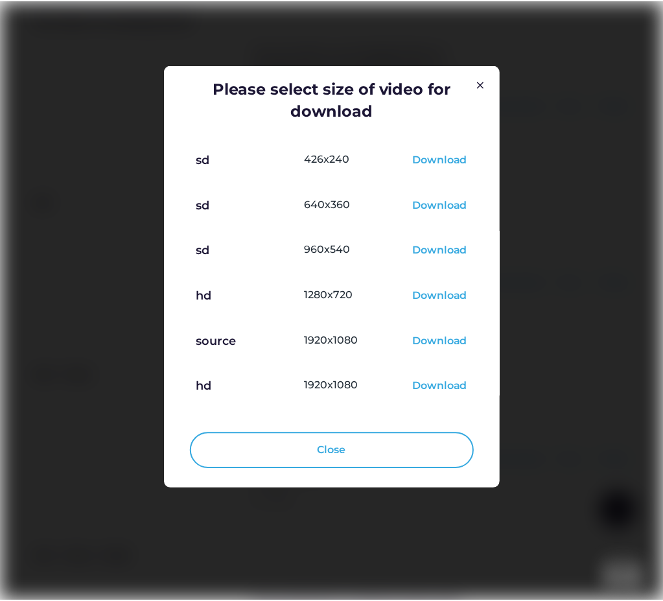
scroll to position [13413, 0]
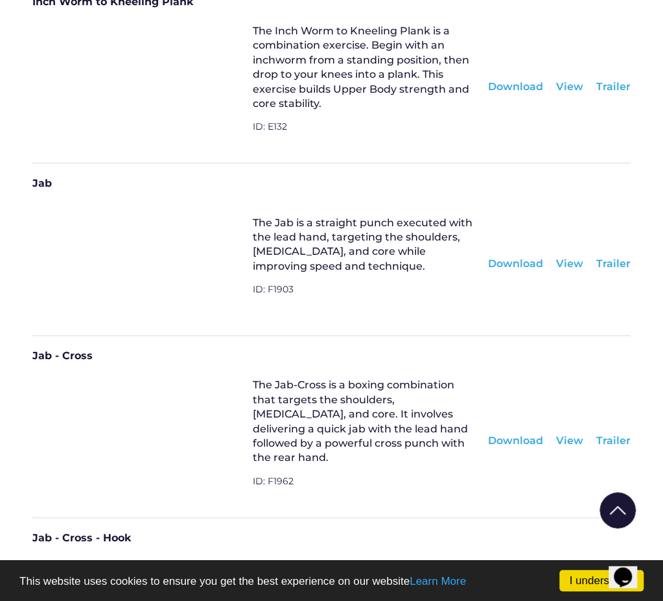
click at [580, 434] on div "View" at bounding box center [569, 441] width 27 height 14
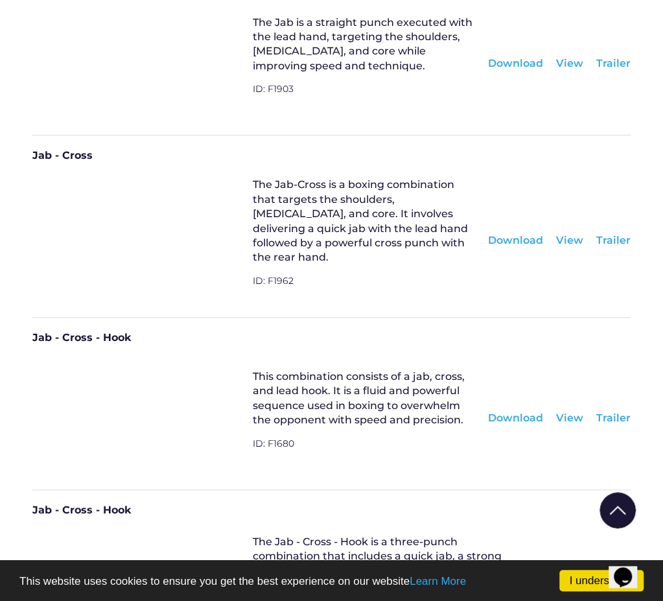
scroll to position [13672, 0]
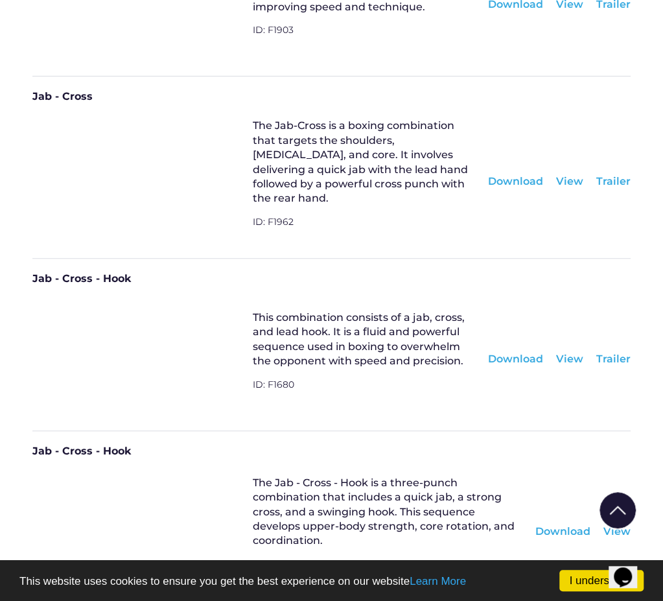
click at [517, 352] on div "Download" at bounding box center [515, 359] width 55 height 14
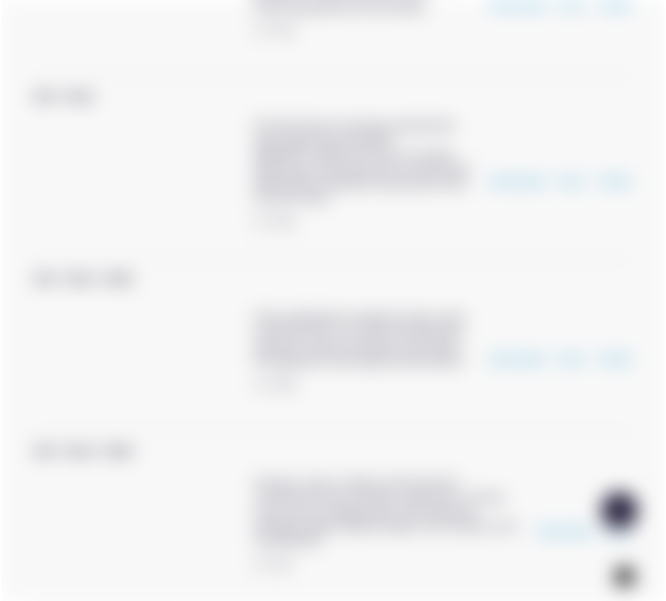
scroll to position [13615, 0]
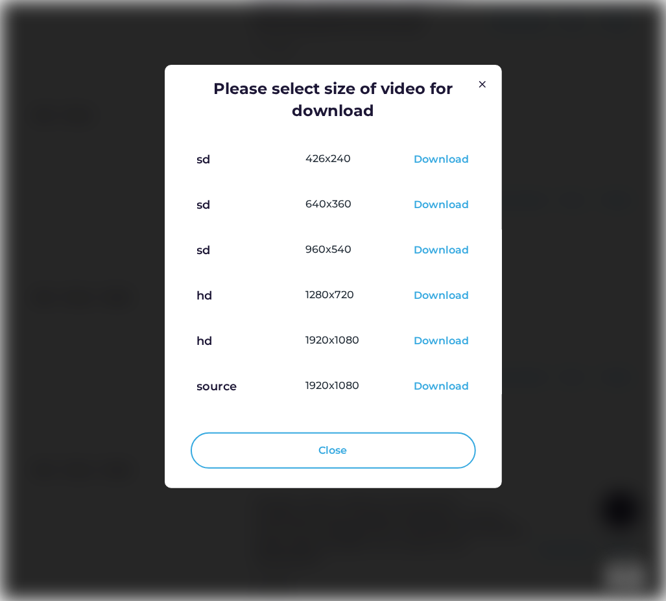
click at [435, 298] on div "Download" at bounding box center [441, 297] width 55 height 16
click at [569, 447] on div at bounding box center [333, 300] width 666 height 601
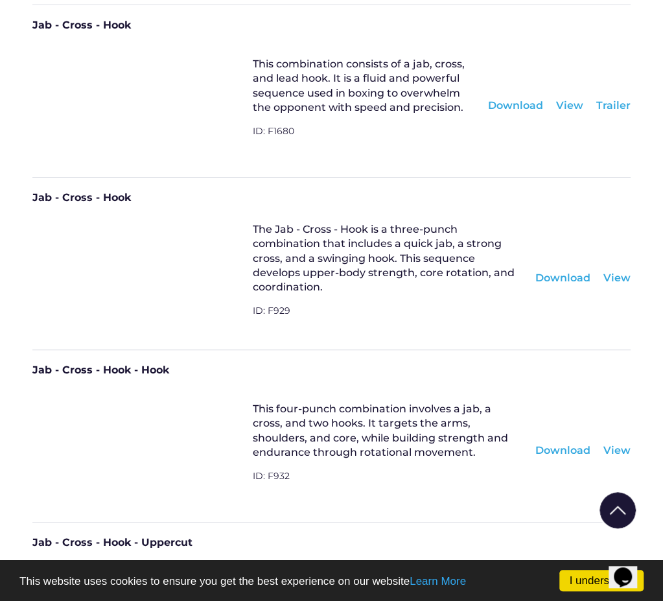
scroll to position [13932, 0]
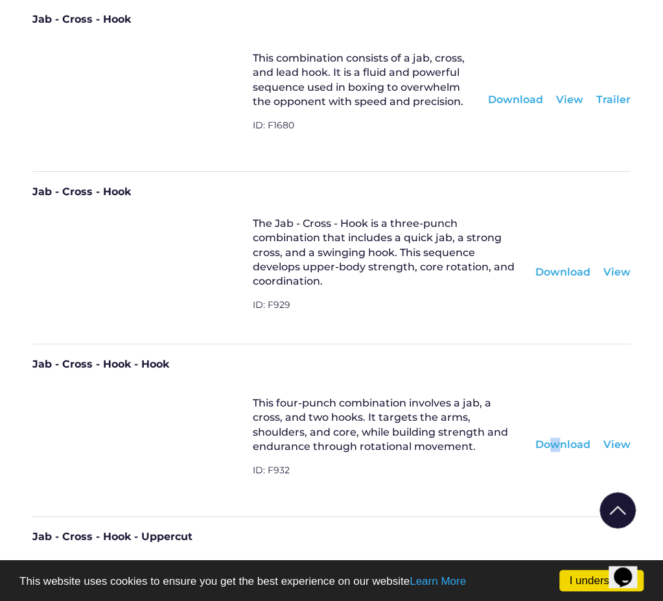
click at [556, 438] on div "Download" at bounding box center [563, 445] width 55 height 14
drag, startPoint x: 556, startPoint y: 309, endPoint x: 541, endPoint y: 313, distance: 15.4
click at [541, 438] on div "Download" at bounding box center [563, 445] width 55 height 14
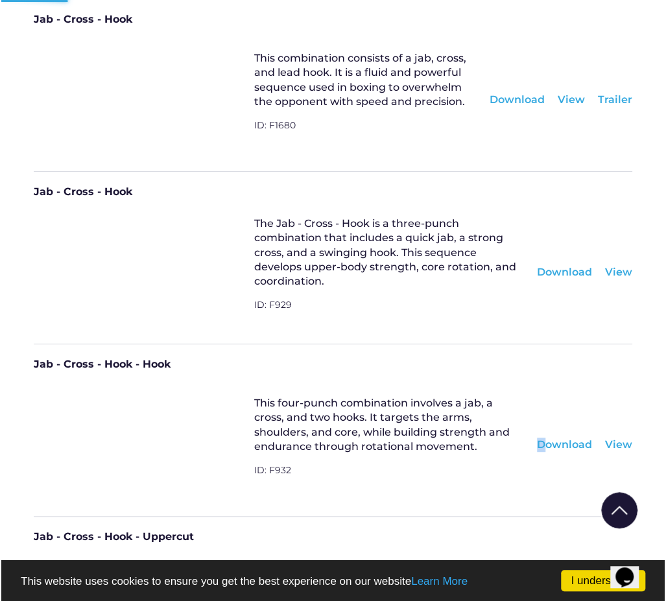
scroll to position [13874, 0]
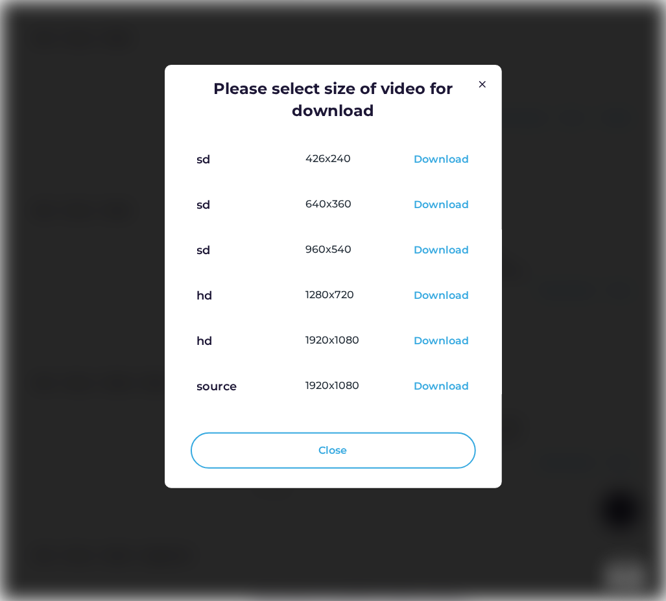
click at [427, 296] on div "Download" at bounding box center [441, 297] width 55 height 16
click at [633, 321] on div at bounding box center [333, 300] width 666 height 601
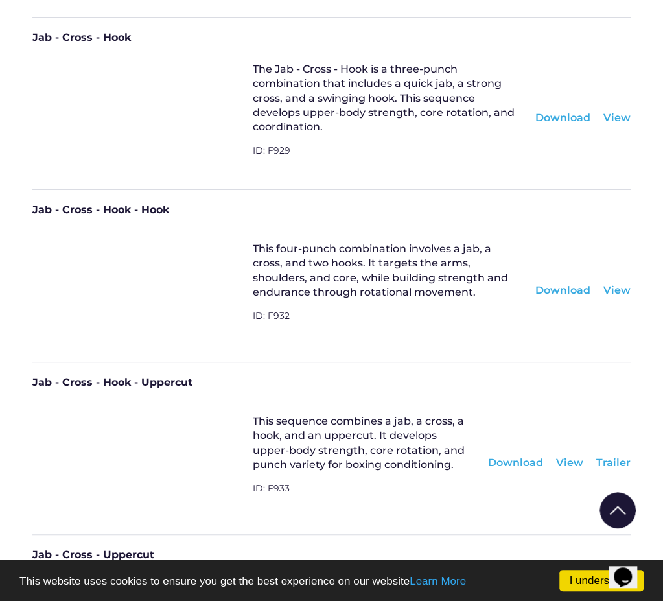
scroll to position [14126, 0]
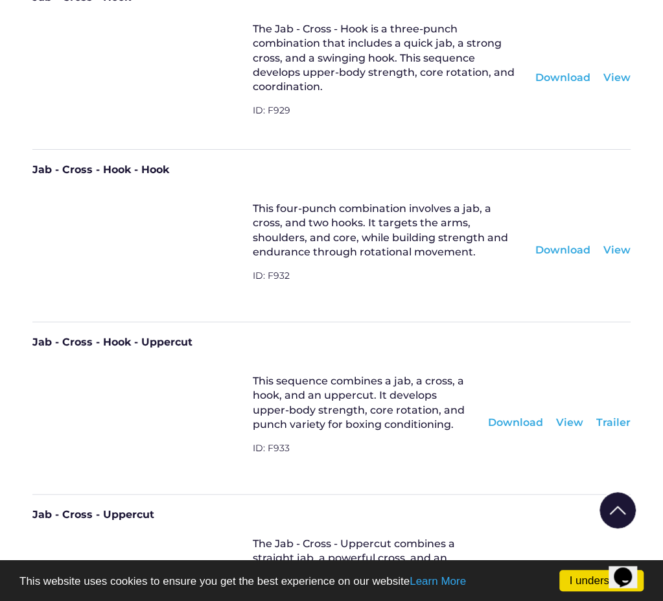
click at [536, 416] on div "Download" at bounding box center [515, 423] width 55 height 14
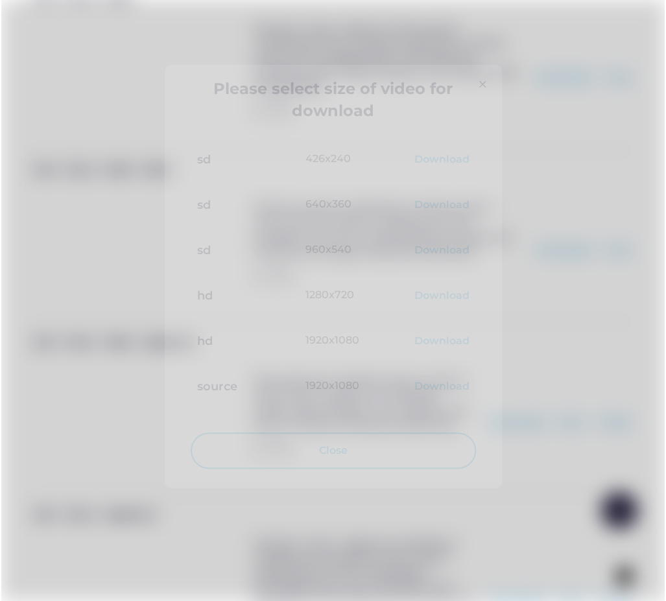
scroll to position [14069, 0]
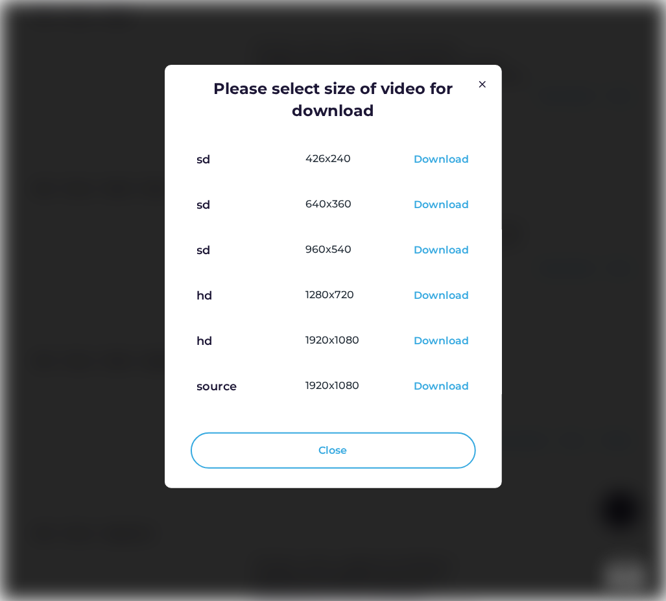
click at [435, 293] on div "Download" at bounding box center [441, 297] width 55 height 16
click at [602, 481] on div at bounding box center [333, 300] width 666 height 601
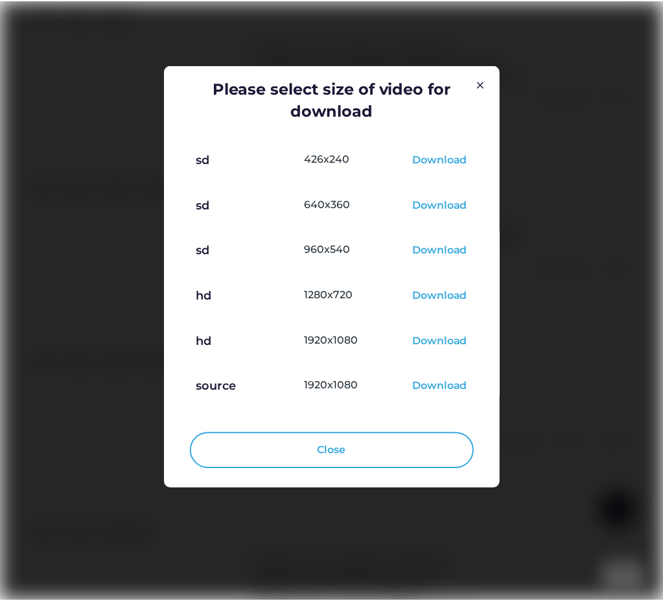
scroll to position [14126, 0]
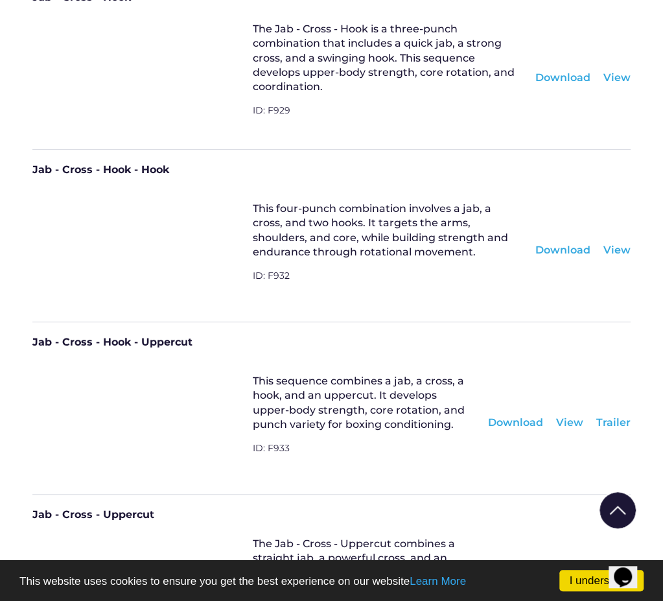
click at [508, 593] on div "Download" at bounding box center [515, 600] width 55 height 14
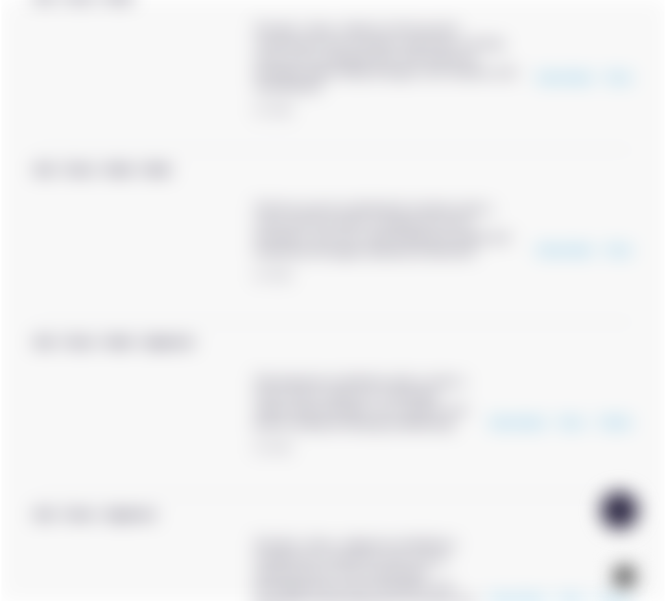
scroll to position [14069, 0]
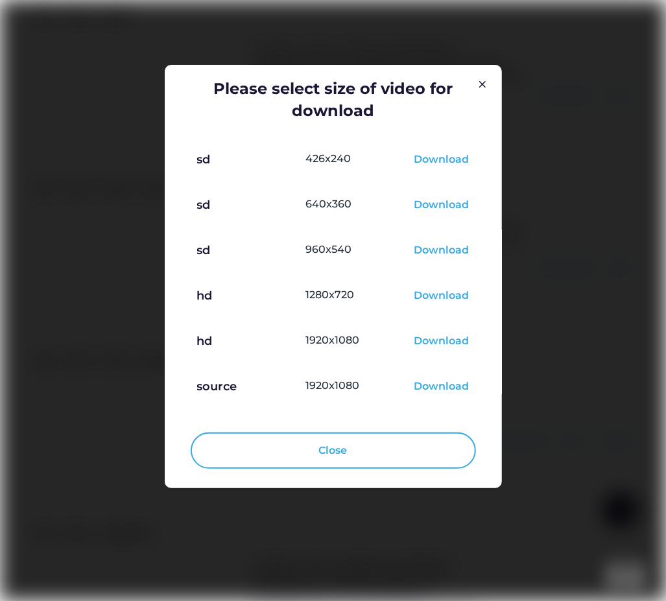
click at [446, 294] on div "Download" at bounding box center [441, 297] width 55 height 16
click at [620, 448] on div at bounding box center [333, 300] width 666 height 601
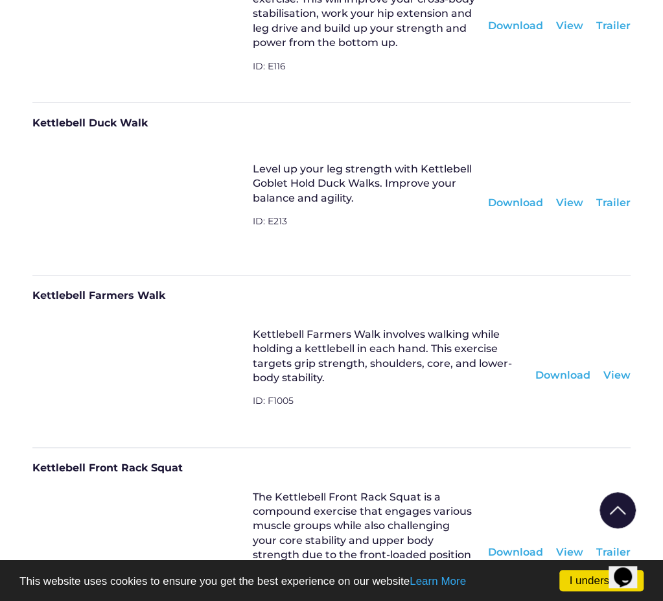
scroll to position [15293, 0]
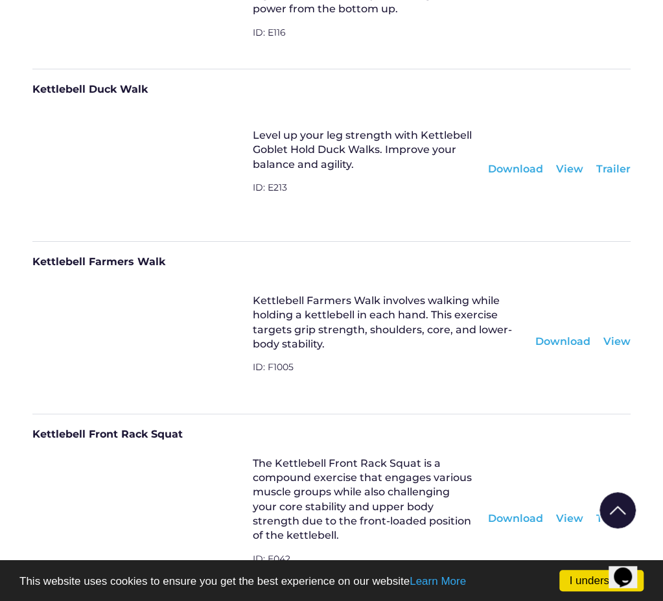
click at [555, 335] on div "Download" at bounding box center [563, 342] width 55 height 14
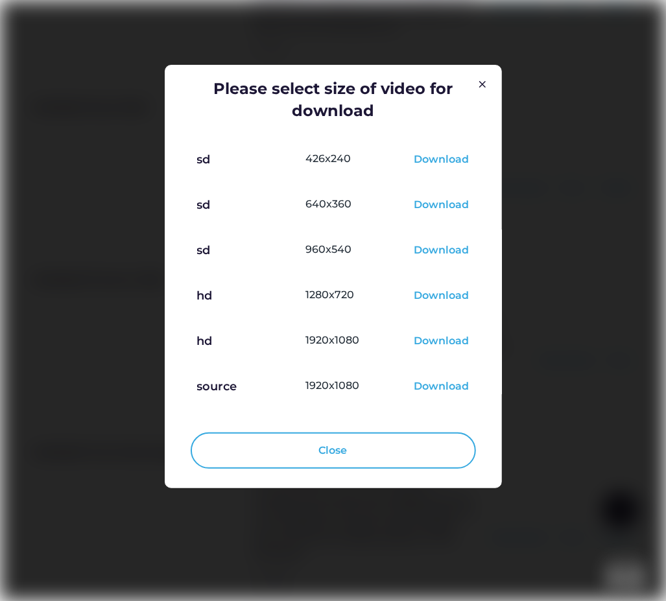
click at [451, 298] on div "Download" at bounding box center [441, 297] width 55 height 16
click at [617, 447] on div at bounding box center [333, 300] width 666 height 601
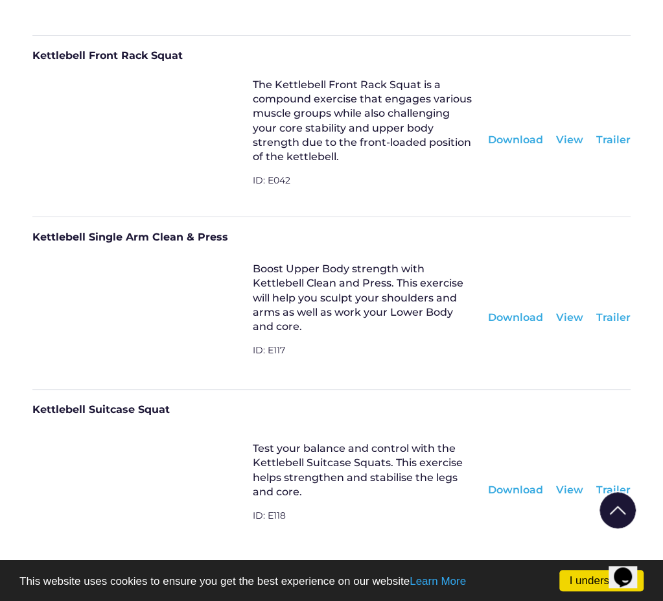
scroll to position [15682, 0]
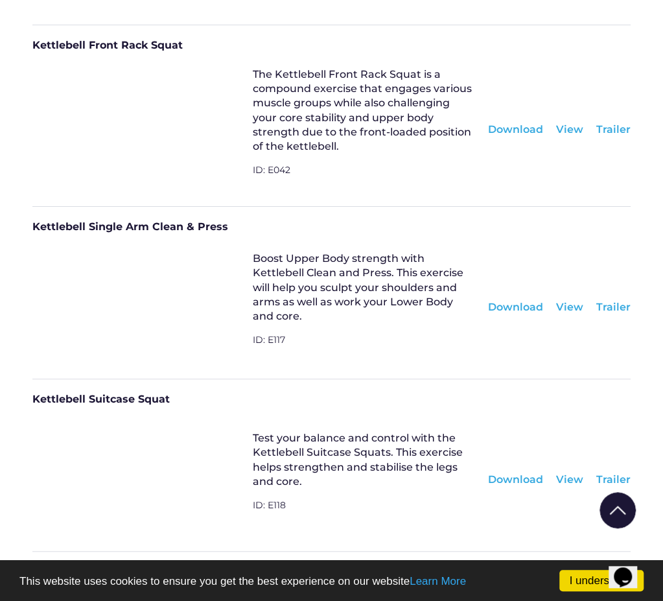
click at [568, 300] on div "View" at bounding box center [569, 307] width 27 height 14
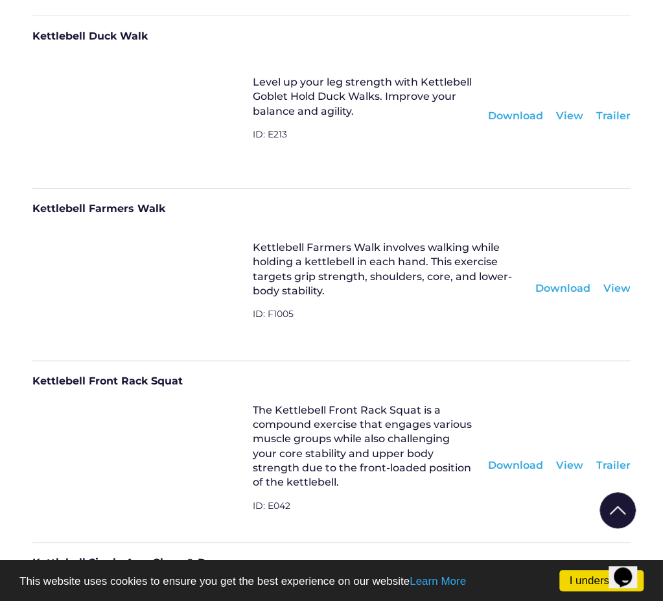
scroll to position [15293, 0]
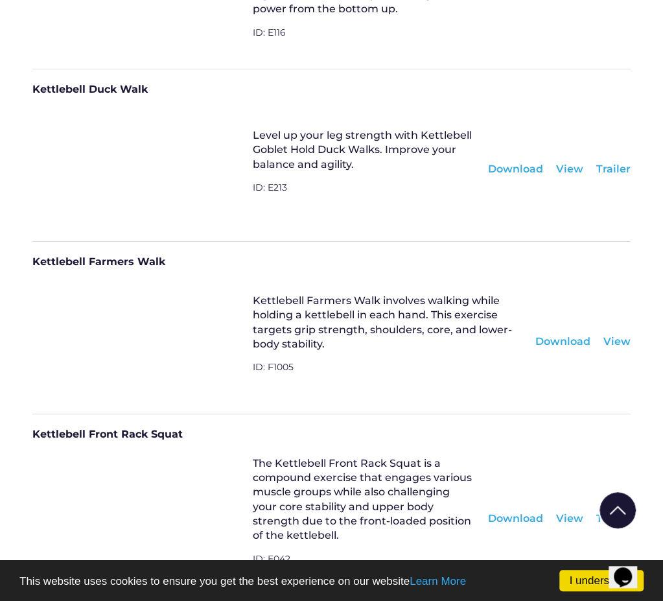
click at [610, 335] on div "View" at bounding box center [617, 342] width 27 height 14
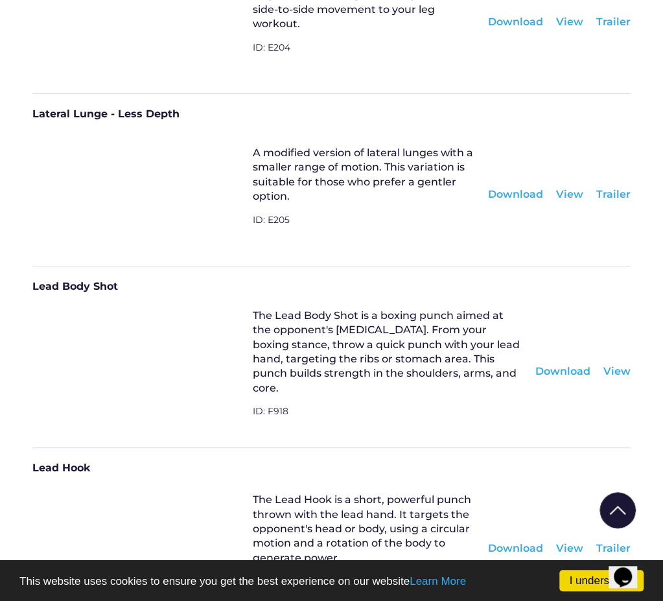
scroll to position [17108, 0]
click at [568, 364] on div "Download" at bounding box center [563, 371] width 55 height 14
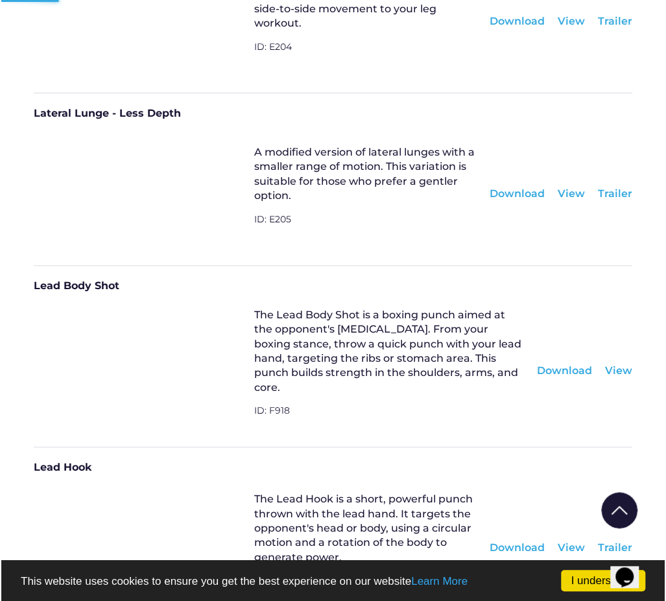
scroll to position [17051, 0]
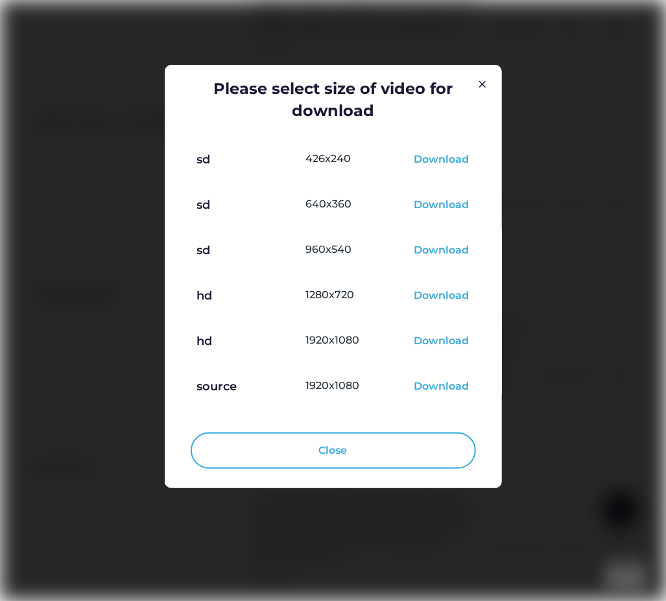
click at [445, 294] on div "Download" at bounding box center [441, 297] width 55 height 16
click at [624, 432] on div at bounding box center [333, 300] width 666 height 601
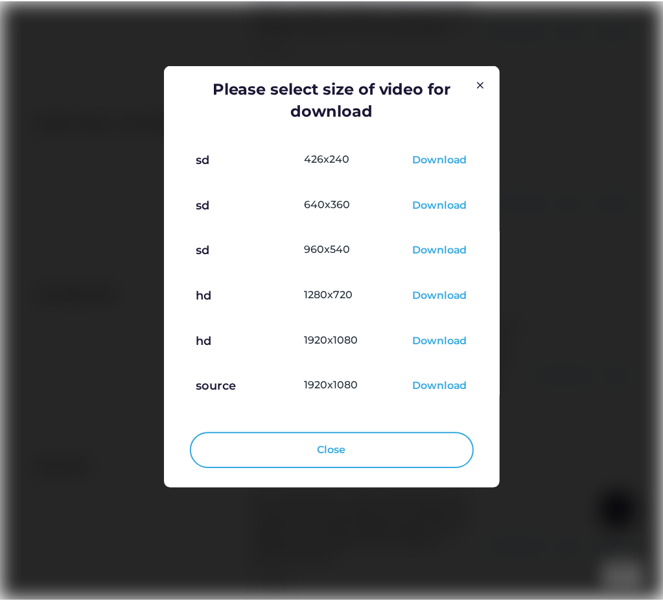
scroll to position [17108, 0]
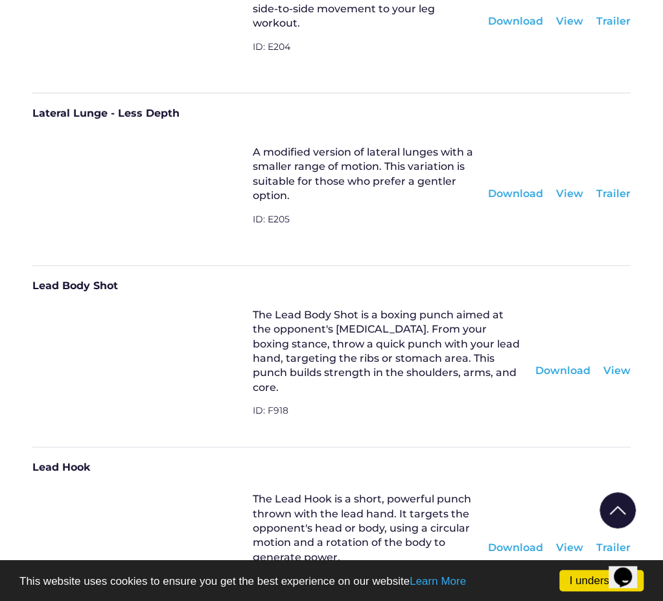
click at [530, 541] on div "Download" at bounding box center [515, 548] width 55 height 14
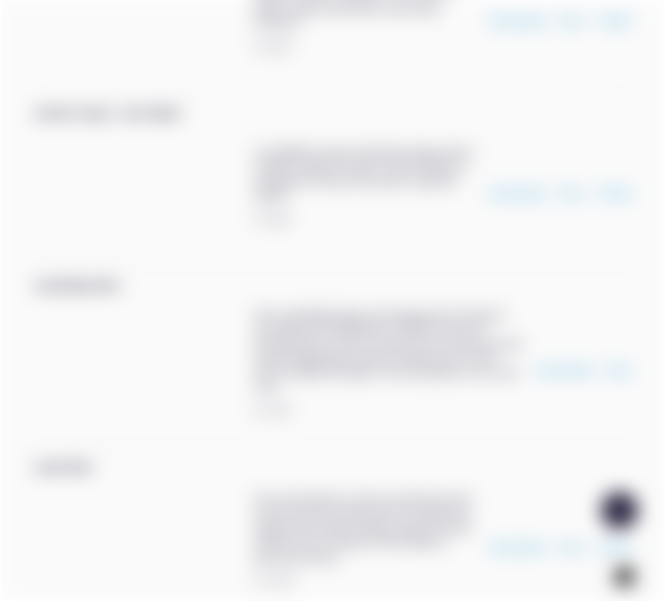
scroll to position [17051, 0]
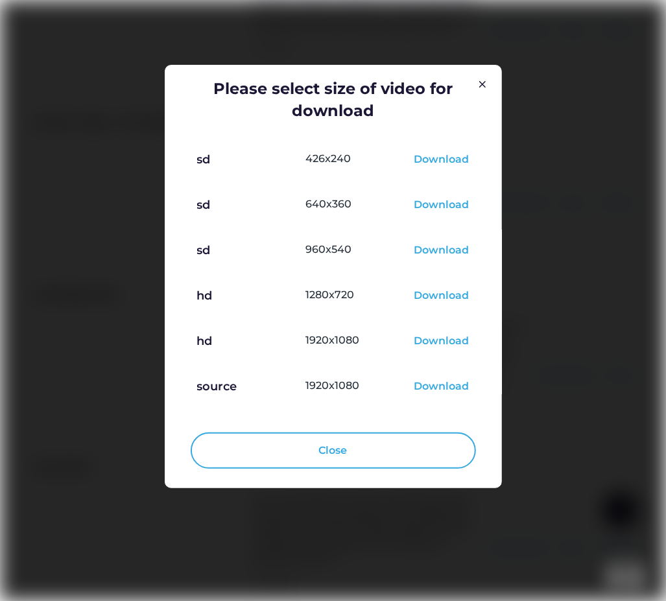
click at [451, 294] on div "Download" at bounding box center [441, 297] width 55 height 16
click at [628, 443] on div at bounding box center [333, 300] width 666 height 601
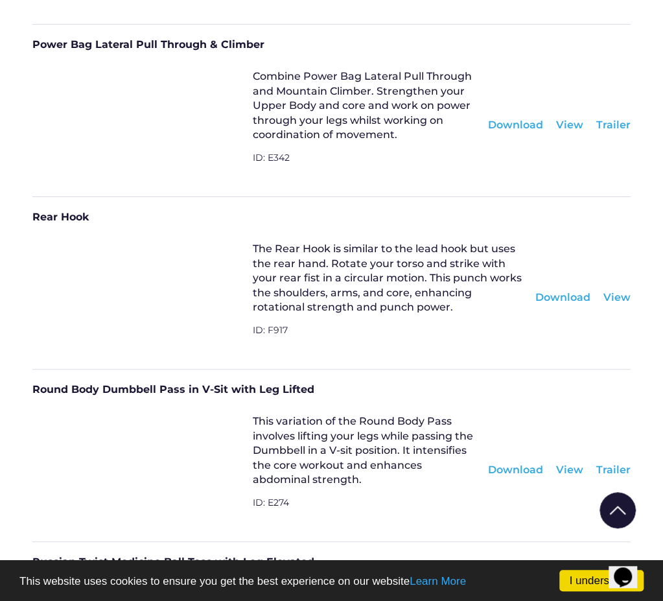
scroll to position [19831, 0]
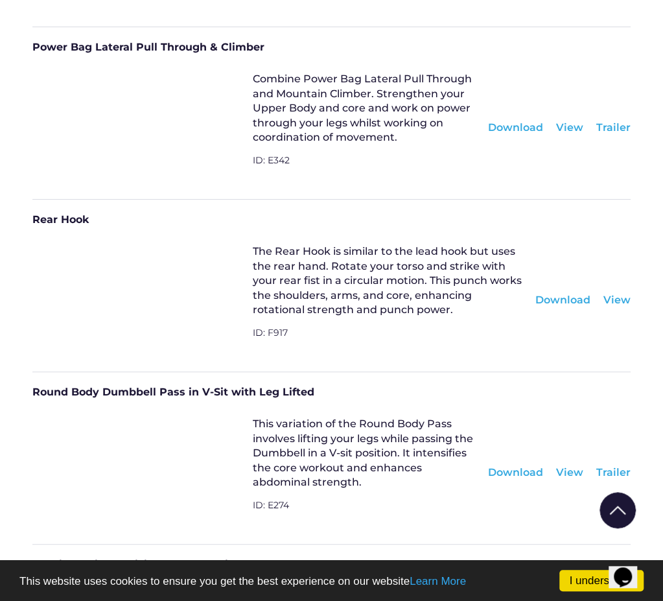
click at [578, 293] on div "Download" at bounding box center [563, 300] width 55 height 14
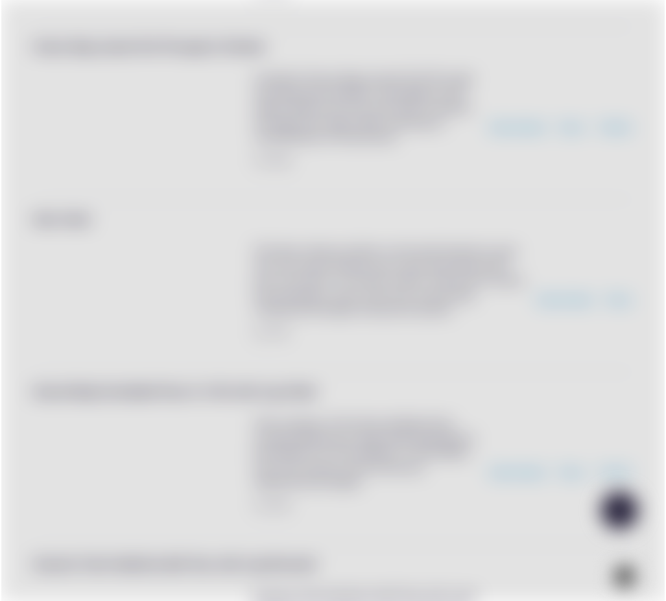
scroll to position [19774, 0]
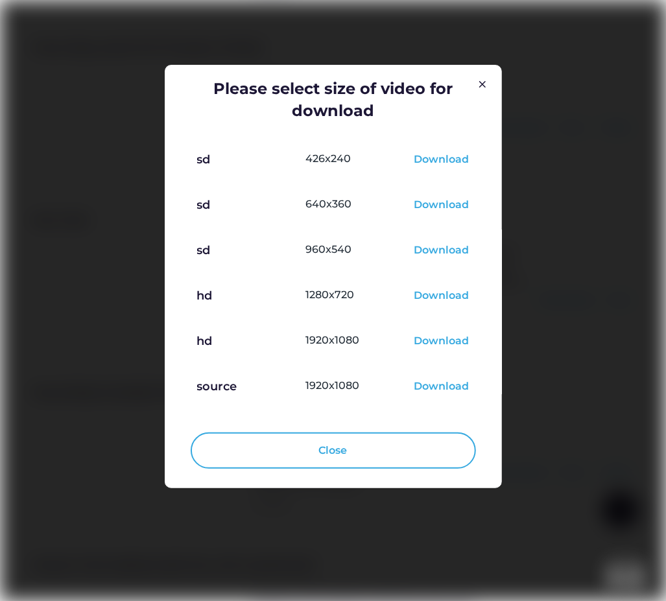
click at [442, 296] on div "Download" at bounding box center [441, 297] width 55 height 16
click at [644, 412] on div at bounding box center [333, 300] width 666 height 601
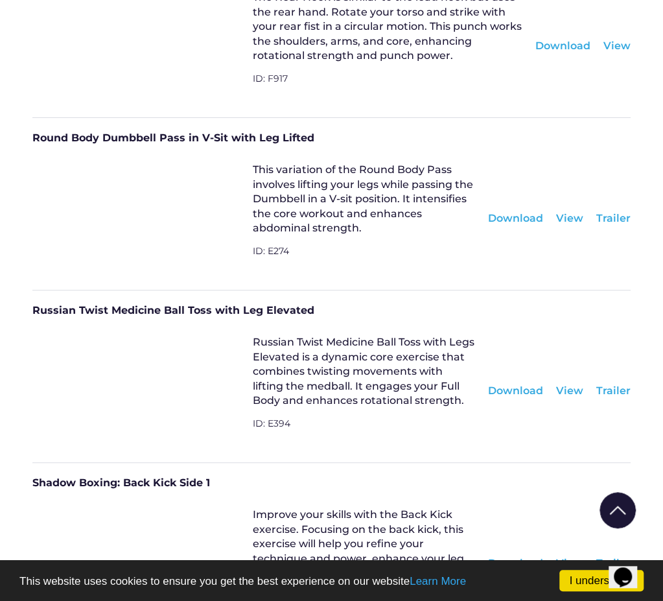
scroll to position [20091, 0]
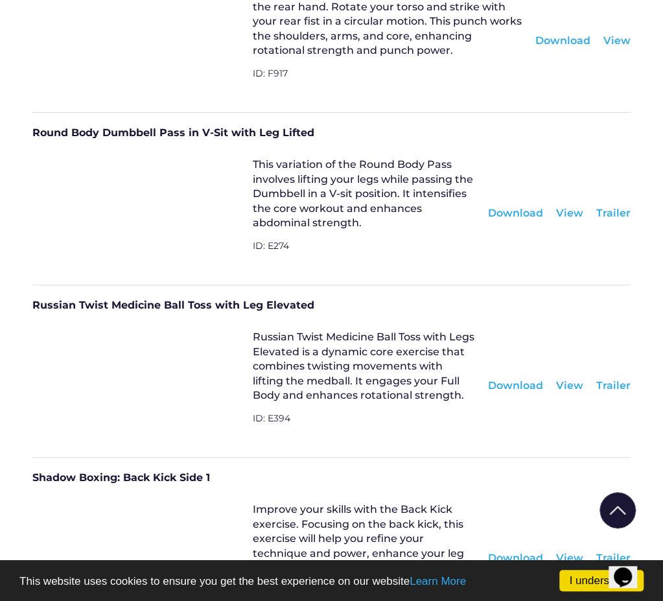
click at [535, 551] on div "Download" at bounding box center [515, 558] width 55 height 14
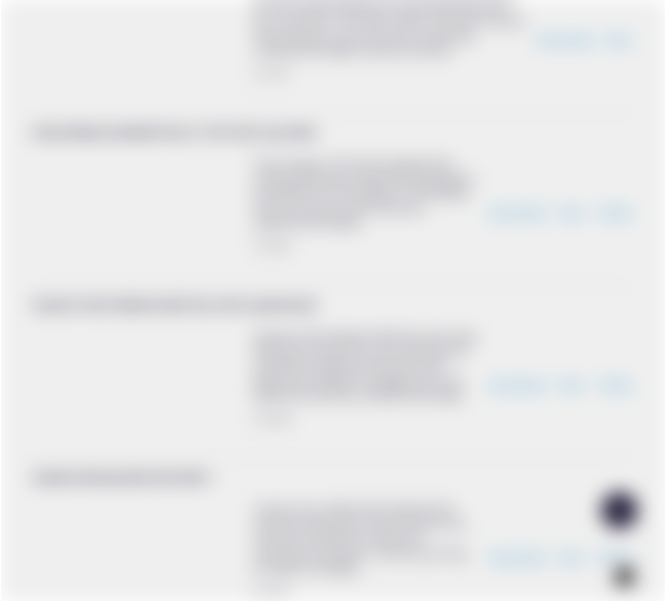
scroll to position [20034, 0]
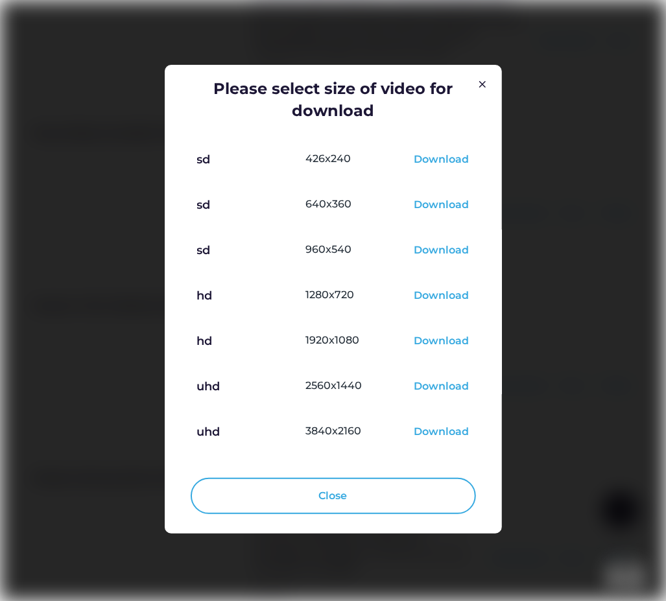
click at [457, 297] on div "Download" at bounding box center [441, 297] width 55 height 16
click at [602, 458] on div at bounding box center [333, 300] width 666 height 601
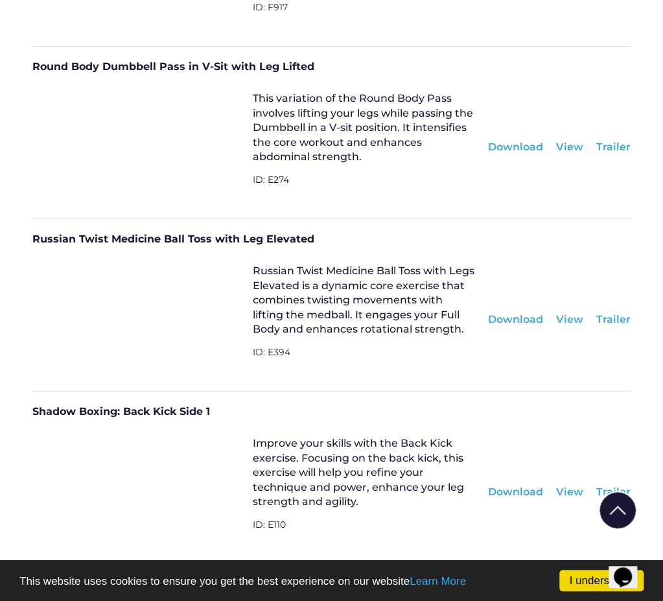
scroll to position [20220, 0]
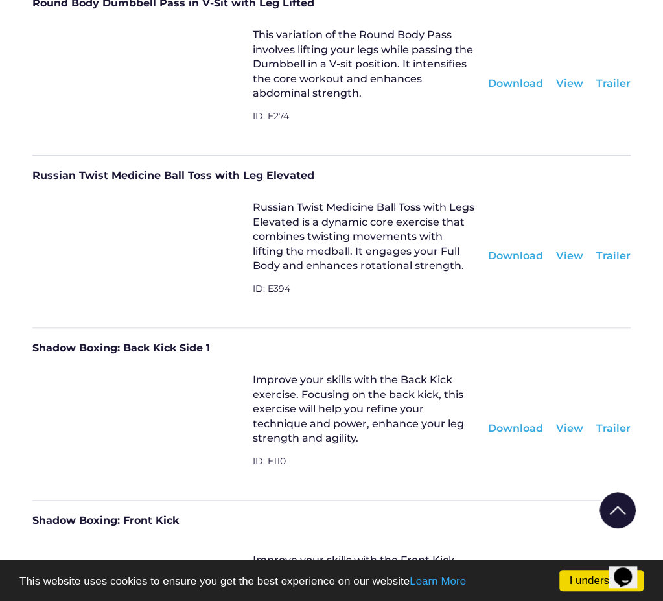
click at [499, 594] on div "Download" at bounding box center [515, 601] width 55 height 14
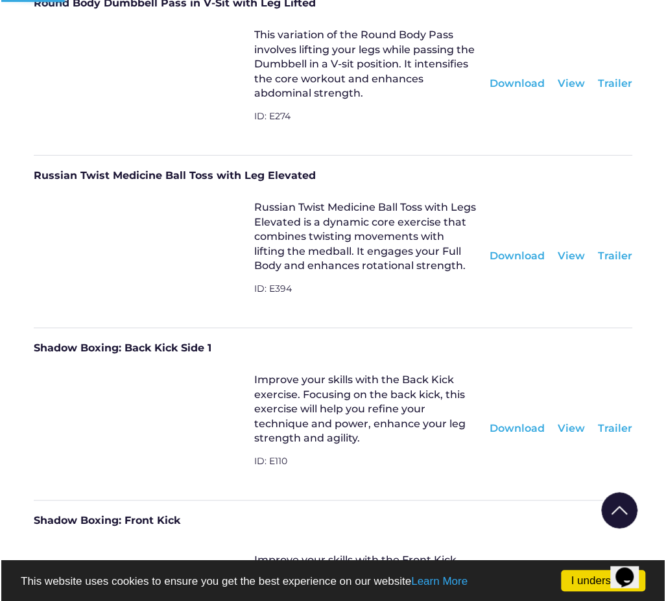
scroll to position [20163, 0]
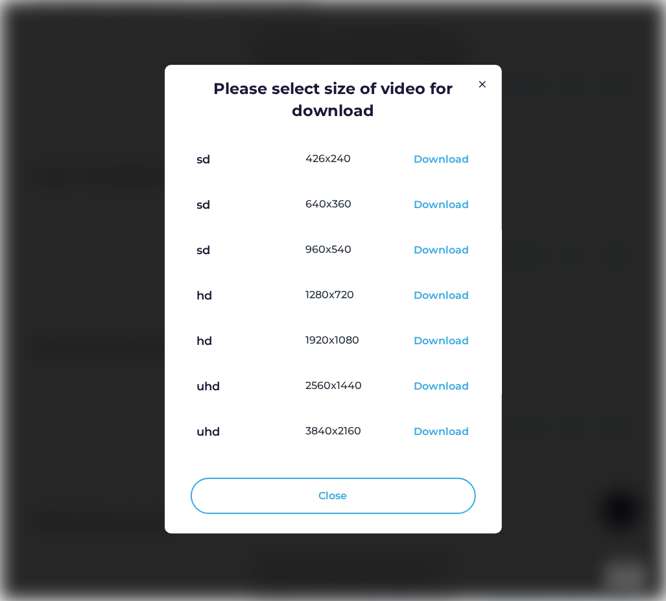
click at [445, 298] on div "Download" at bounding box center [441, 297] width 55 height 16
click at [588, 499] on div at bounding box center [333, 300] width 666 height 601
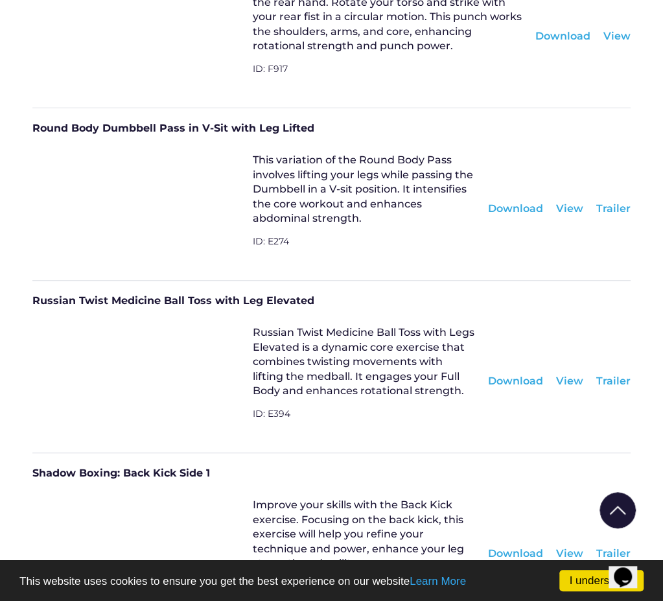
scroll to position [20091, 0]
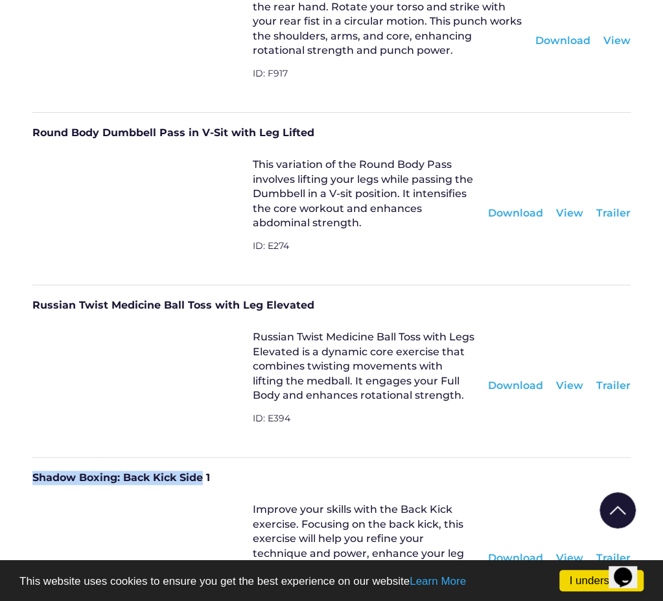
drag, startPoint x: 202, startPoint y: 318, endPoint x: -4, endPoint y: 317, distance: 206.2
copy div "Shadow Boxing: Back Kick Side"
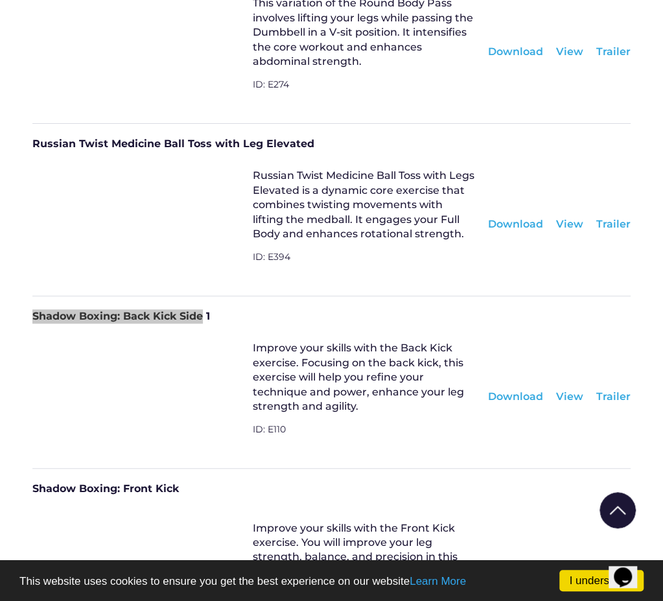
scroll to position [20285, 0]
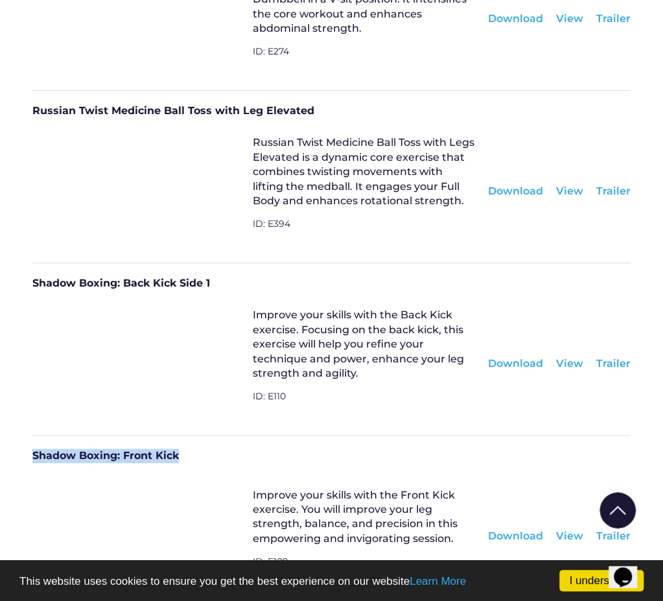
drag, startPoint x: 189, startPoint y: 290, endPoint x: 27, endPoint y: 299, distance: 161.7
copy div "Shadow Boxing: Front Kick"
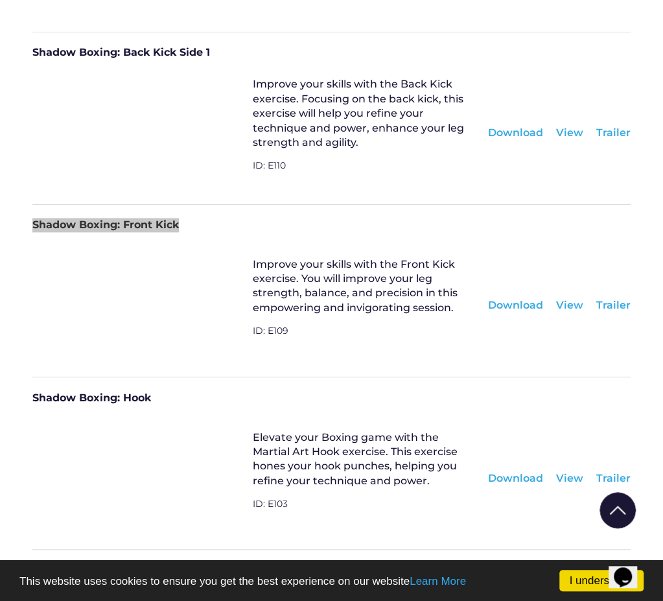
scroll to position [20545, 0]
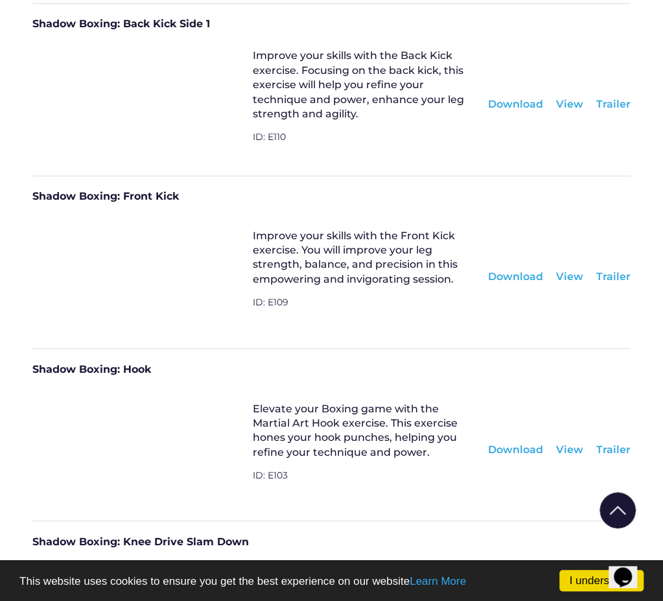
click at [517, 442] on div "Download" at bounding box center [515, 449] width 55 height 14
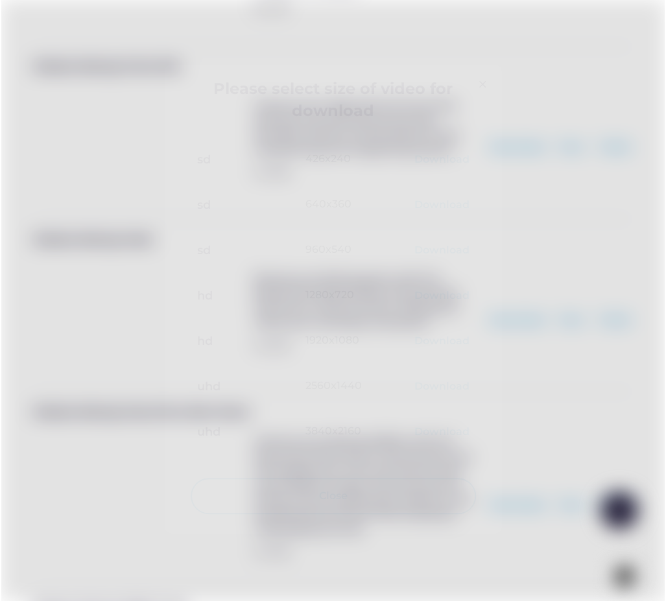
scroll to position [20617, 0]
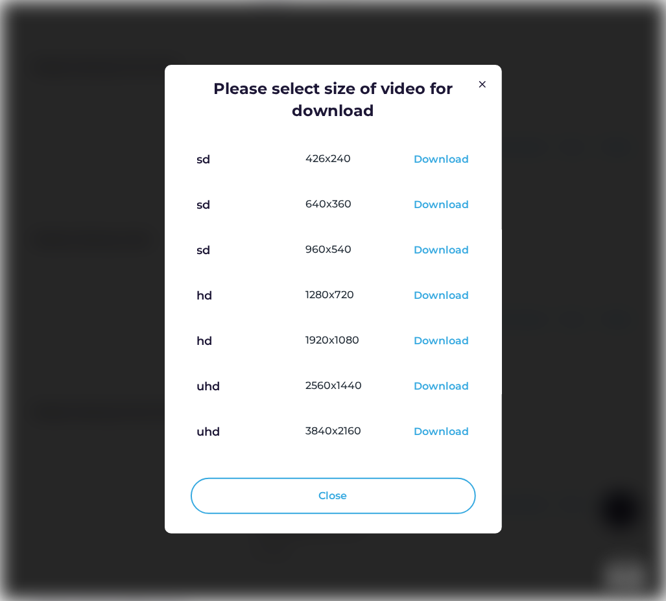
click at [450, 299] on div "Download" at bounding box center [441, 297] width 55 height 16
click at [598, 449] on div at bounding box center [333, 300] width 666 height 601
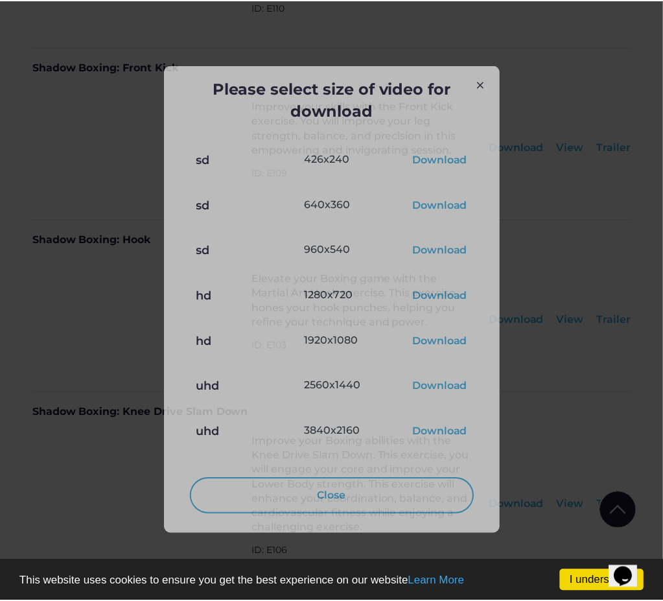
scroll to position [20674, 0]
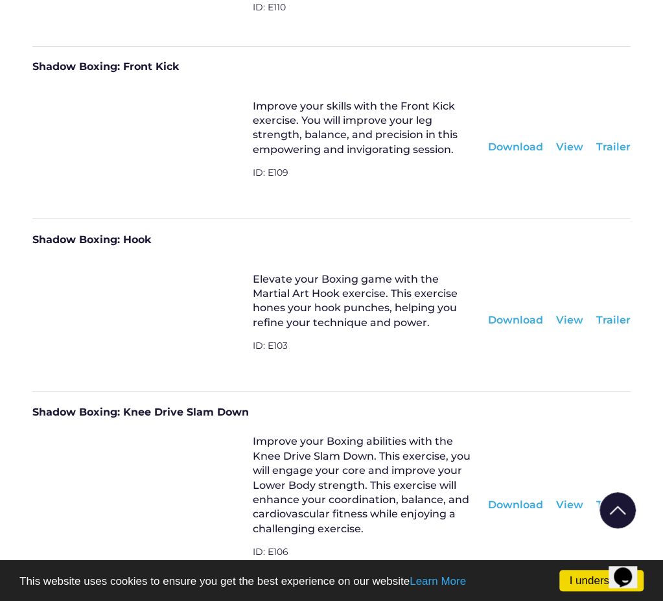
click at [537, 497] on div "Download" at bounding box center [515, 504] width 55 height 14
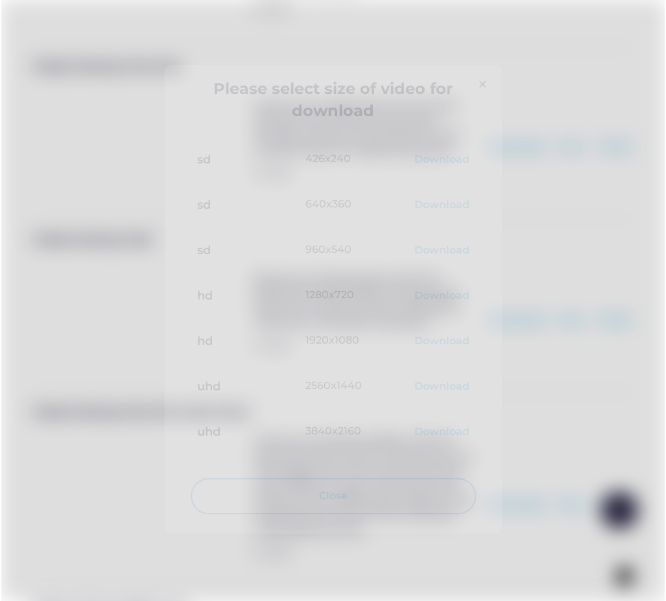
scroll to position [20617, 0]
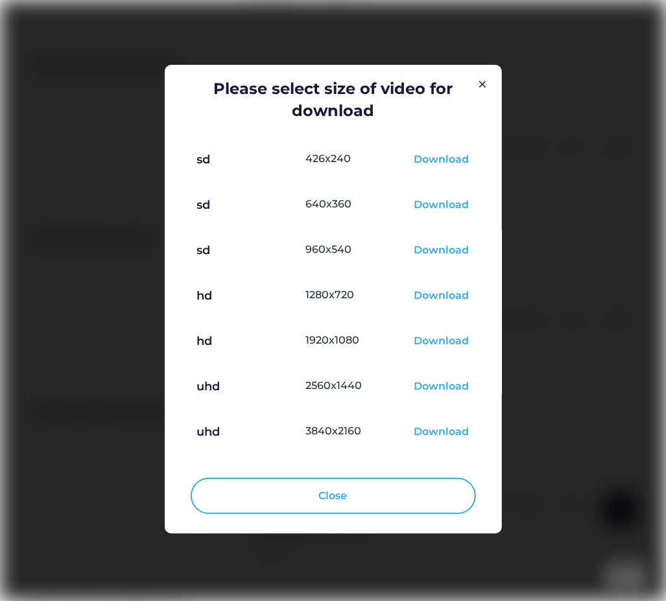
click at [461, 299] on div "Download" at bounding box center [441, 297] width 55 height 16
click at [615, 445] on div at bounding box center [333, 300] width 666 height 601
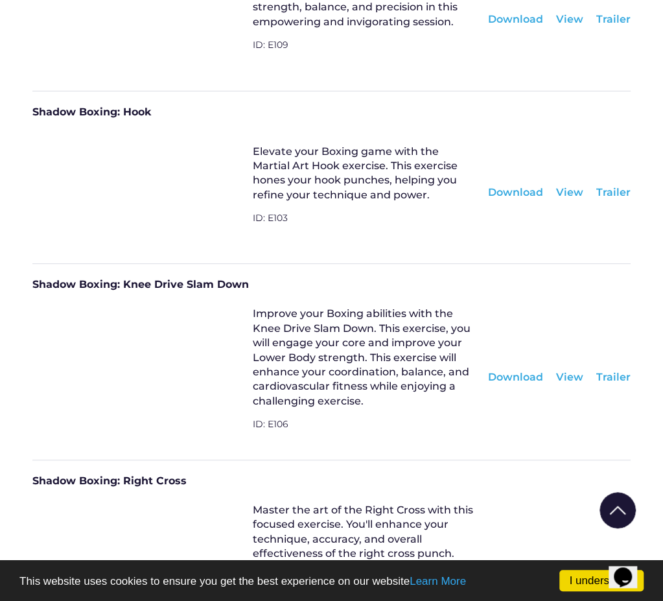
scroll to position [20804, 0]
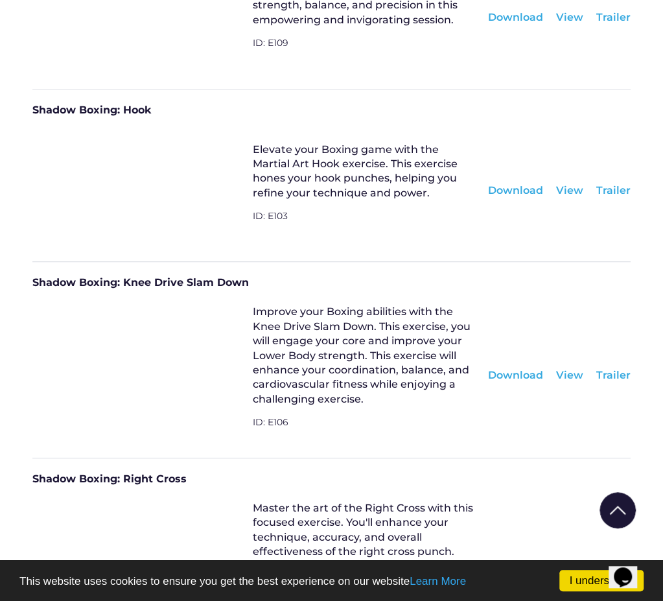
click at [538, 563] on div "Download" at bounding box center [515, 570] width 55 height 14
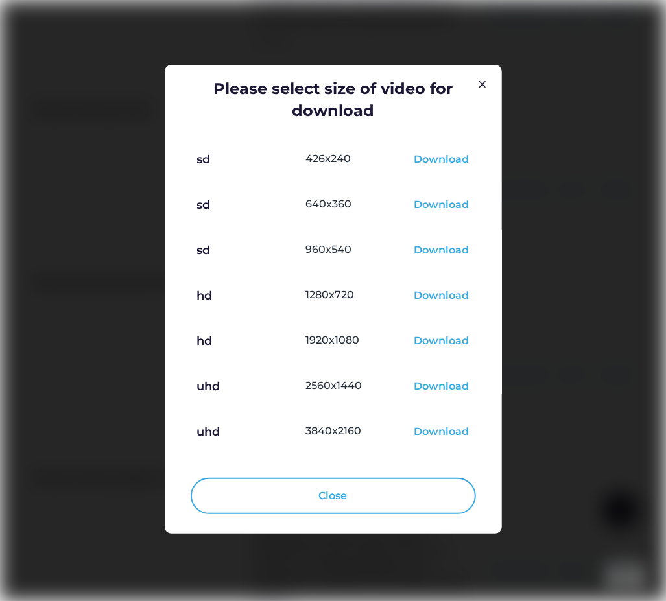
click at [455, 348] on div "Download" at bounding box center [441, 342] width 55 height 16
click at [633, 124] on div at bounding box center [333, 300] width 666 height 601
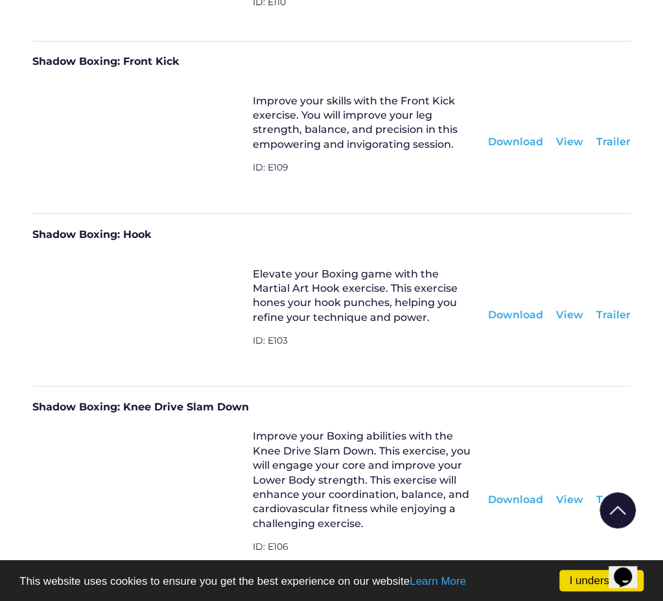
scroll to position [20674, 0]
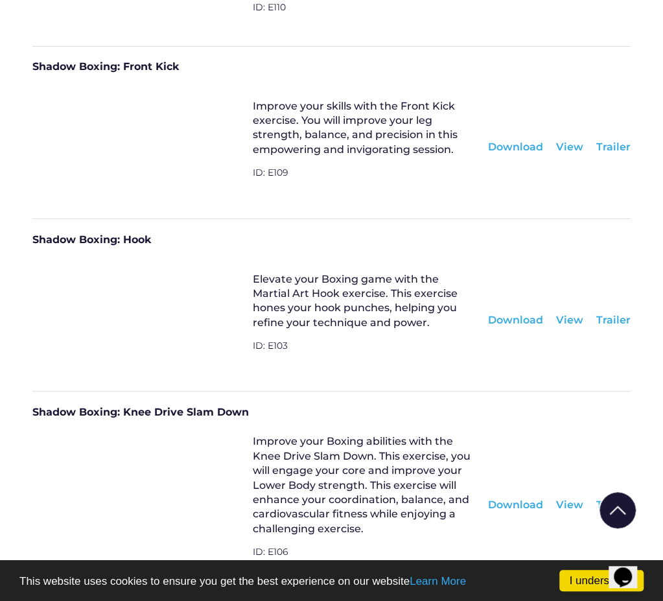
click at [577, 497] on div "View" at bounding box center [569, 504] width 27 height 14
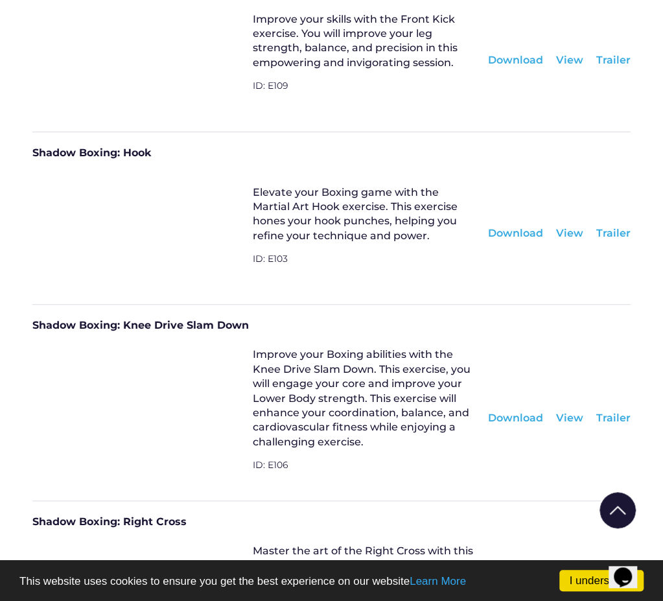
scroll to position [20804, 0]
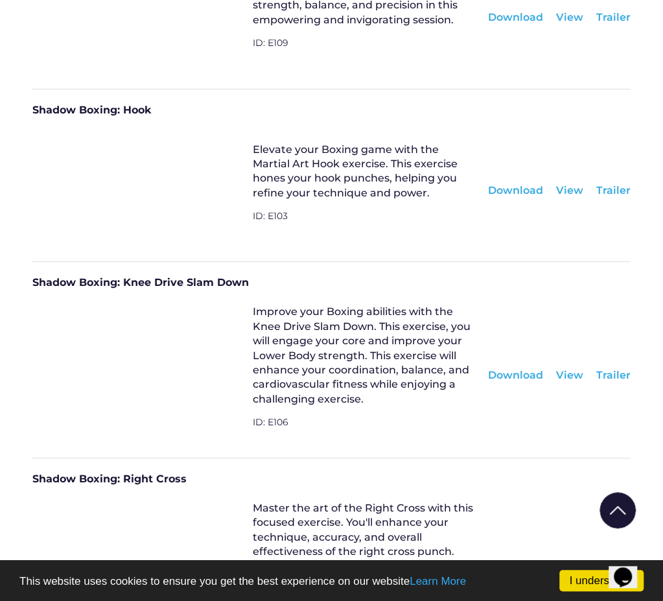
click at [510, 563] on div "Download" at bounding box center [515, 570] width 55 height 14
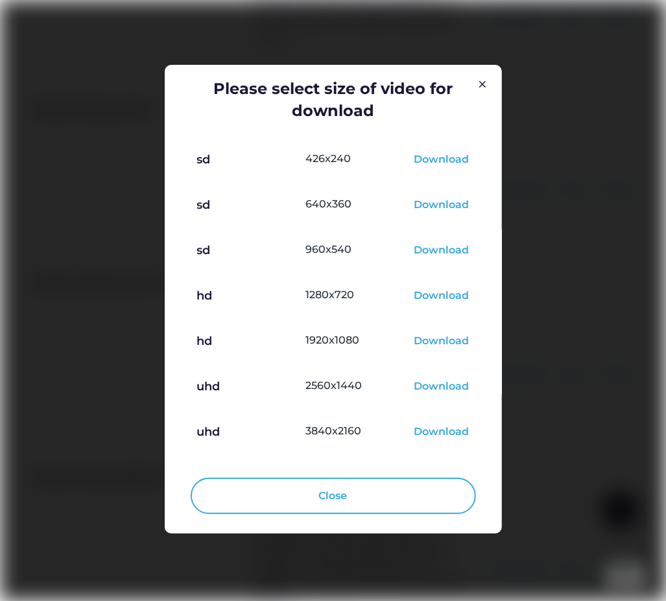
click at [435, 299] on div "Download" at bounding box center [441, 297] width 55 height 16
click at [607, 461] on div at bounding box center [333, 300] width 666 height 601
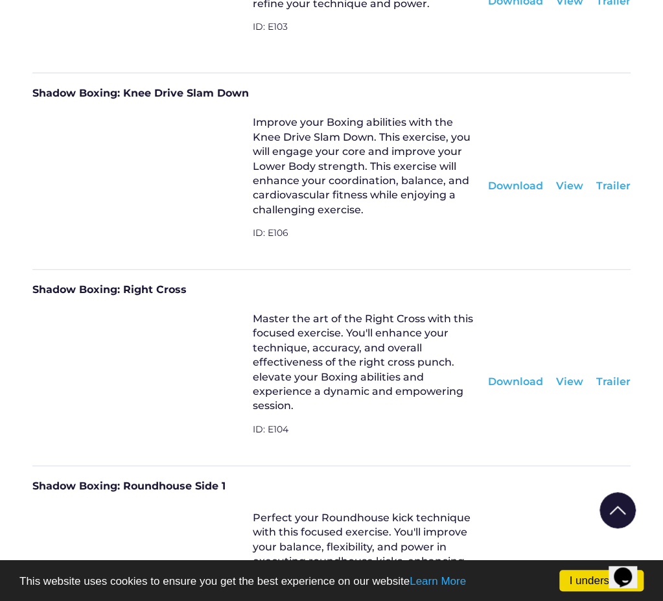
scroll to position [20998, 0]
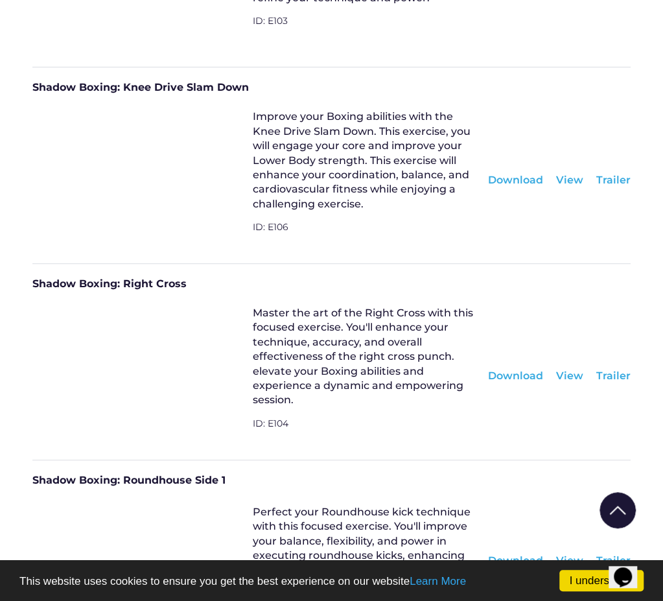
click at [523, 554] on div "Download" at bounding box center [515, 561] width 55 height 14
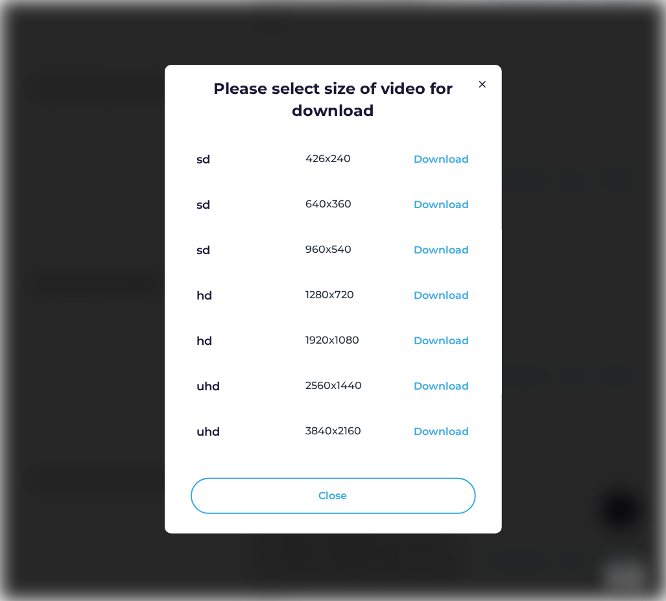
click at [446, 296] on div "Download" at bounding box center [441, 297] width 55 height 16
click at [642, 412] on div at bounding box center [333, 300] width 666 height 601
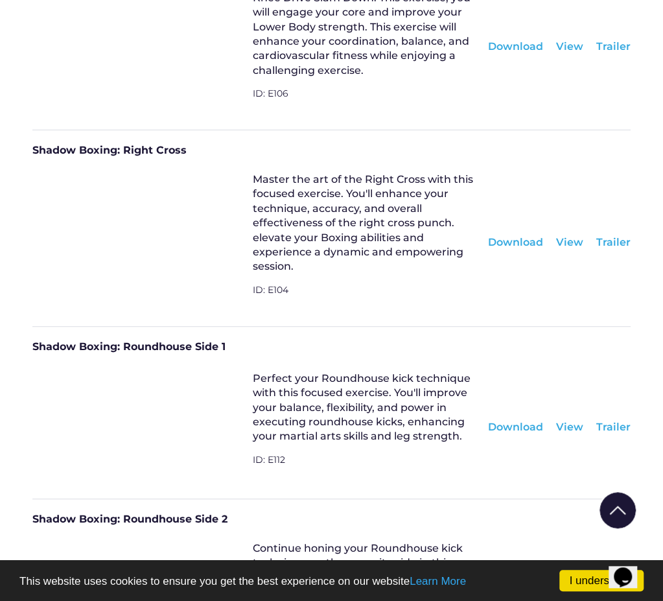
scroll to position [21193, 0]
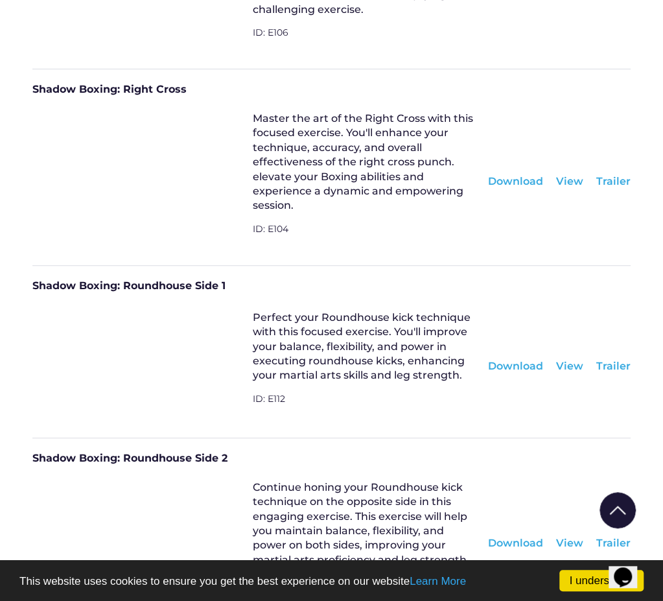
click at [565, 359] on div "View" at bounding box center [569, 366] width 27 height 14
click at [573, 536] on div "View" at bounding box center [569, 543] width 27 height 14
click at [523, 536] on div "Download" at bounding box center [515, 543] width 55 height 14
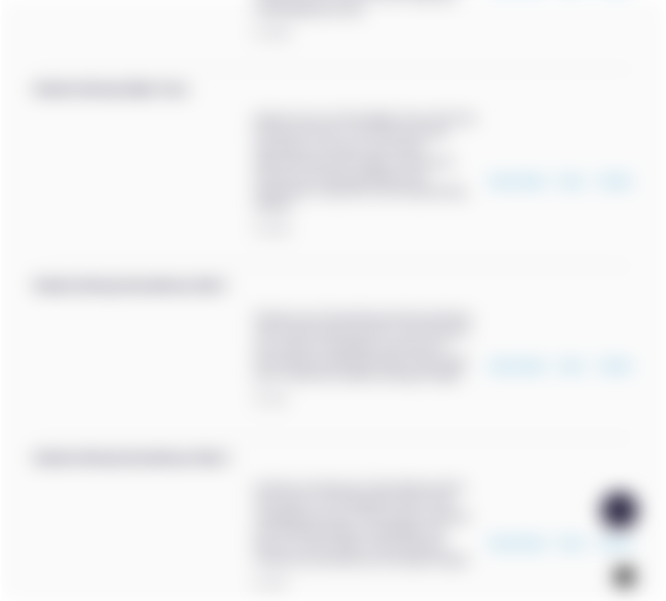
scroll to position [21136, 0]
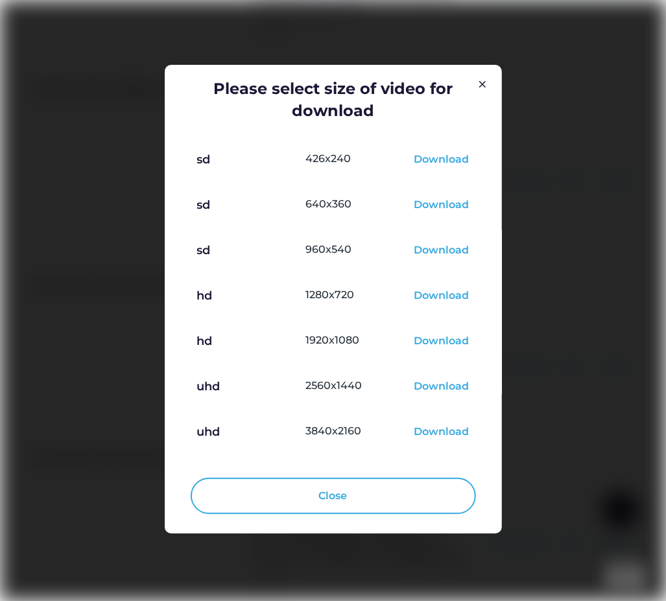
click at [446, 296] on div "Download" at bounding box center [441, 297] width 55 height 16
click at [651, 417] on div at bounding box center [333, 300] width 666 height 601
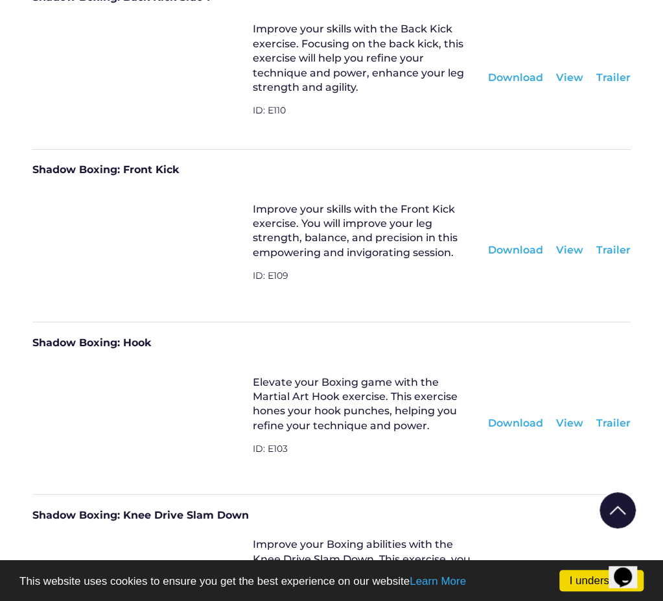
scroll to position [20609, 0]
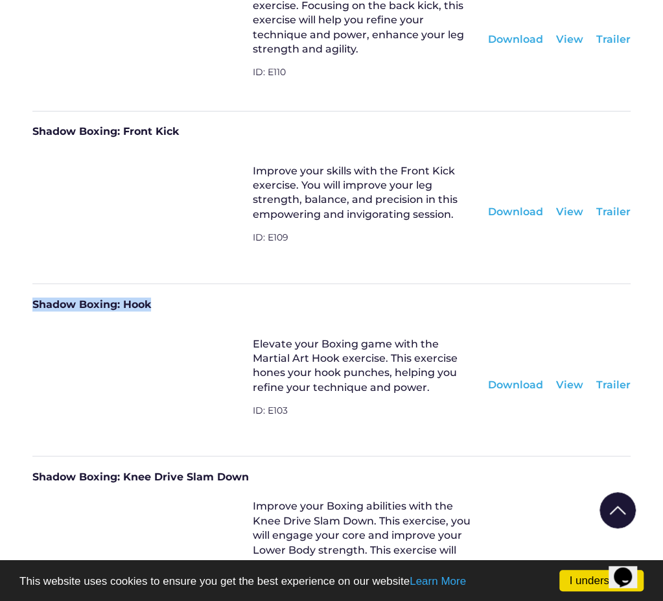
drag, startPoint x: 161, startPoint y: 144, endPoint x: 22, endPoint y: 154, distance: 139.1
copy div "Shadow Boxing: Hook"
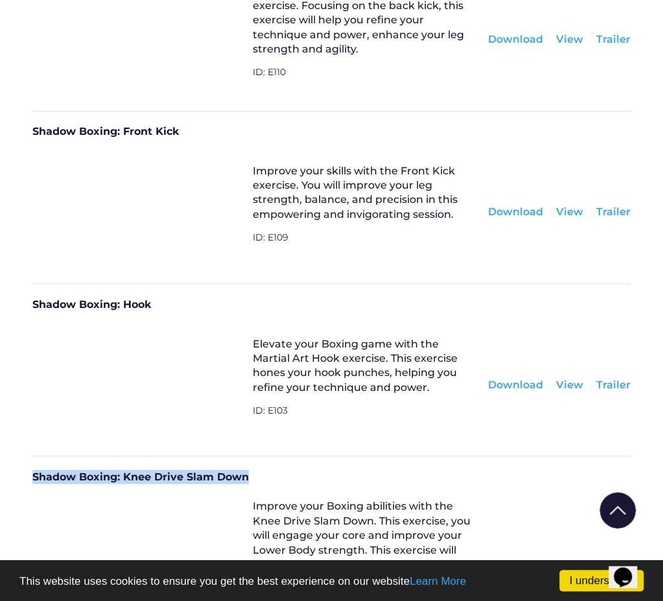
drag, startPoint x: 257, startPoint y: 317, endPoint x: 29, endPoint y: 324, distance: 229.0
copy div "Shadow Boxing: Knee Drive Slam Down"
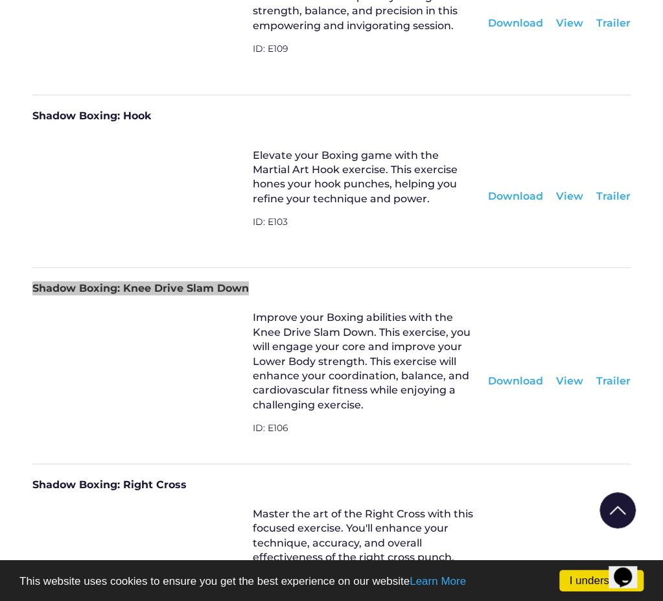
scroll to position [20804, 0]
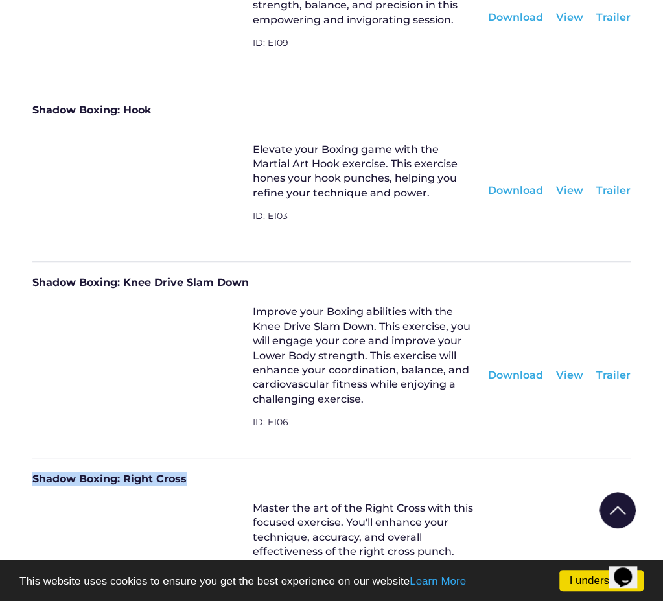
drag, startPoint x: 202, startPoint y: 321, endPoint x: -4, endPoint y: 330, distance: 206.4
copy div "Shadow Boxing: Right Cross"
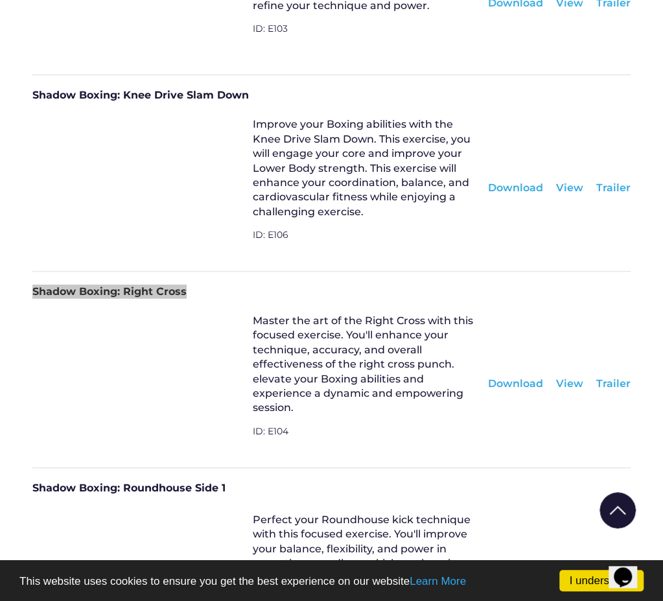
scroll to position [20998, 0]
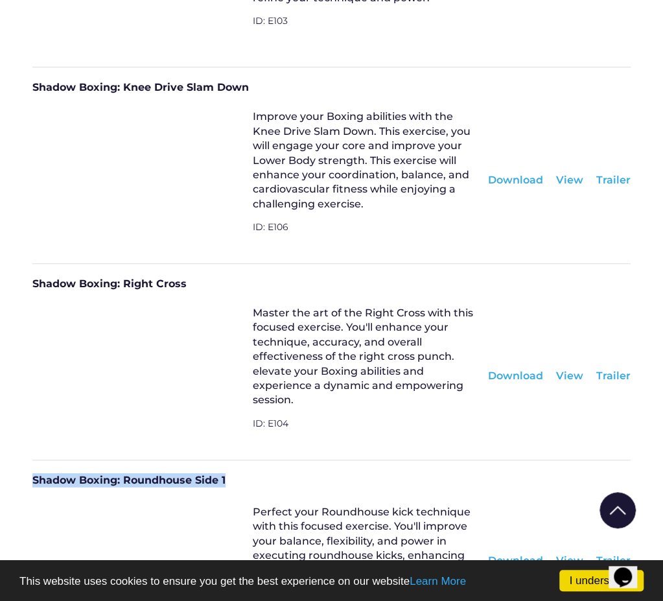
drag, startPoint x: 228, startPoint y: 321, endPoint x: -4, endPoint y: 321, distance: 232.1
copy div "Shadow Boxing: Roundhouse Side 1"
click at [567, 554] on div "View" at bounding box center [569, 561] width 27 height 14
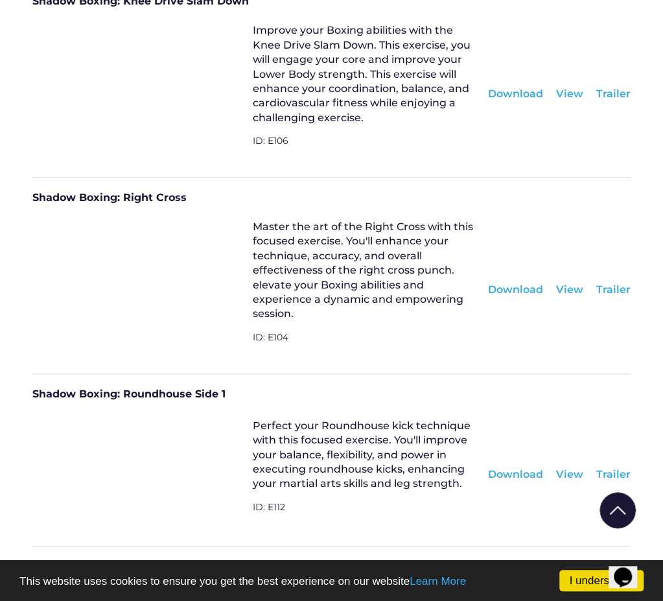
scroll to position [21128, 0]
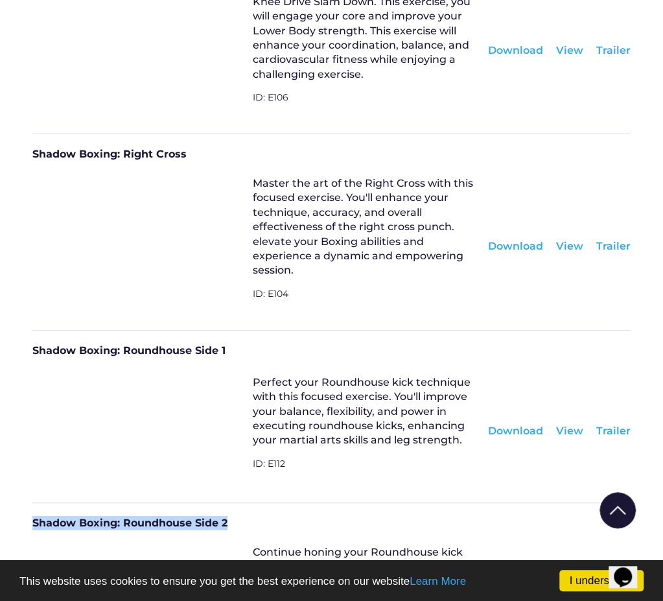
drag, startPoint x: 233, startPoint y: 359, endPoint x: 9, endPoint y: 359, distance: 224.3
copy div "Shadow Boxing: Roundhouse Side 2"
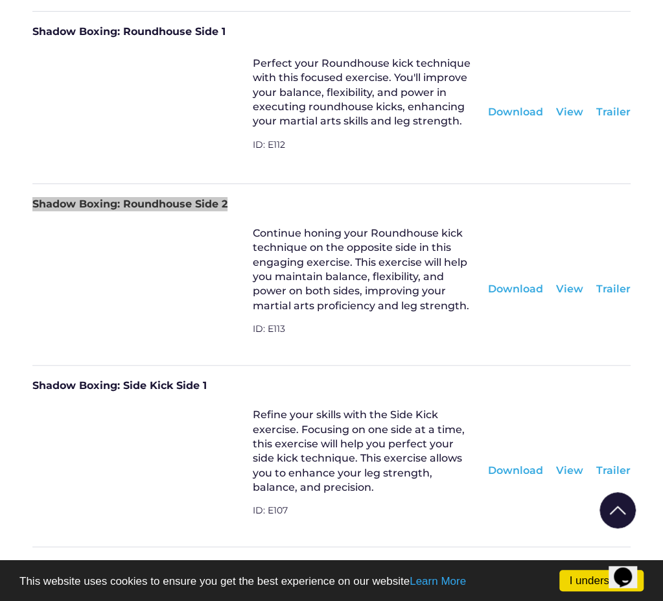
scroll to position [21452, 0]
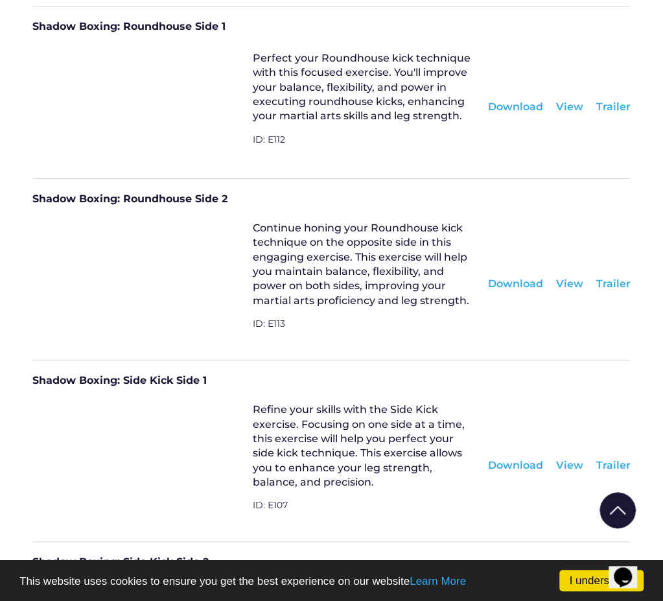
click at [513, 458] on div "Download" at bounding box center [515, 465] width 55 height 14
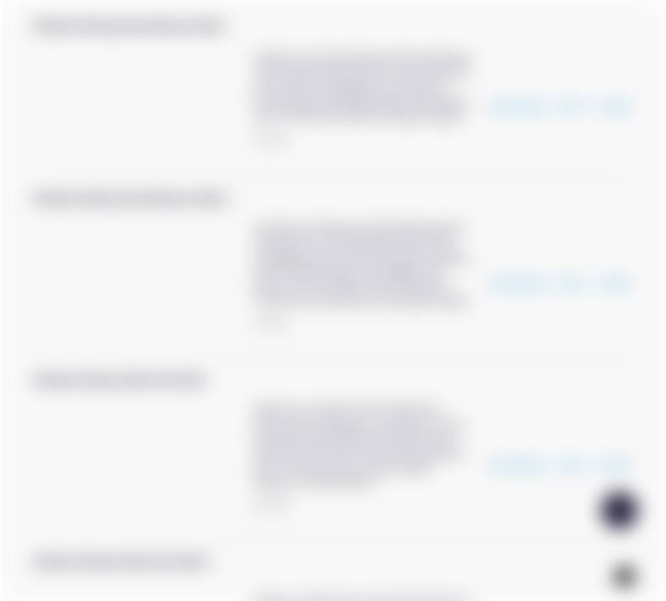
scroll to position [21395, 0]
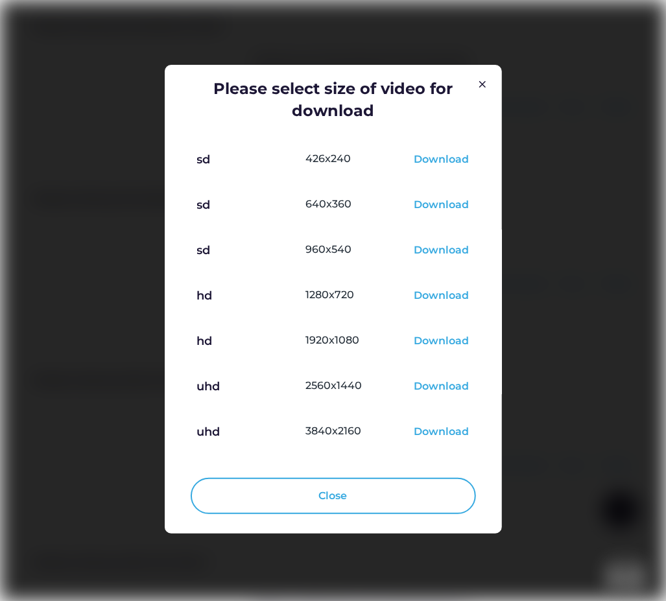
click at [437, 296] on div "Download" at bounding box center [441, 297] width 55 height 16
click at [598, 460] on div at bounding box center [333, 300] width 666 height 601
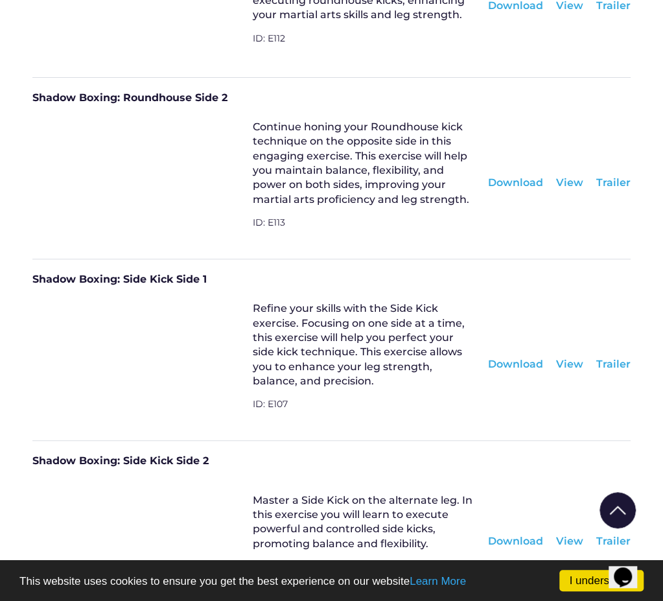
scroll to position [21582, 0]
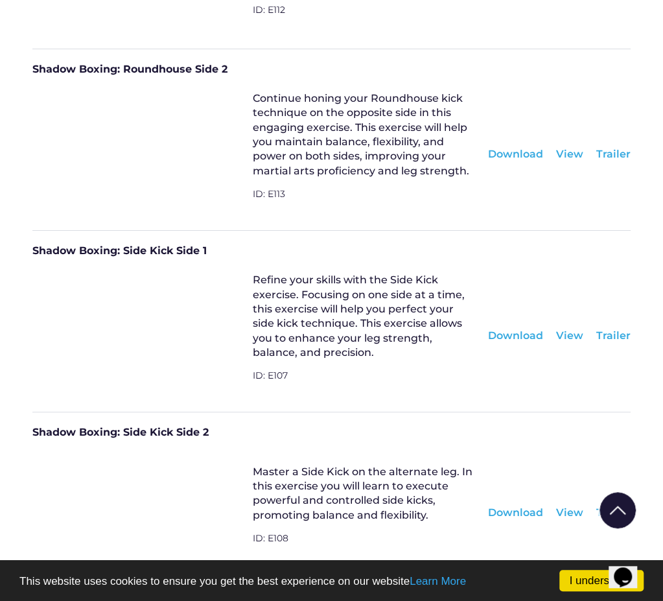
click at [507, 506] on div "Download" at bounding box center [515, 513] width 55 height 14
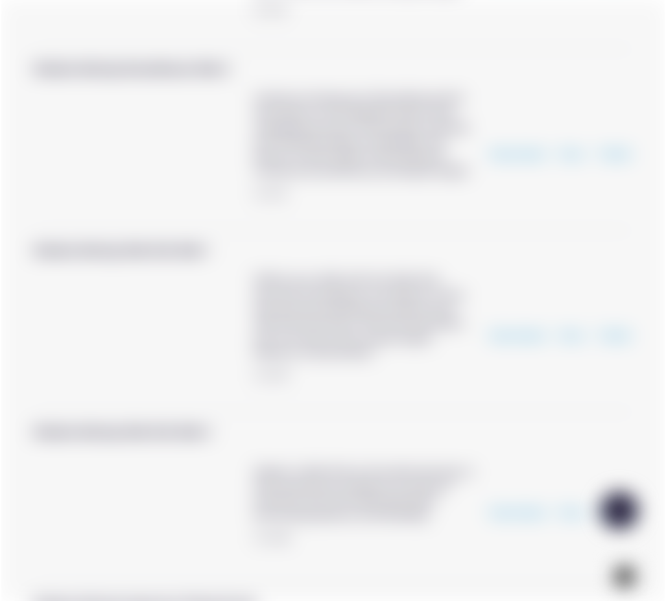
scroll to position [21525, 0]
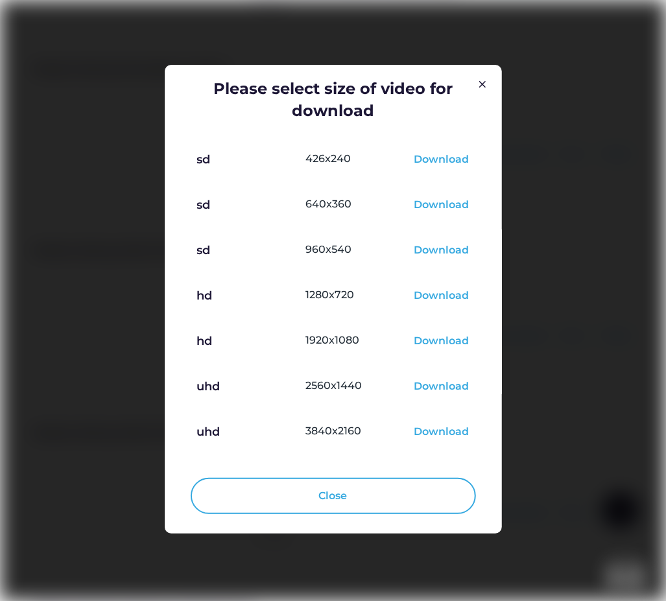
click at [595, 182] on div at bounding box center [333, 300] width 666 height 601
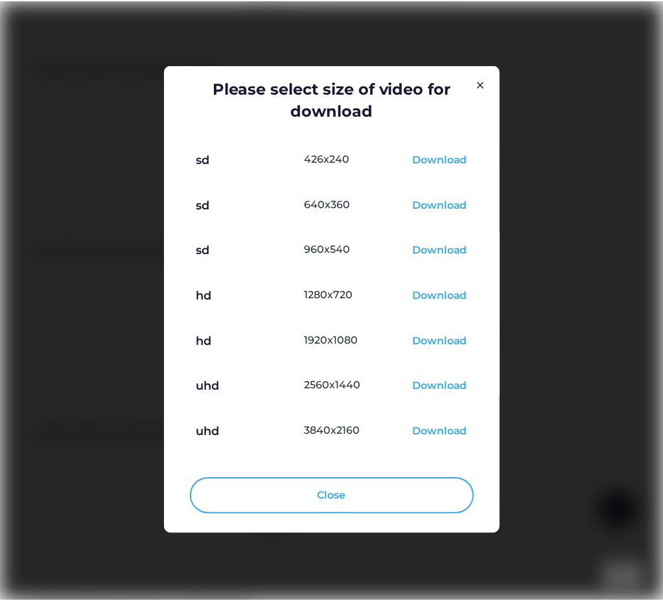
scroll to position [21582, 0]
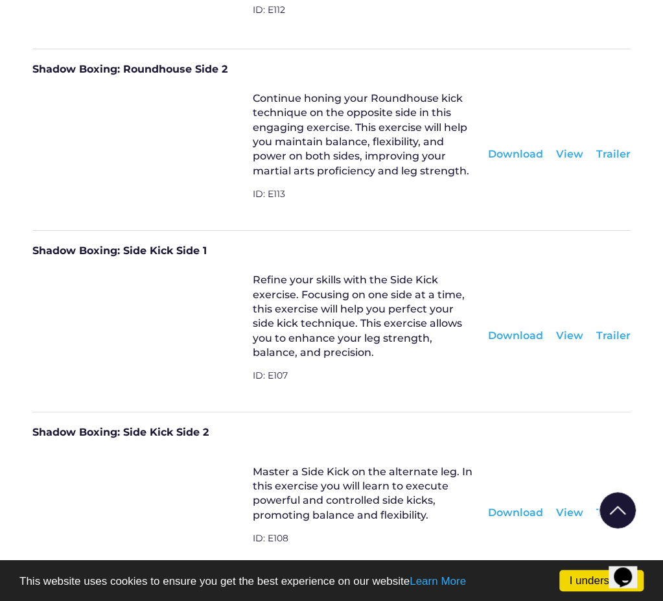
click at [536, 506] on div "Download" at bounding box center [515, 513] width 55 height 14
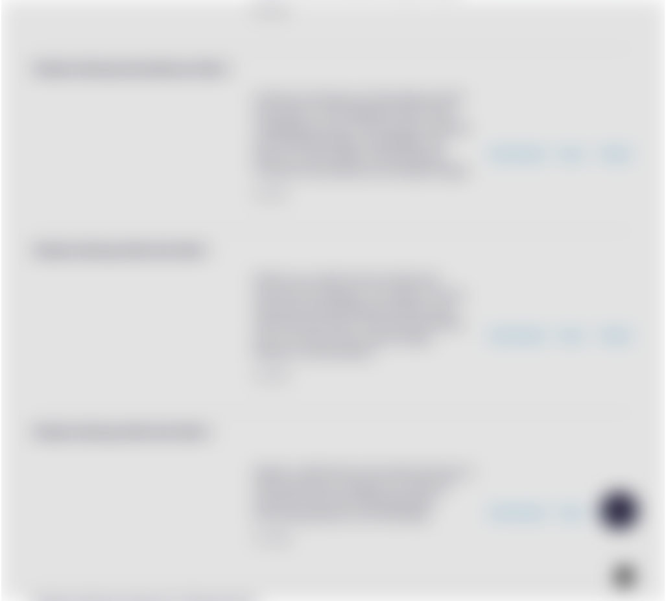
scroll to position [21525, 0]
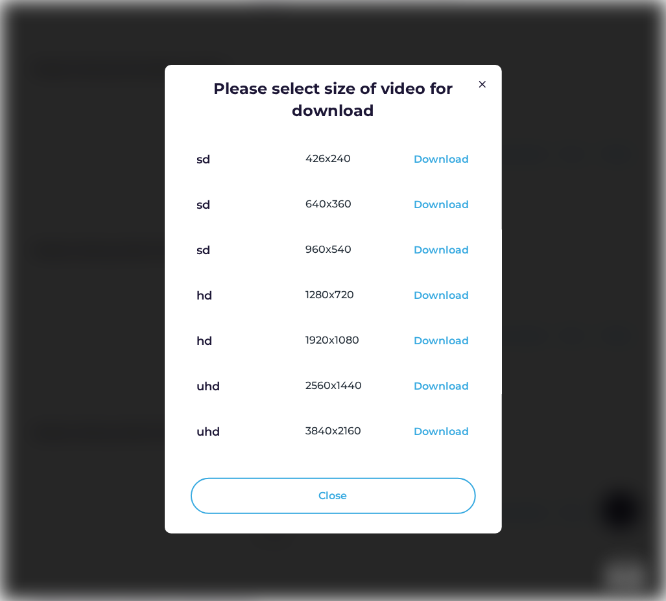
click at [445, 296] on div "Download" at bounding box center [441, 297] width 55 height 16
click at [633, 438] on div at bounding box center [333, 300] width 666 height 601
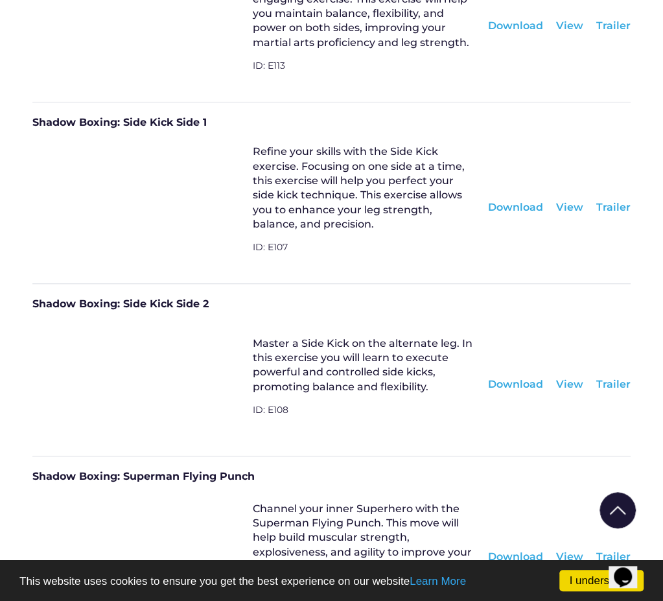
scroll to position [21712, 0]
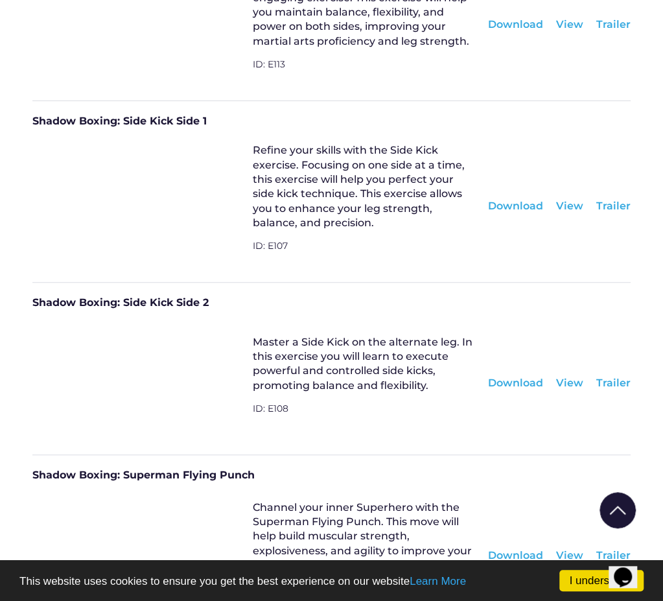
click at [511, 548] on div "Download" at bounding box center [515, 555] width 55 height 14
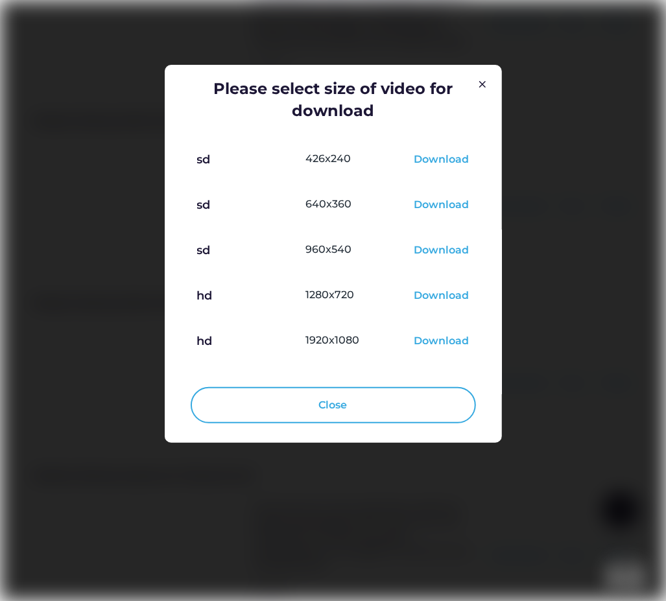
click at [437, 298] on div "Download" at bounding box center [441, 297] width 55 height 16
click at [639, 289] on div at bounding box center [333, 300] width 666 height 601
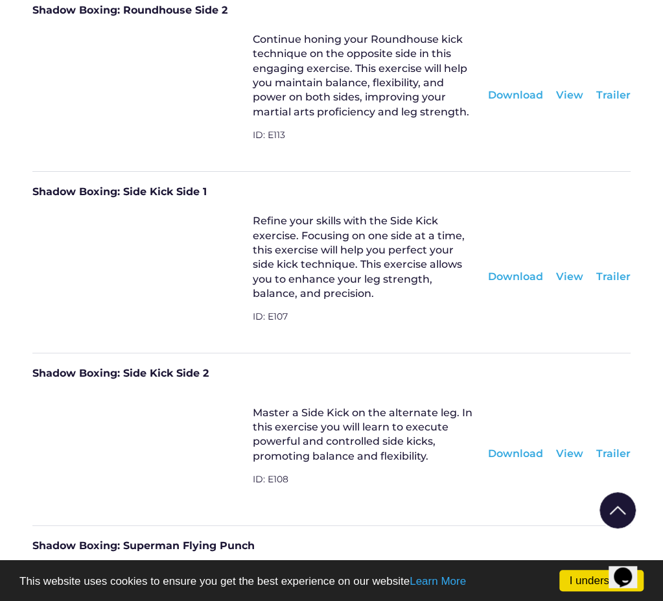
scroll to position [21647, 0]
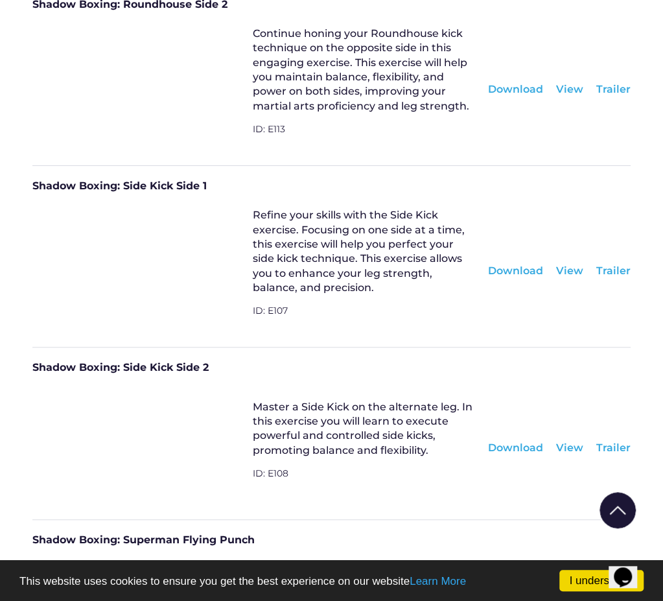
click at [567, 441] on div "View" at bounding box center [569, 448] width 27 height 14
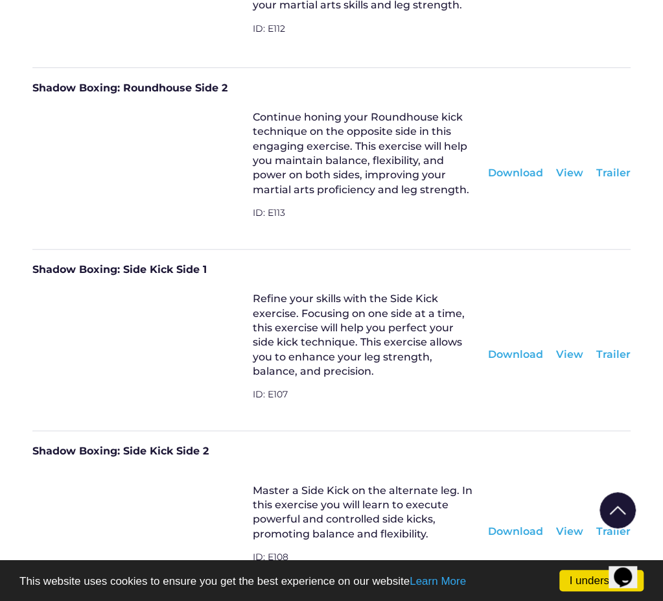
scroll to position [21517, 0]
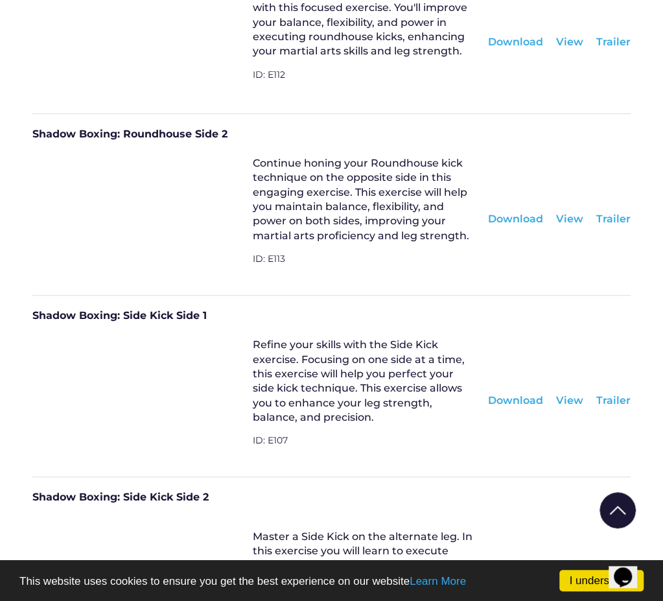
click at [507, 394] on div "Download" at bounding box center [515, 401] width 55 height 14
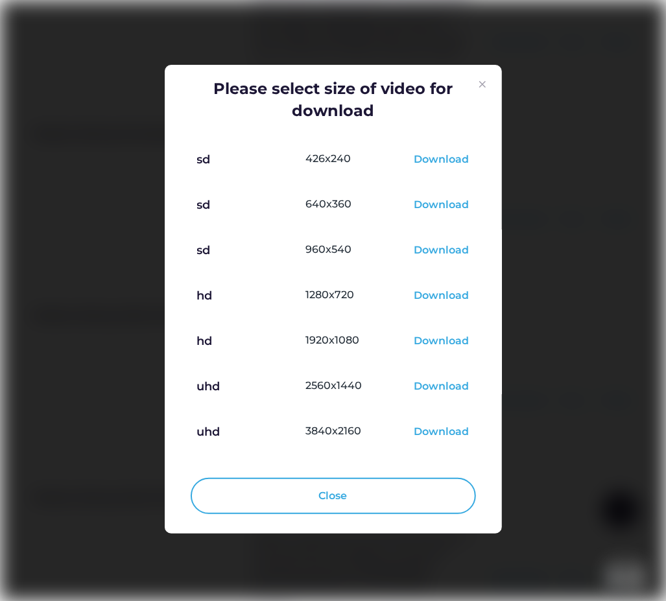
click at [485, 86] on img at bounding box center [483, 85] width 16 height 16
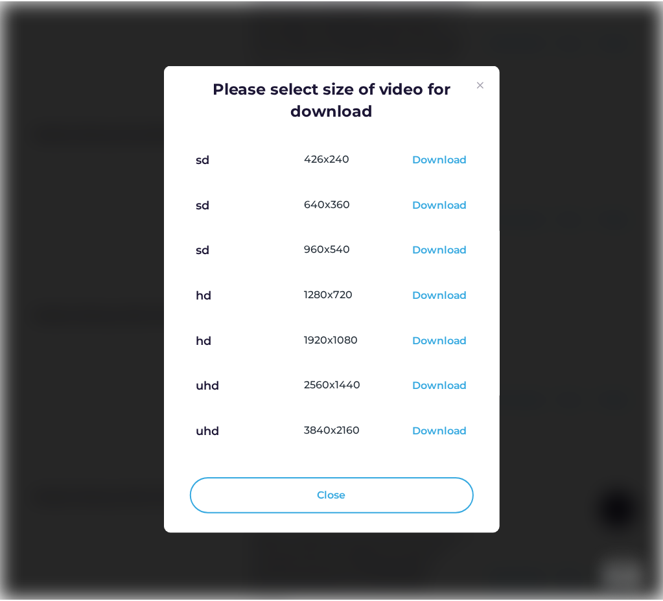
scroll to position [21517, 0]
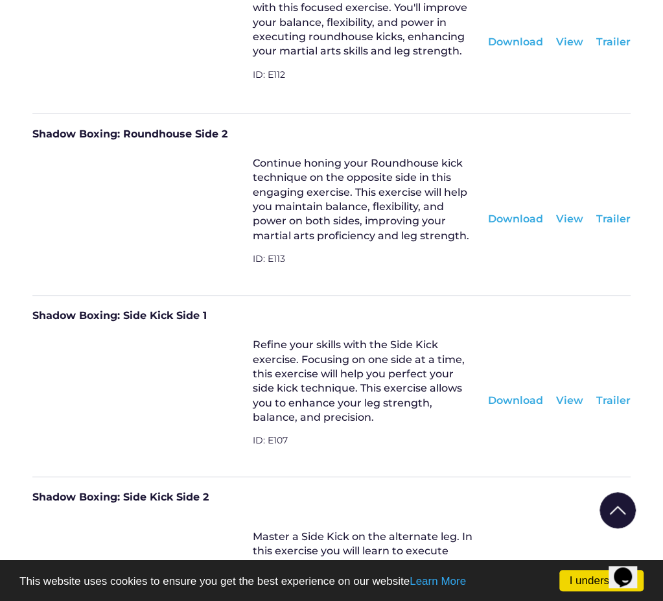
click at [570, 394] on div "View" at bounding box center [569, 401] width 27 height 14
click at [577, 394] on div "View" at bounding box center [569, 401] width 27 height 14
drag, startPoint x: 215, startPoint y: 153, endPoint x: 27, endPoint y: 165, distance: 189.0
copy div "Shadow Boxing: Side Kick Side 1"
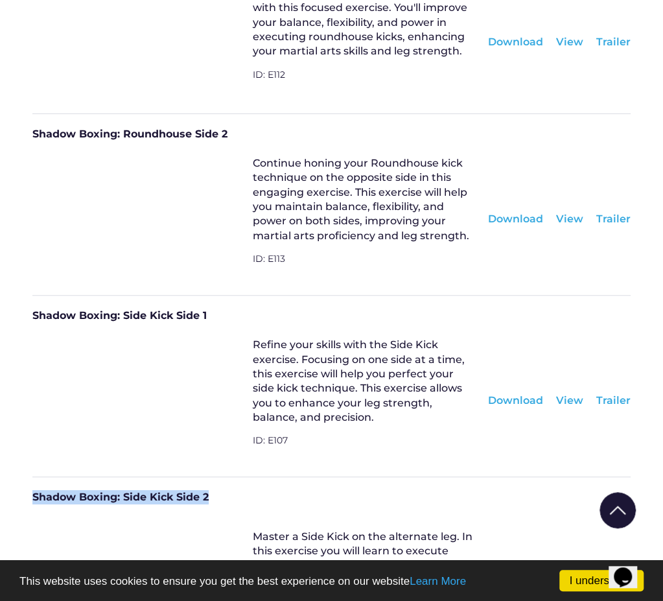
drag, startPoint x: 213, startPoint y: 333, endPoint x: 31, endPoint y: 338, distance: 181.6
copy div "Shadow Boxing: Side Kick Side 2"
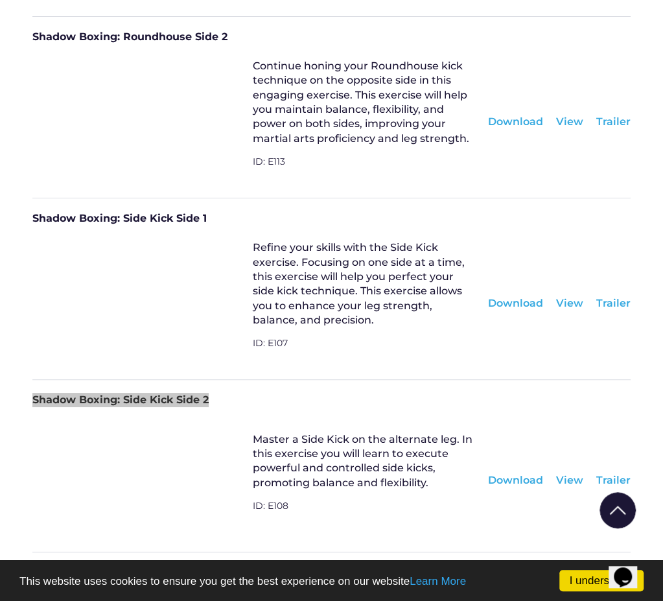
scroll to position [21647, 0]
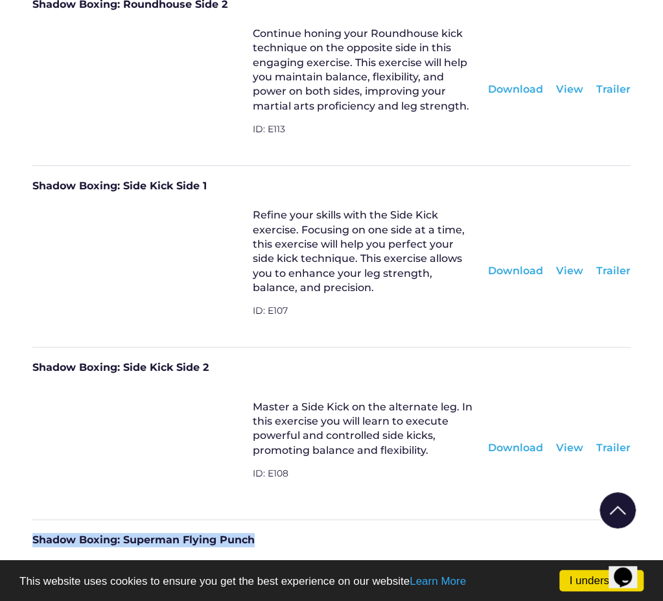
drag, startPoint x: 250, startPoint y: 375, endPoint x: 16, endPoint y: 384, distance: 234.3
copy div "Shadow Boxing: Superman Flying Punch"
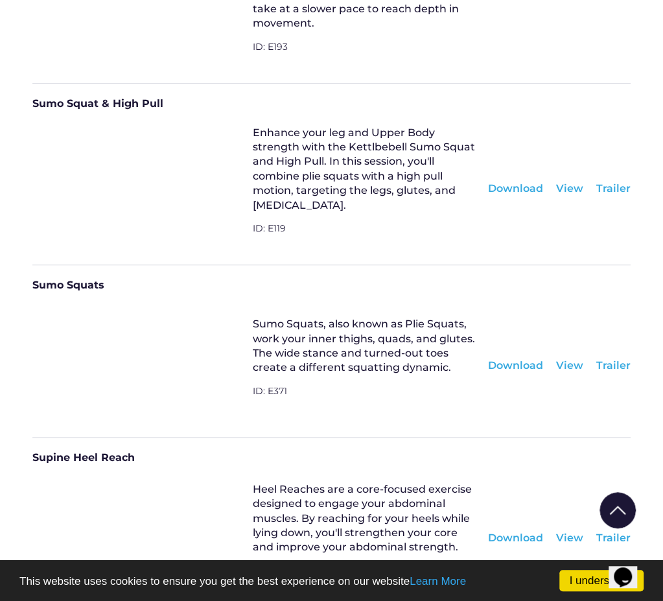
scroll to position [24240, 0]
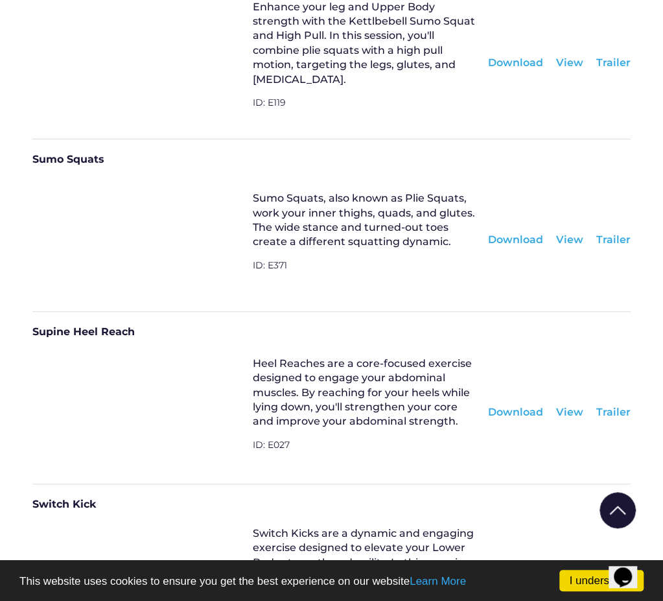
click at [515, 604] on div "Download" at bounding box center [515, 611] width 55 height 14
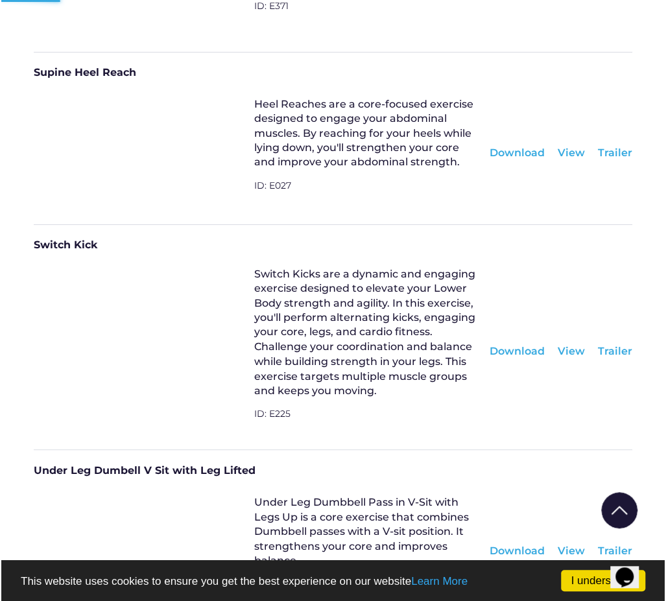
scroll to position [24442, 0]
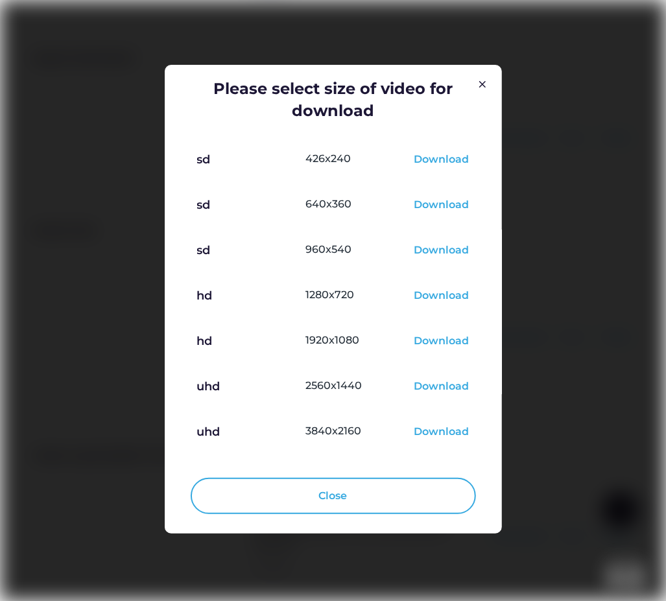
click at [451, 297] on div "Download" at bounding box center [441, 297] width 55 height 16
click at [549, 448] on div at bounding box center [333, 300] width 666 height 601
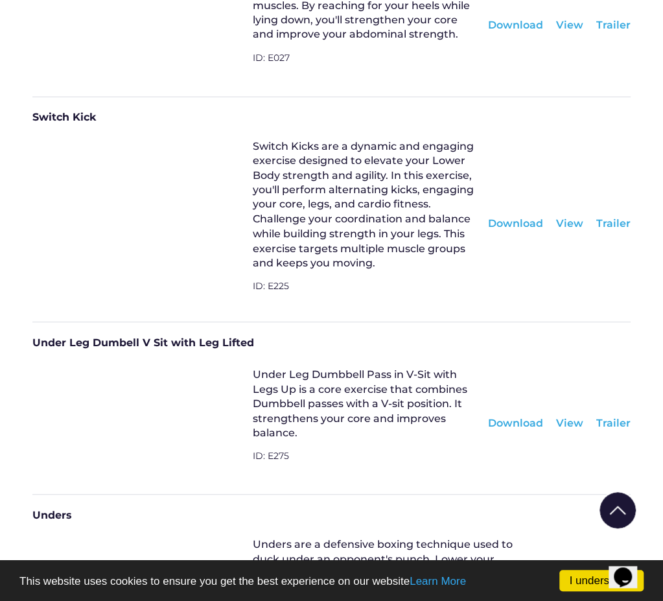
scroll to position [24629, 0]
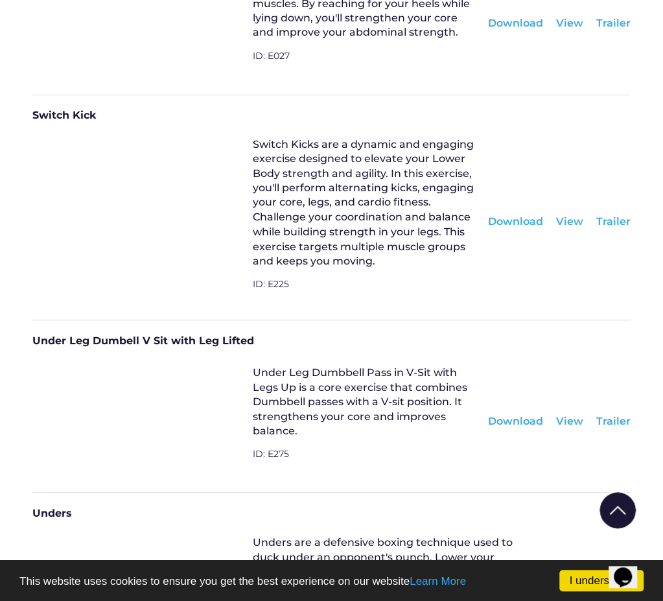
click at [564, 591] on div "Download" at bounding box center [563, 598] width 55 height 14
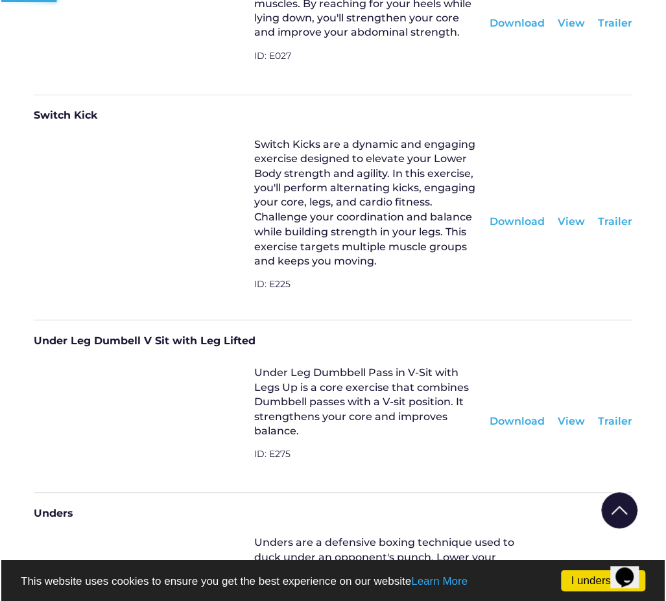
scroll to position [24572, 0]
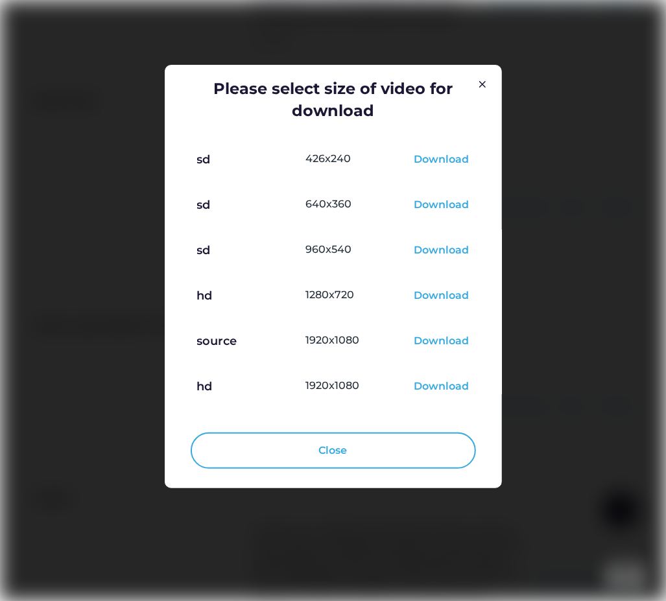
click at [442, 297] on div "Download" at bounding box center [441, 297] width 55 height 16
click at [613, 440] on div at bounding box center [333, 300] width 666 height 601
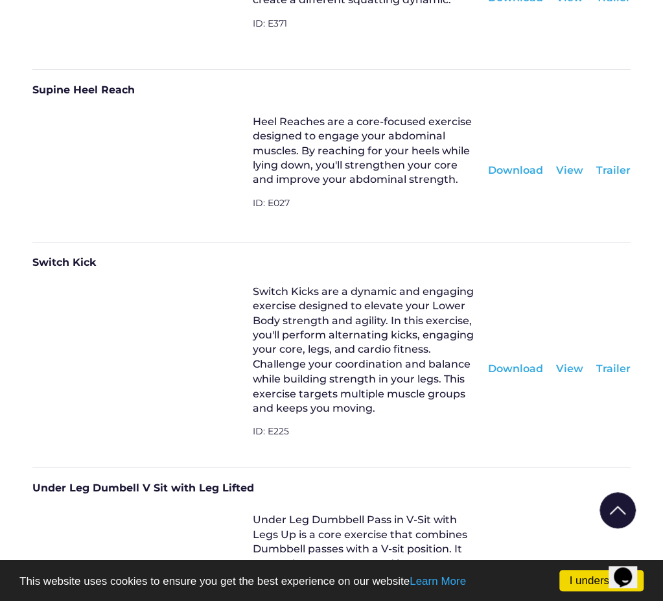
scroll to position [24435, 0]
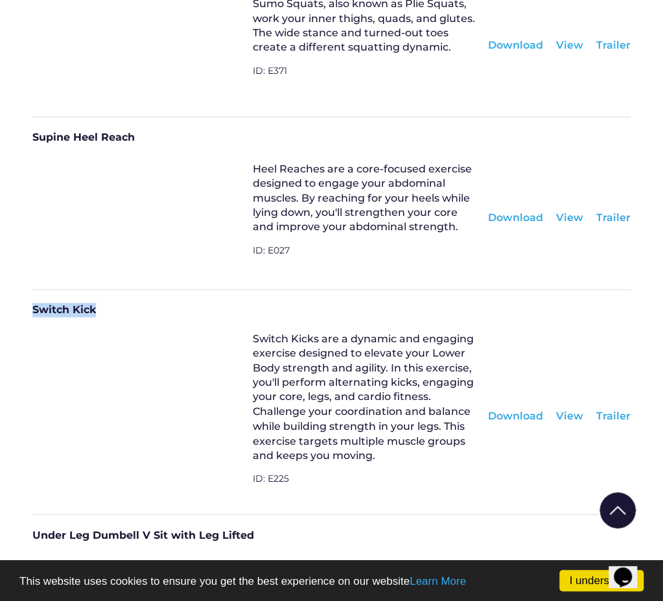
drag, startPoint x: 97, startPoint y: 96, endPoint x: -4, endPoint y: 110, distance: 102.1
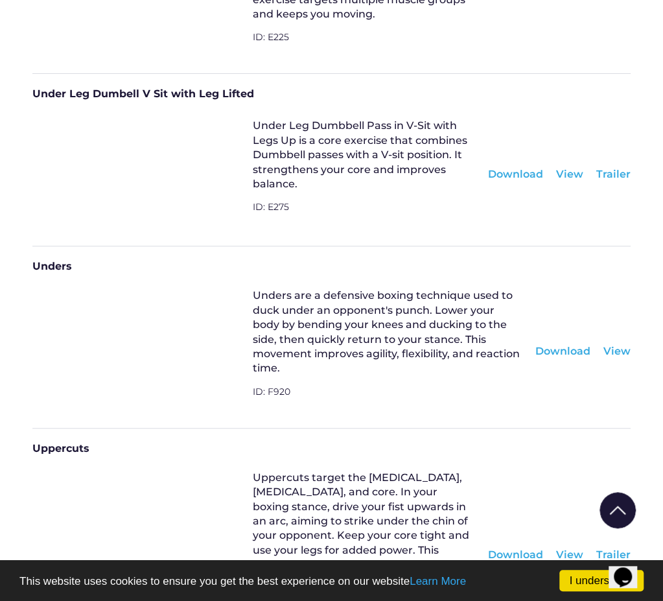
scroll to position [24889, 0]
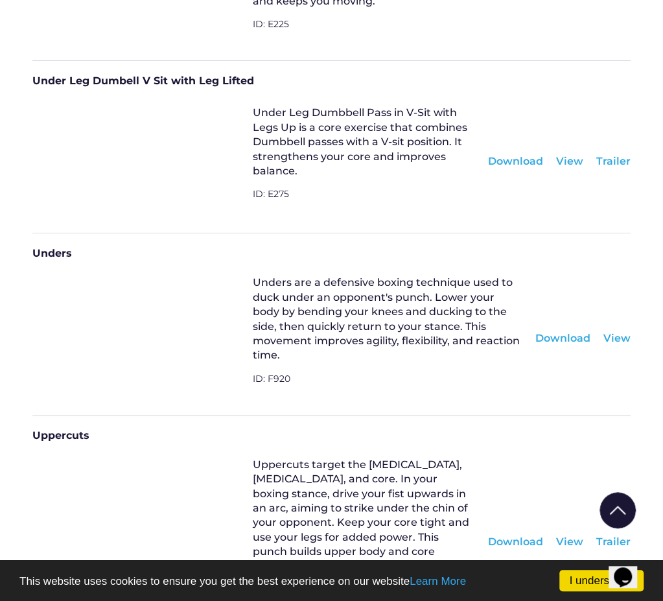
click at [537, 535] on div "Download" at bounding box center [515, 542] width 55 height 14
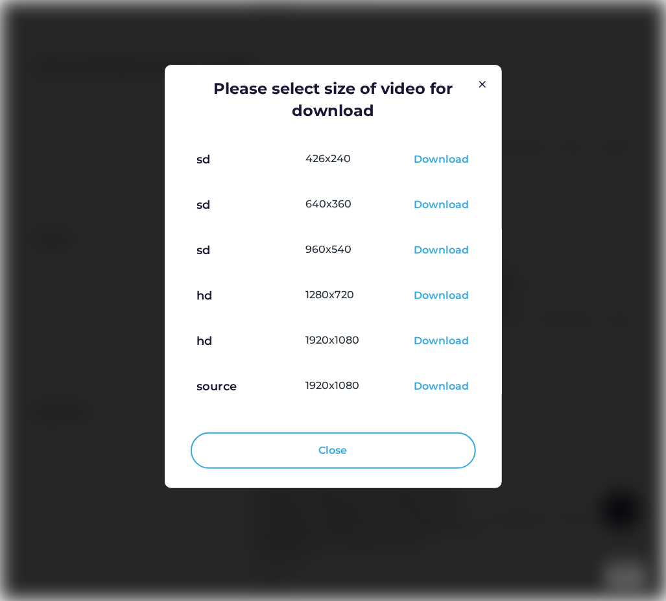
click at [442, 297] on div "Download" at bounding box center [441, 297] width 55 height 16
click at [596, 454] on div at bounding box center [333, 300] width 666 height 601
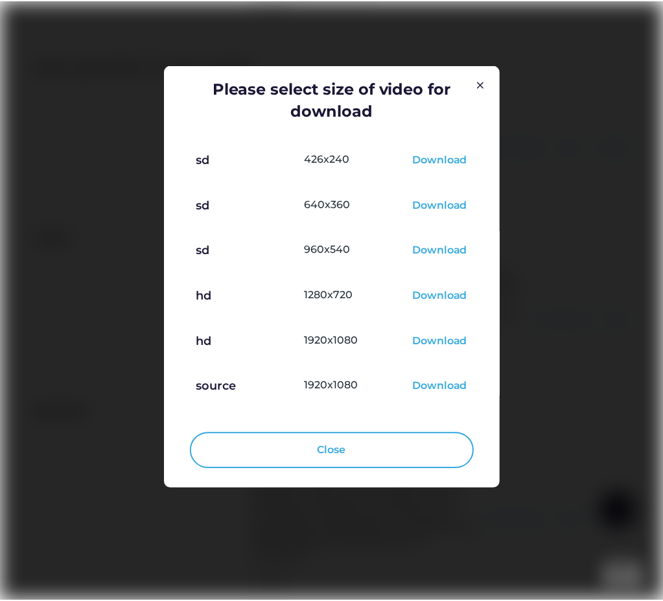
scroll to position [24889, 0]
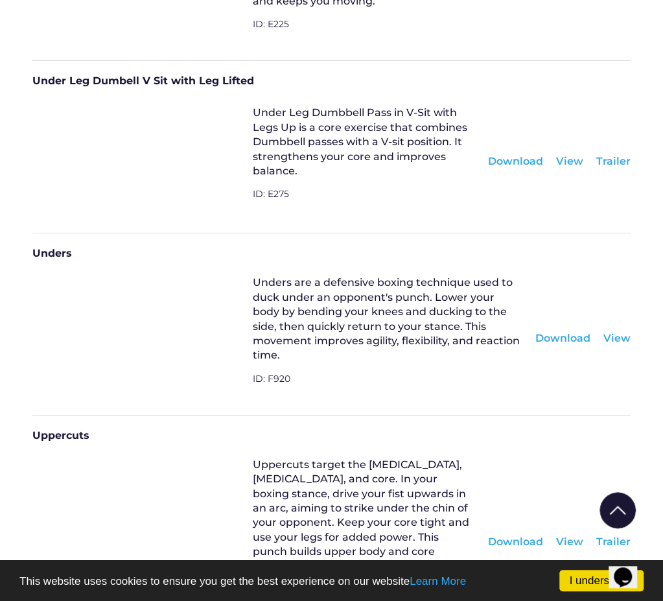
click at [567, 535] on div "View" at bounding box center [569, 542] width 27 height 14
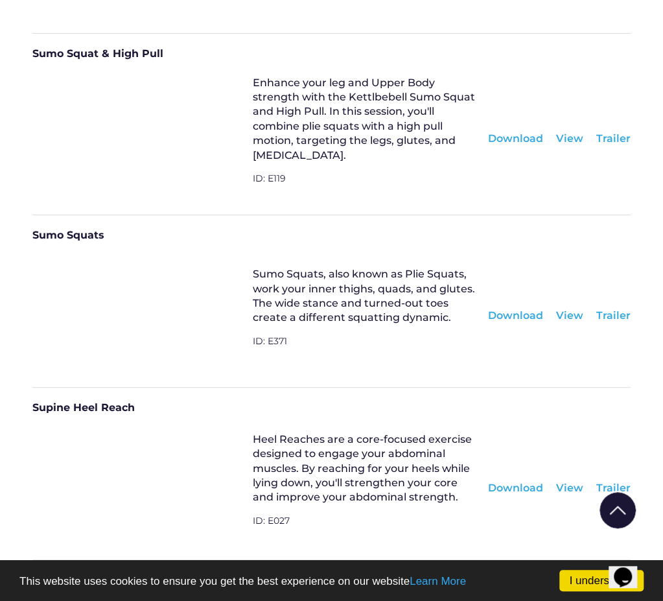
scroll to position [24161, 0]
